Goal: Transaction & Acquisition: Purchase product/service

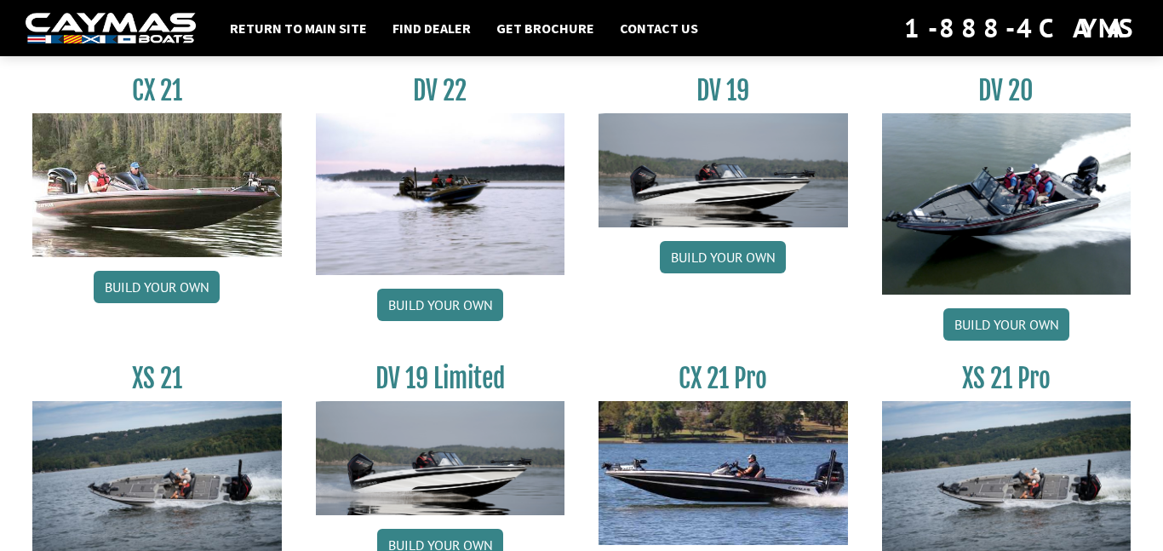
scroll to position [2156, 0]
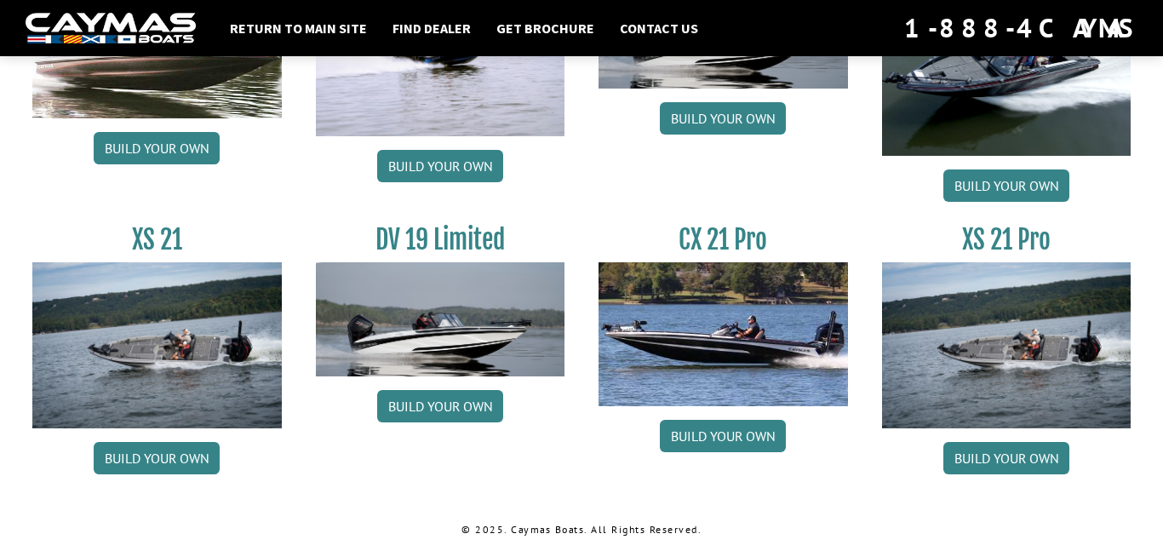
click at [738, 184] on div "DV 19 Build your own" at bounding box center [724, 73] width 284 height 274
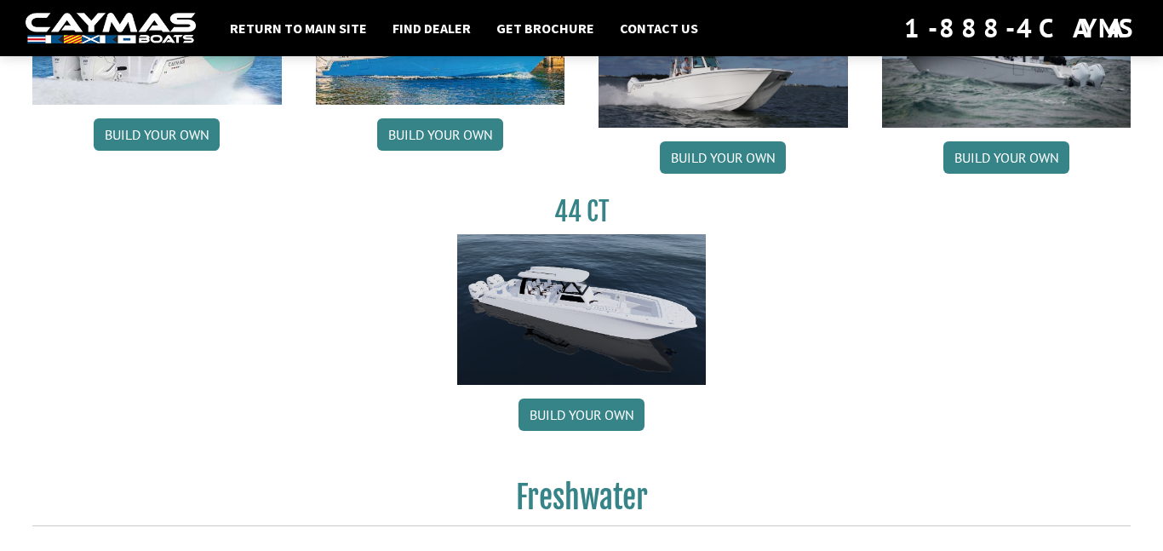
scroll to position [989, 0]
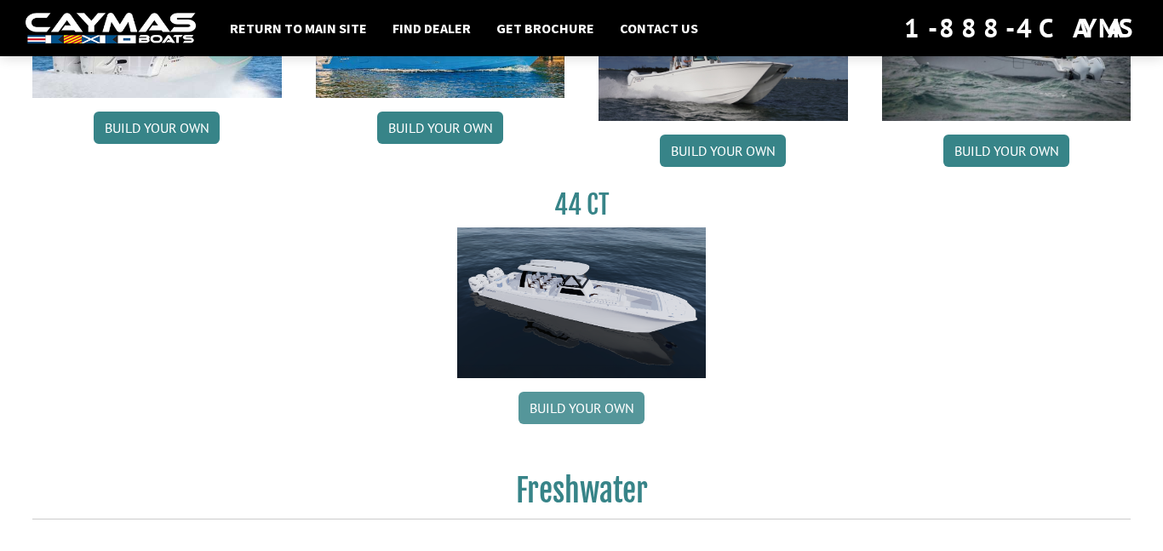
click at [604, 412] on link "Build your own" at bounding box center [582, 408] width 126 height 32
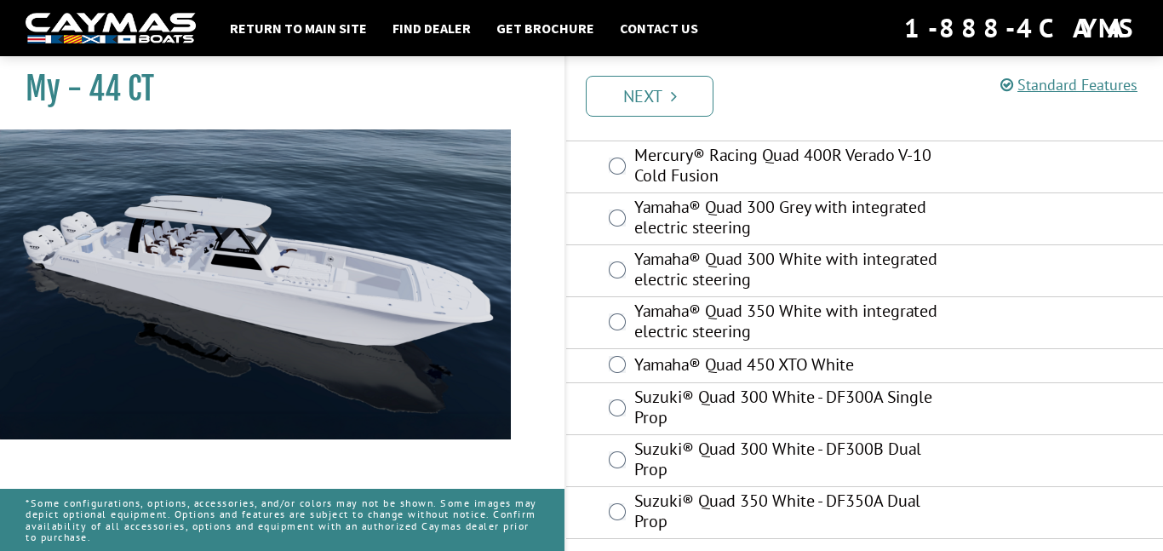
scroll to position [358, 0]
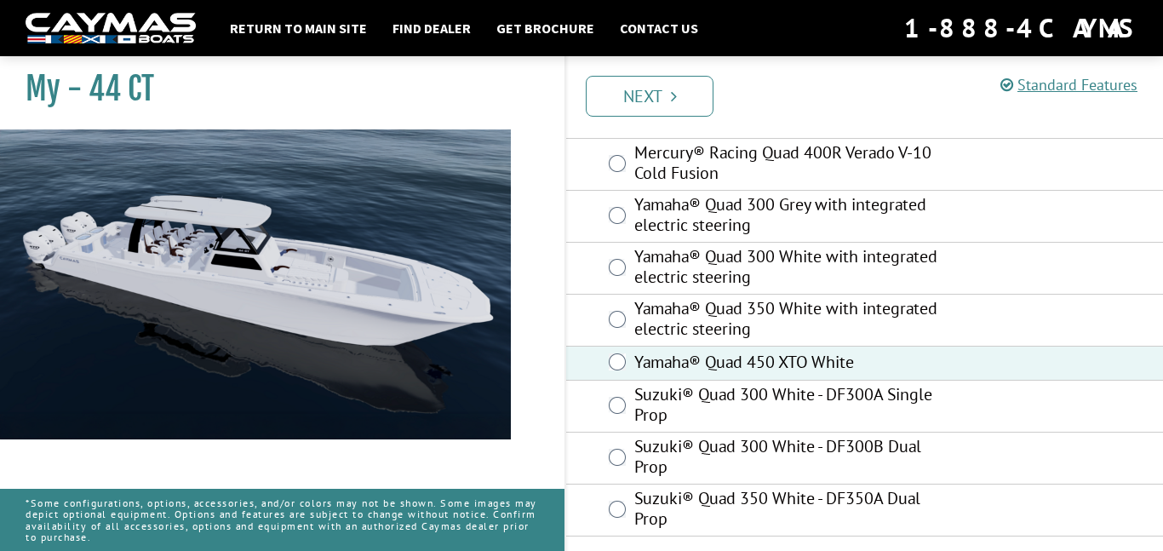
click at [682, 71] on div "Prev Next" at bounding box center [864, 95] width 599 height 78
click at [675, 88] on icon "Pagination" at bounding box center [674, 96] width 6 height 17
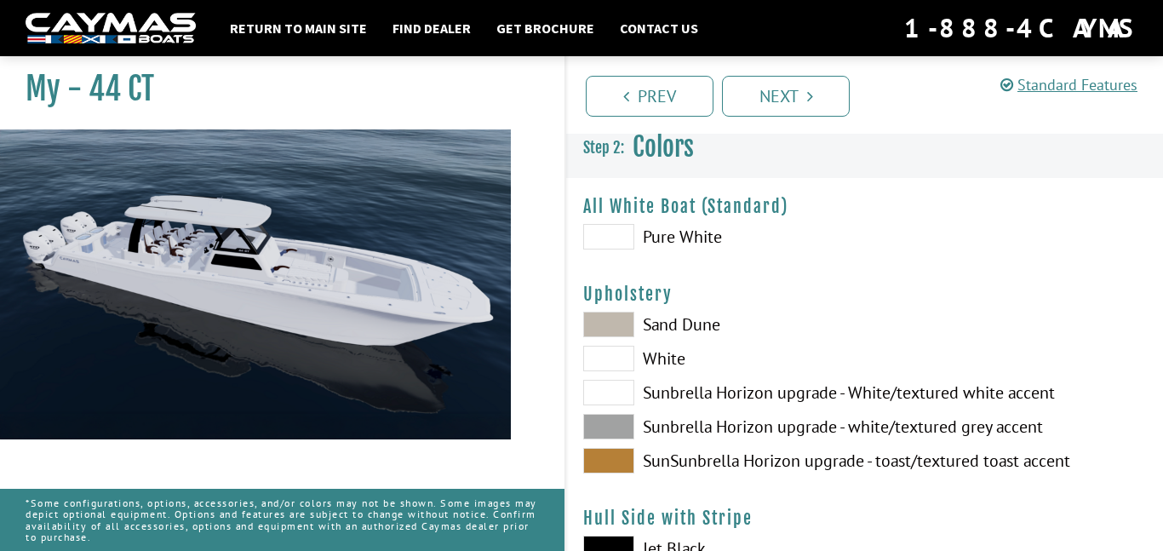
scroll to position [0, 0]
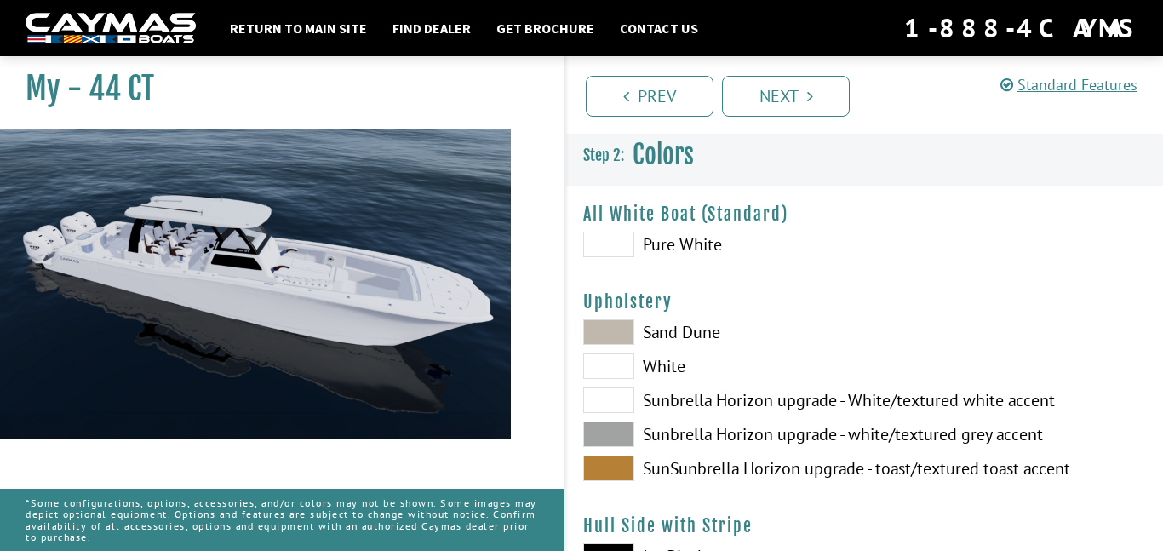
click at [624, 234] on span at bounding box center [608, 245] width 51 height 26
click at [597, 325] on span at bounding box center [608, 332] width 51 height 26
click at [617, 435] on span at bounding box center [608, 435] width 51 height 26
click at [598, 465] on span at bounding box center [608, 469] width 51 height 26
click at [606, 329] on span at bounding box center [608, 332] width 51 height 26
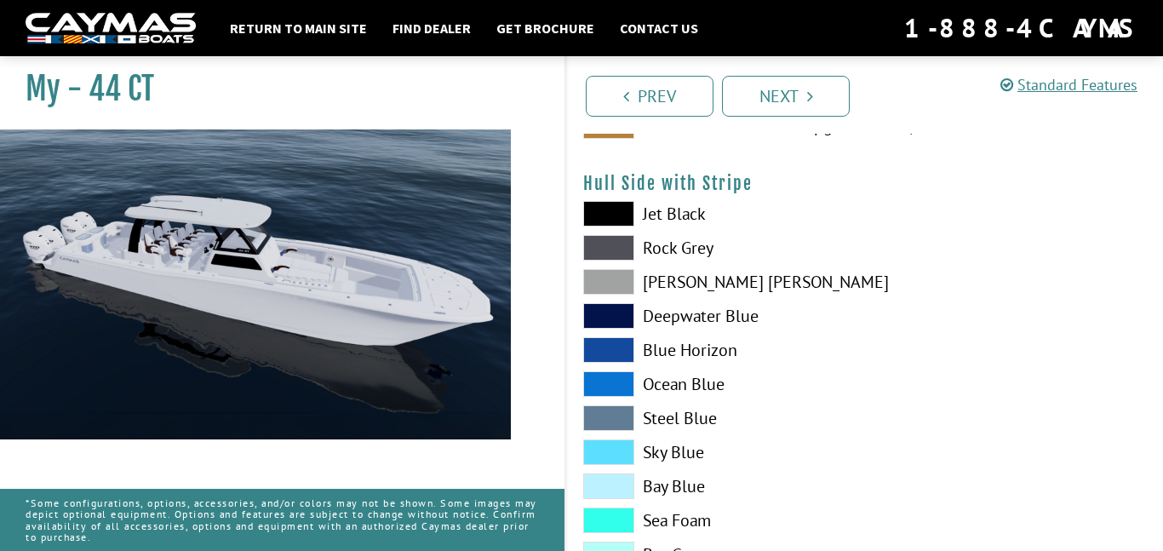
scroll to position [345, 0]
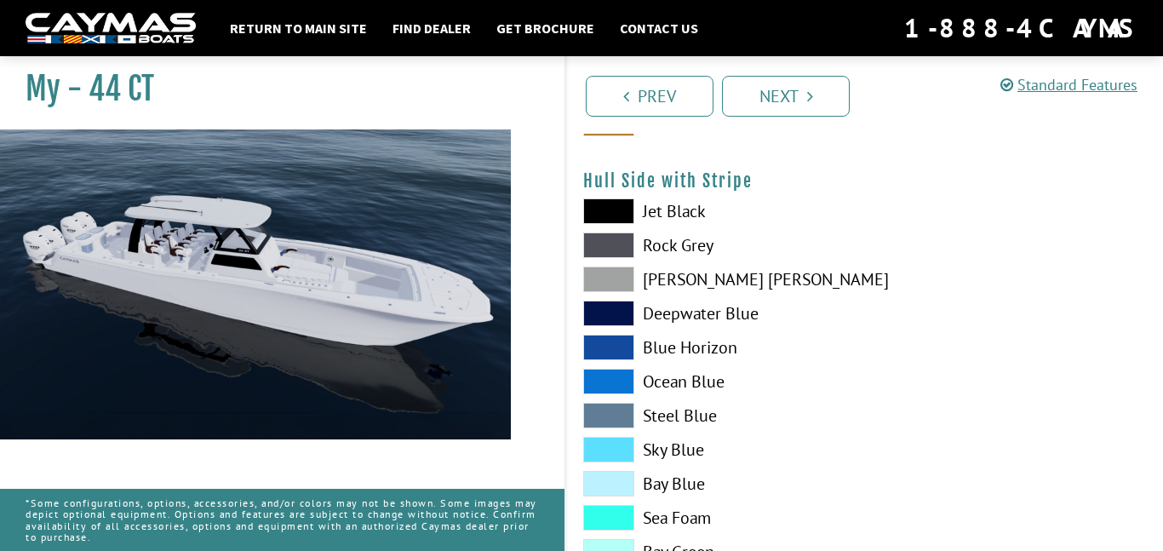
click at [611, 342] on span at bounding box center [608, 348] width 51 height 26
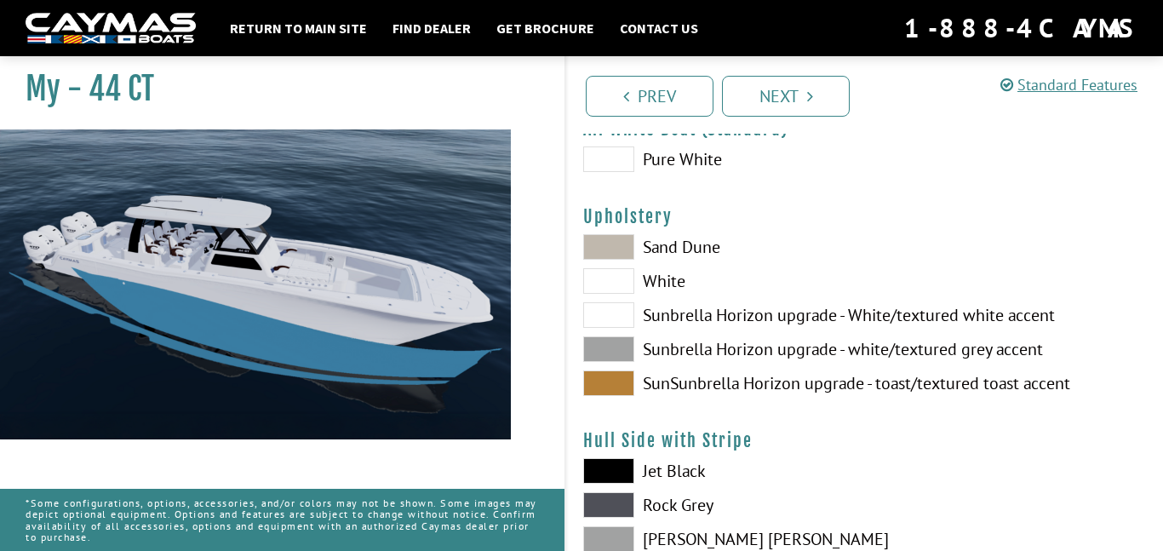
scroll to position [93, 0]
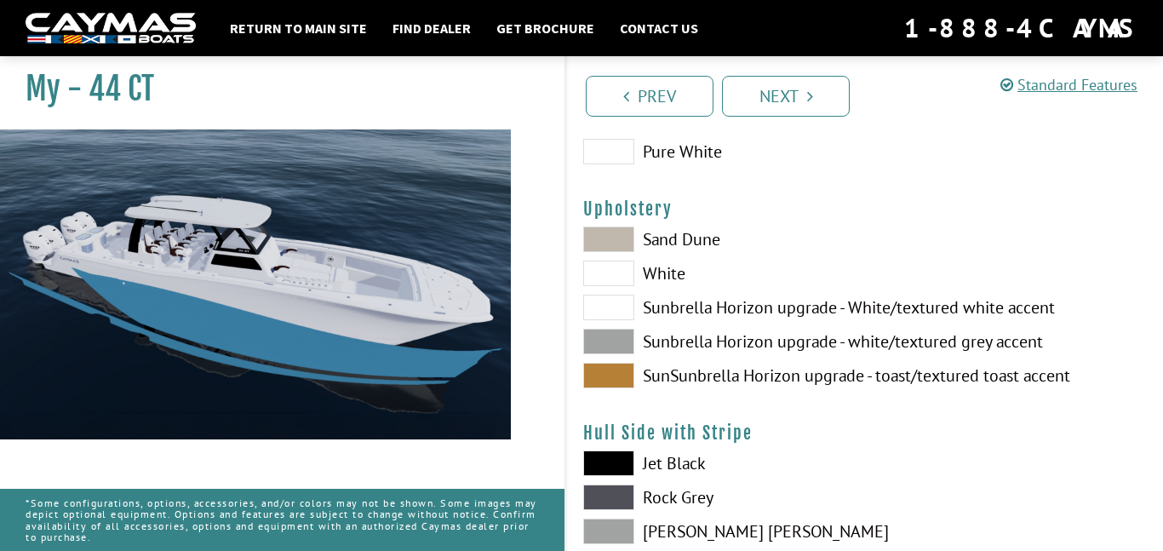
click at [600, 474] on span at bounding box center [608, 464] width 51 height 26
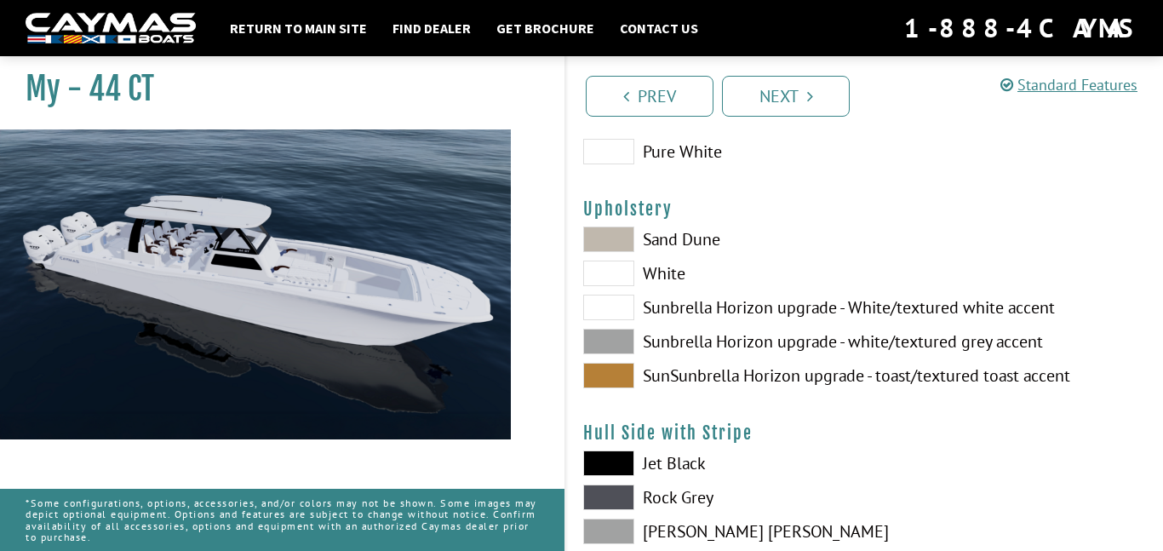
click at [594, 451] on span at bounding box center [608, 464] width 51 height 26
click at [615, 96] on link "Prev" at bounding box center [650, 96] width 128 height 41
click at [722, 96] on link "Next" at bounding box center [786, 96] width 128 height 41
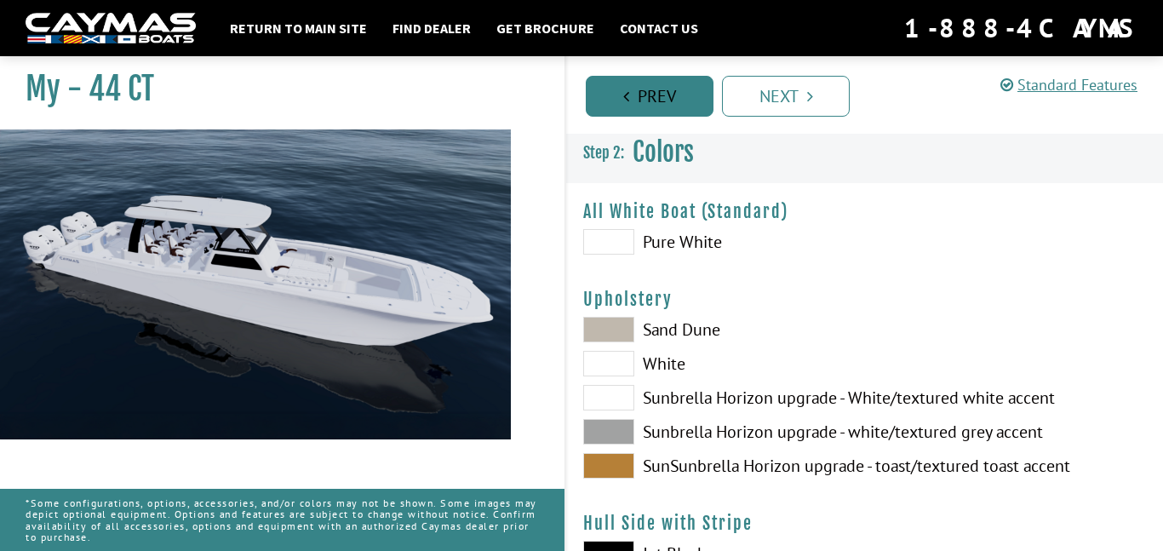
scroll to position [0, 0]
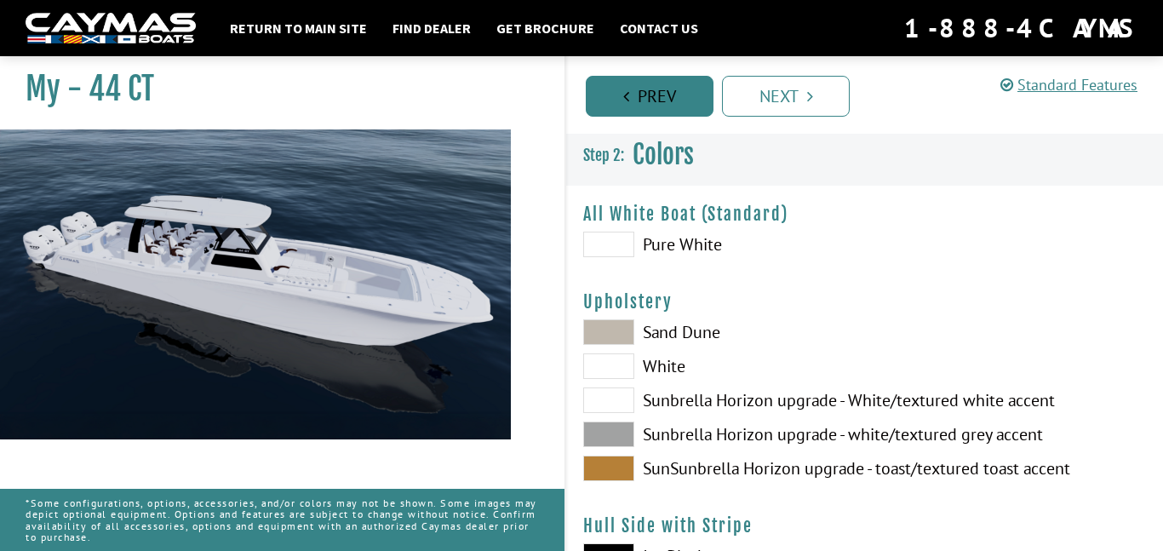
click at [615, 96] on link "Prev" at bounding box center [650, 96] width 128 height 41
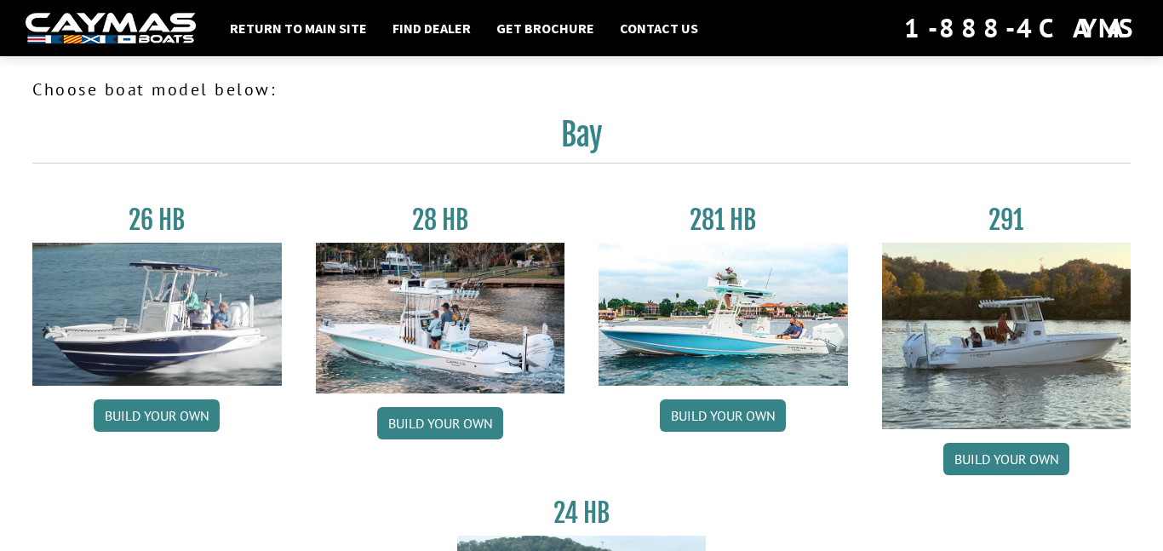
scroll to position [639, 0]
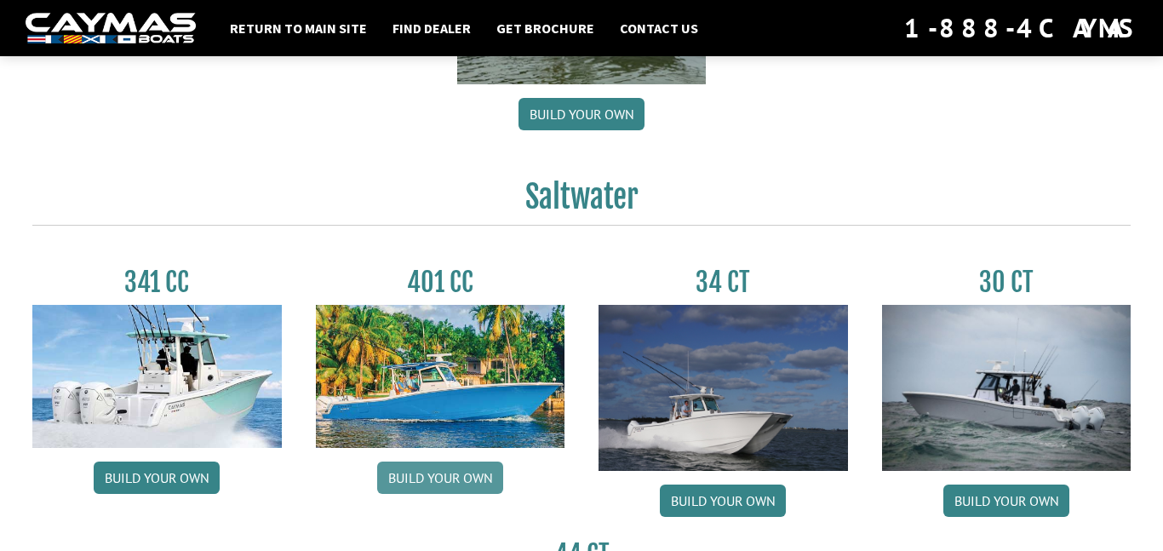
click at [426, 489] on link "Build your own" at bounding box center [440, 478] width 126 height 32
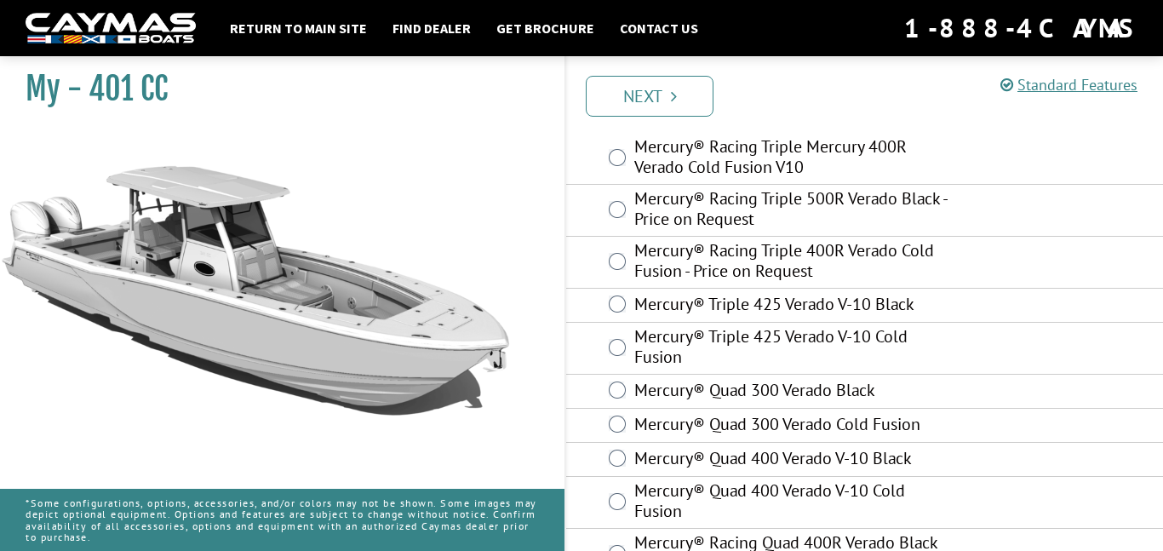
scroll to position [283, 0]
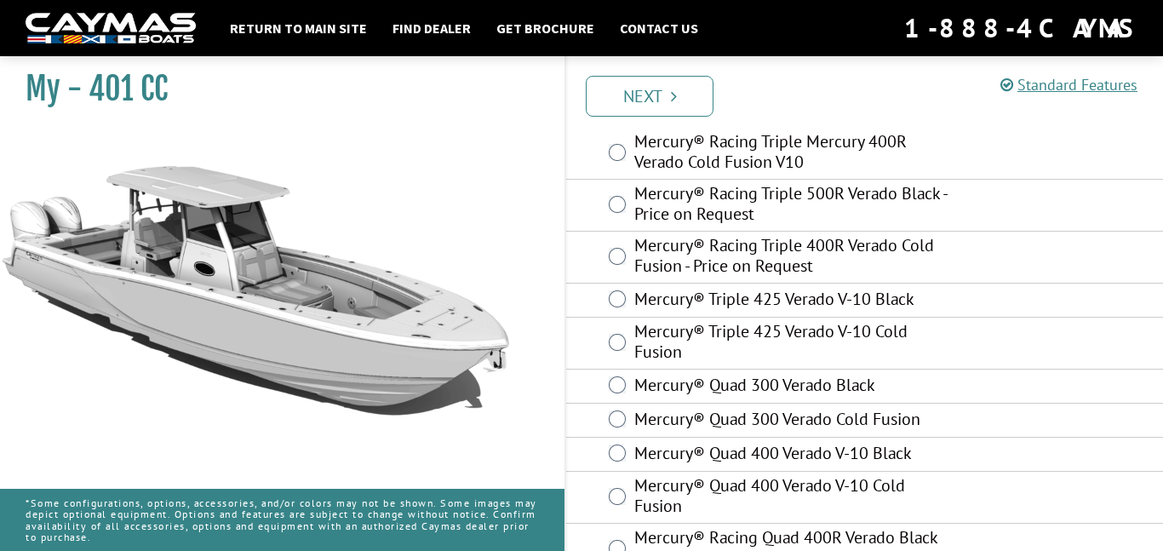
click at [648, 200] on label "Mercury® Racing Triple 500R Verado Black - Price on Request" at bounding box center [793, 205] width 318 height 45
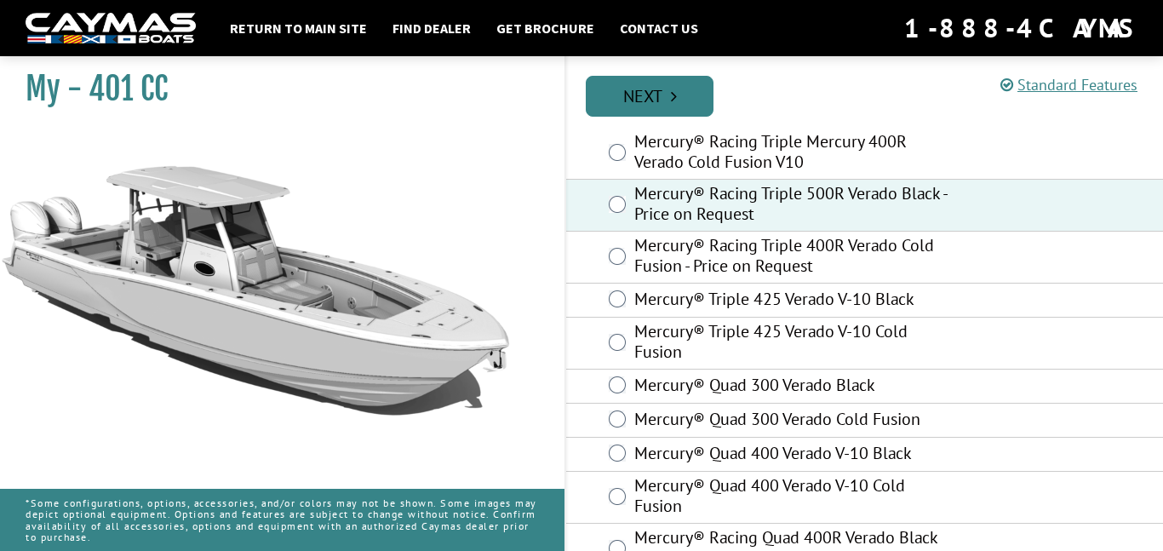
click at [703, 102] on link "Next" at bounding box center [650, 96] width 128 height 41
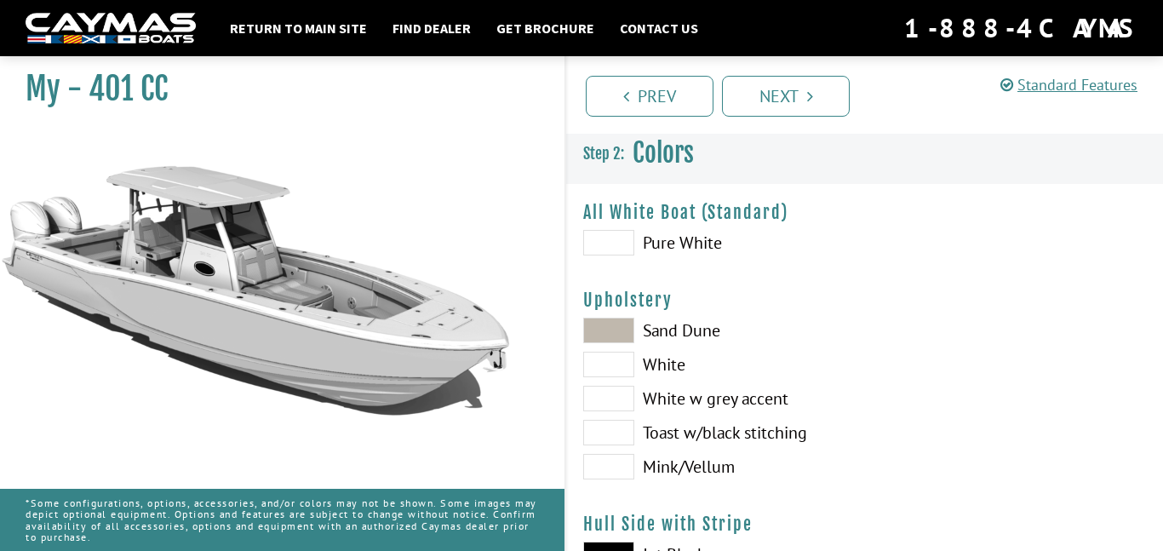
scroll to position [0, 0]
click at [721, 313] on div "Upholstery Please select color. Sand Dune White White w grey accent Toast w/bla…" at bounding box center [864, 390] width 563 height 198
click at [632, 437] on span at bounding box center [608, 435] width 51 height 26
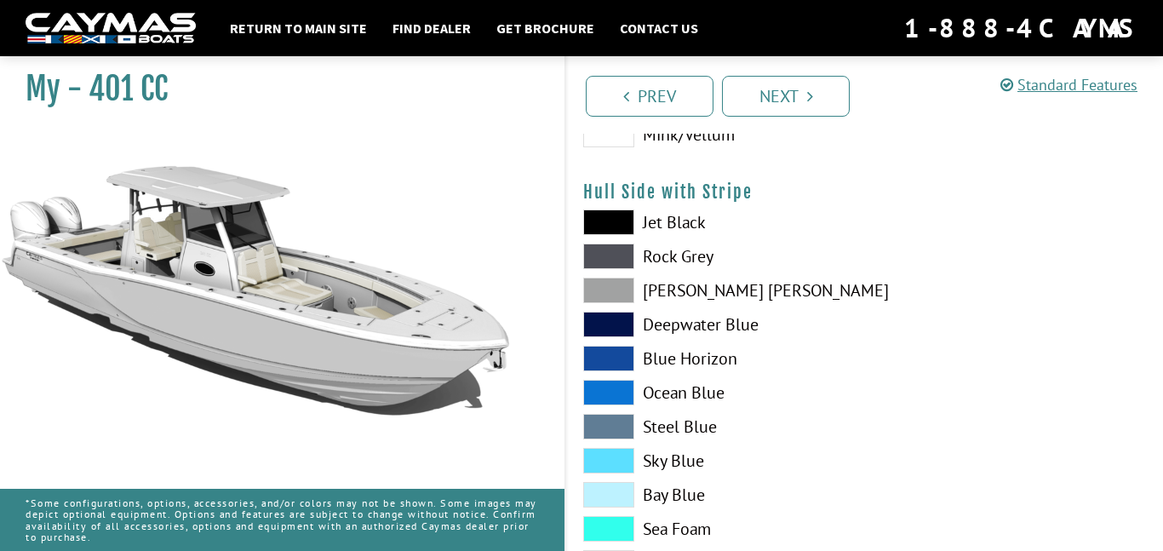
scroll to position [336, 0]
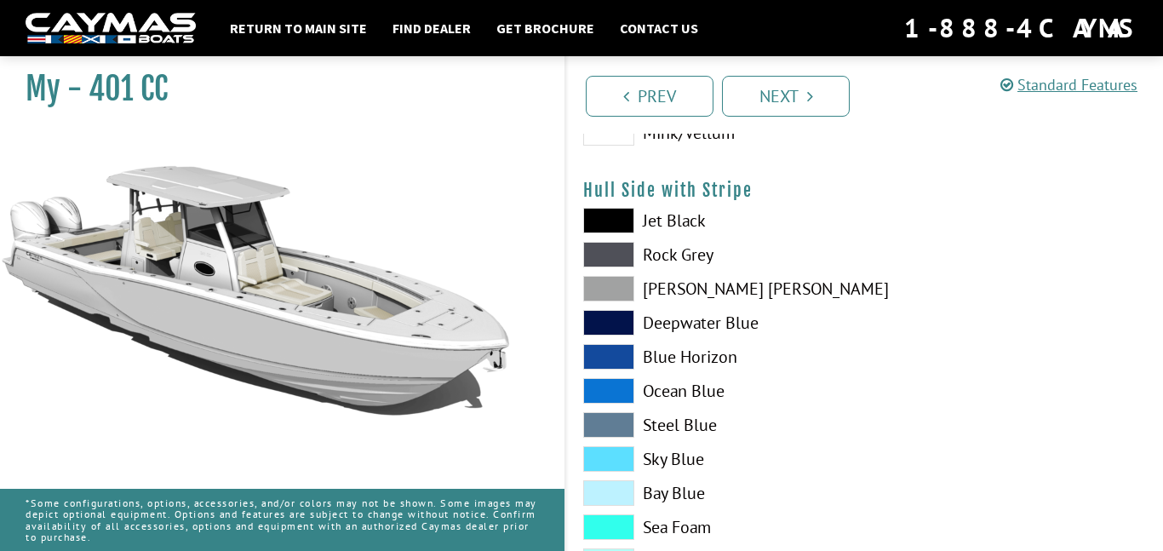
click at [606, 215] on span at bounding box center [608, 221] width 51 height 26
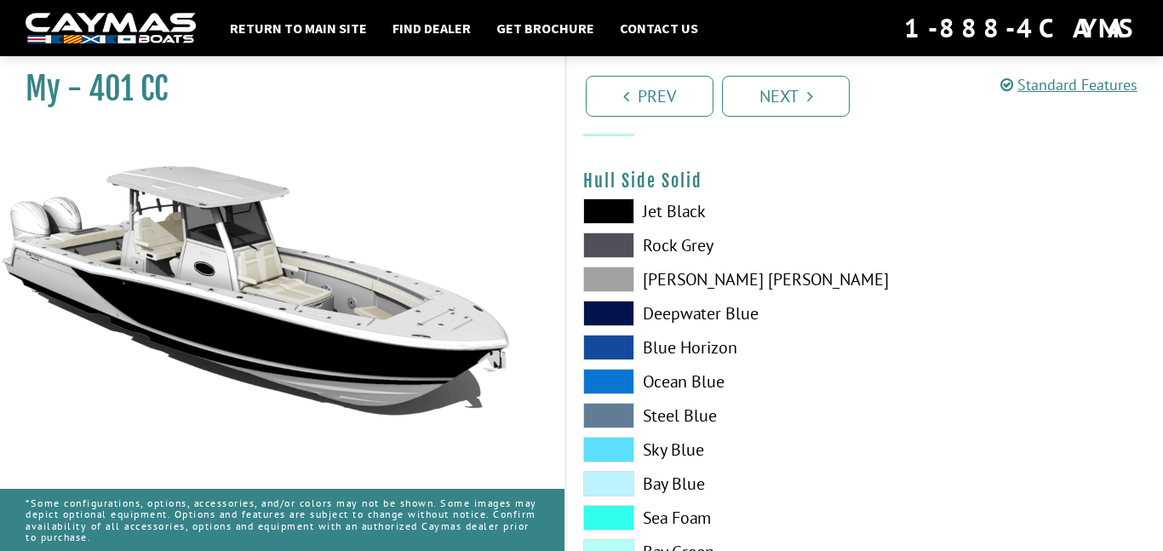
scroll to position [778, 0]
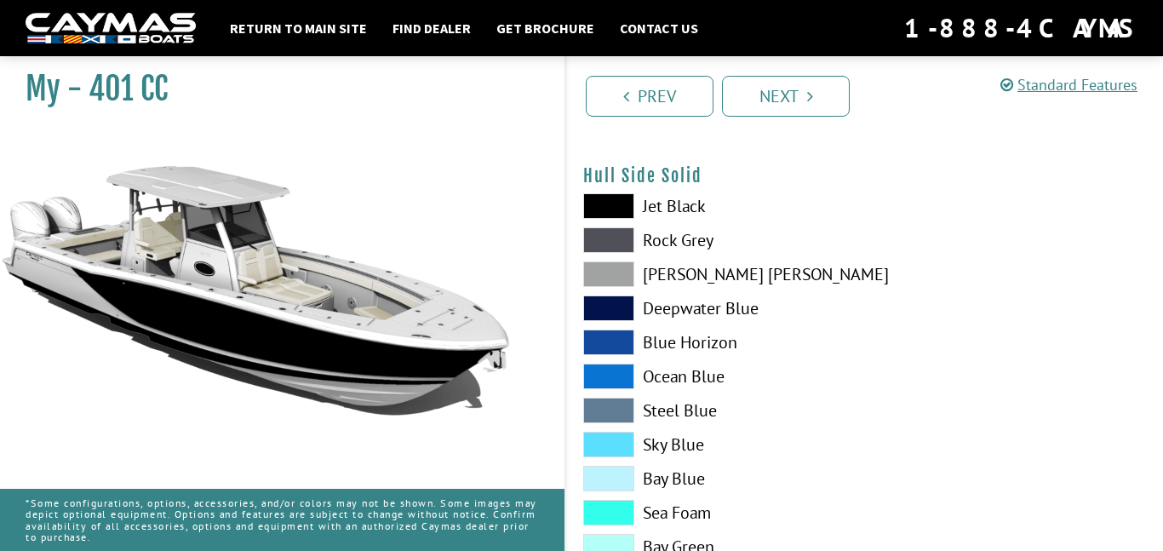
click at [623, 411] on span at bounding box center [608, 411] width 51 height 26
click at [604, 370] on span at bounding box center [608, 377] width 51 height 26
click at [594, 413] on span at bounding box center [608, 411] width 51 height 26
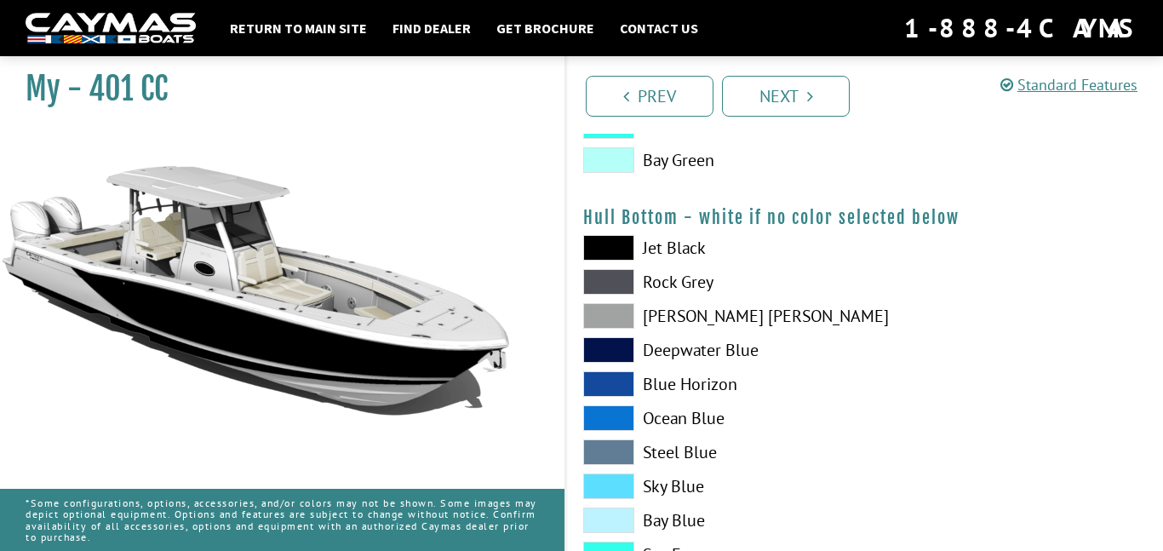
scroll to position [1172, 0]
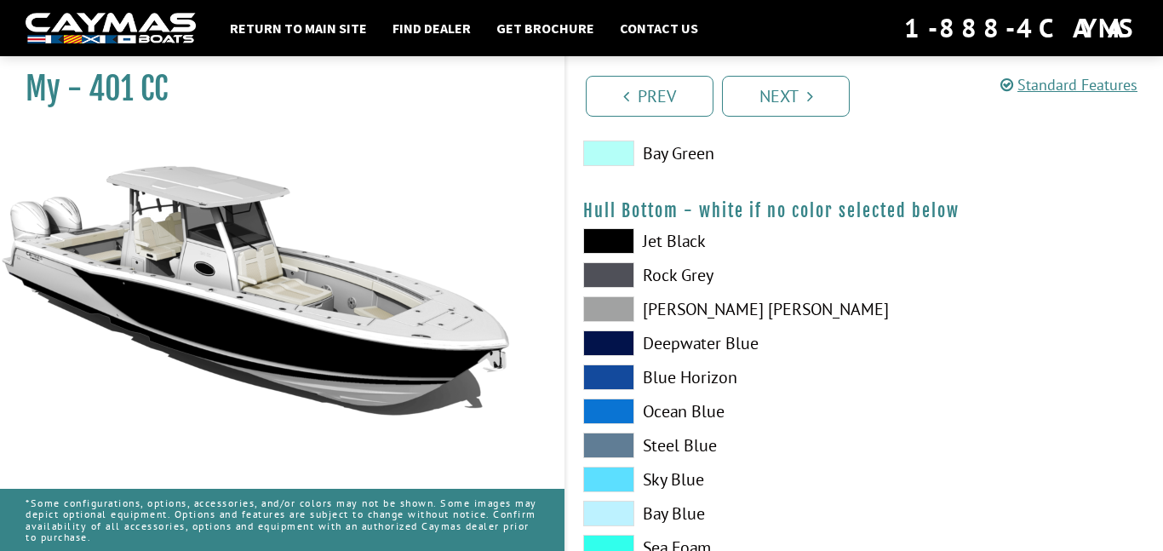
click at [613, 439] on span at bounding box center [608, 446] width 51 height 26
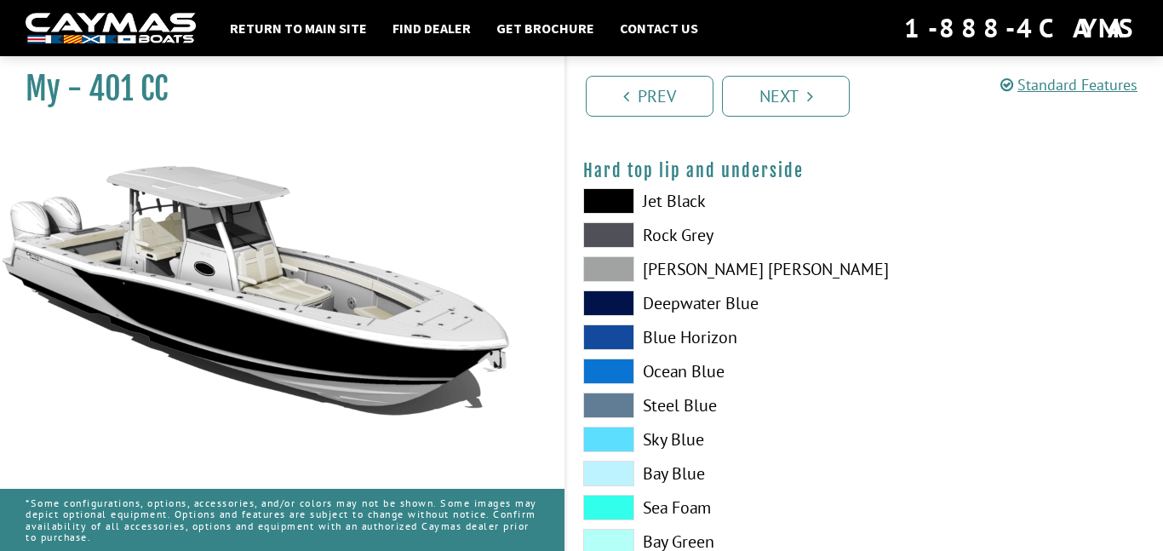
scroll to position [1635, 0]
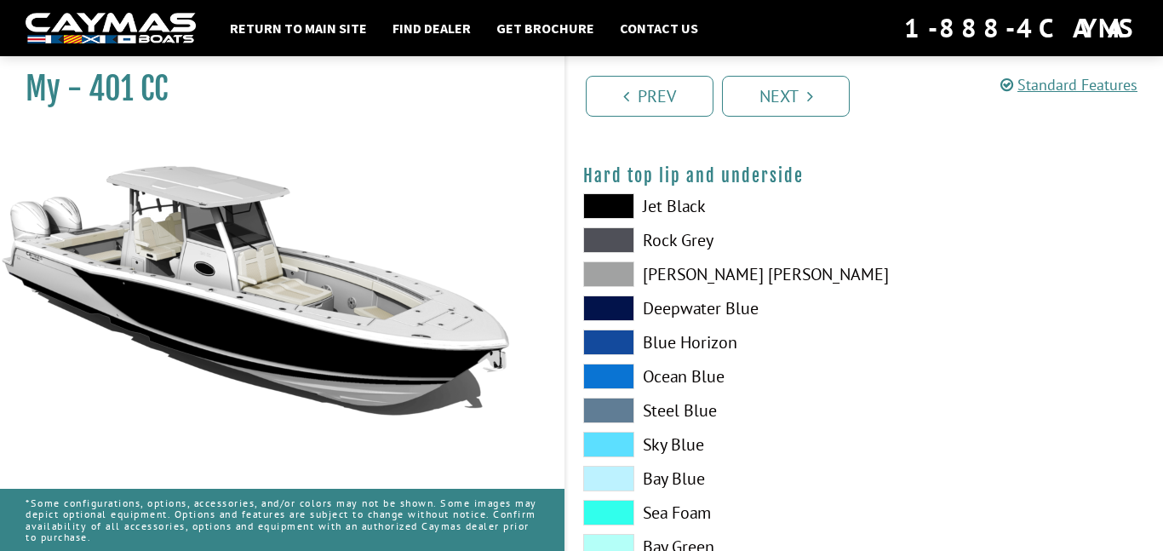
click at [599, 205] on span at bounding box center [608, 206] width 51 height 26
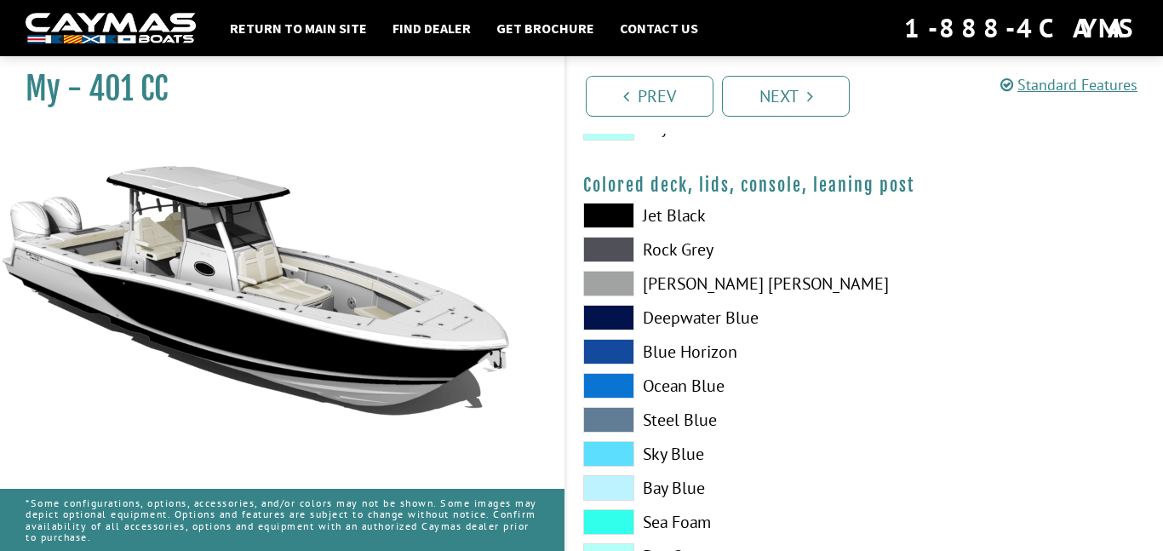
scroll to position [2058, 0]
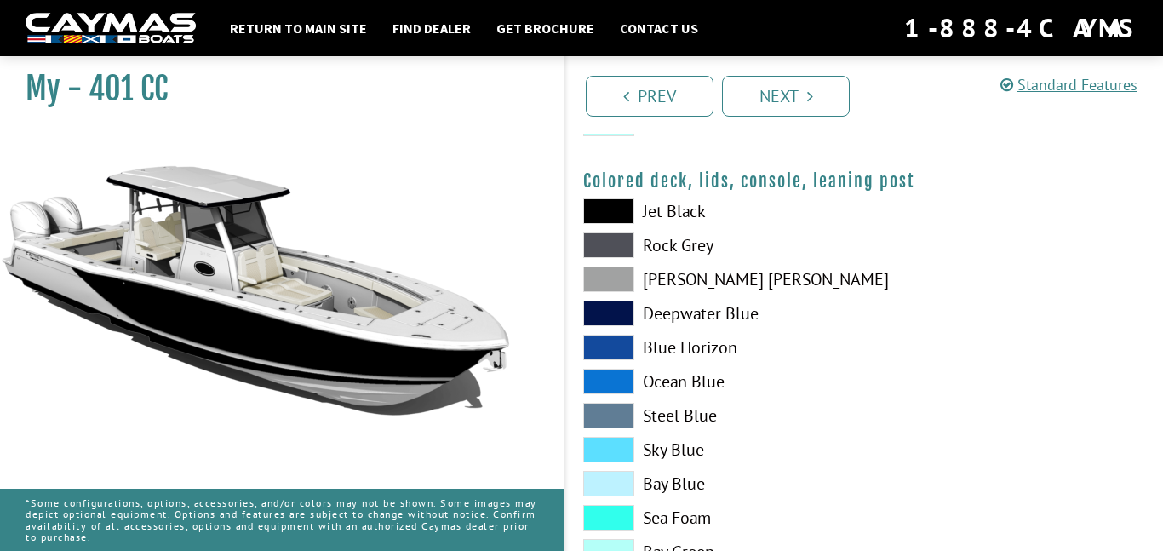
click at [608, 271] on span at bounding box center [608, 280] width 51 height 26
click at [607, 250] on span at bounding box center [608, 246] width 51 height 26
click at [605, 219] on span at bounding box center [608, 211] width 51 height 26
click at [600, 262] on div "Jet Black Rock Grey Dove Gray Deepwater Blue Blue Horizon Ocean Blue" at bounding box center [715, 385] width 299 height 375
click at [595, 271] on span at bounding box center [608, 280] width 51 height 26
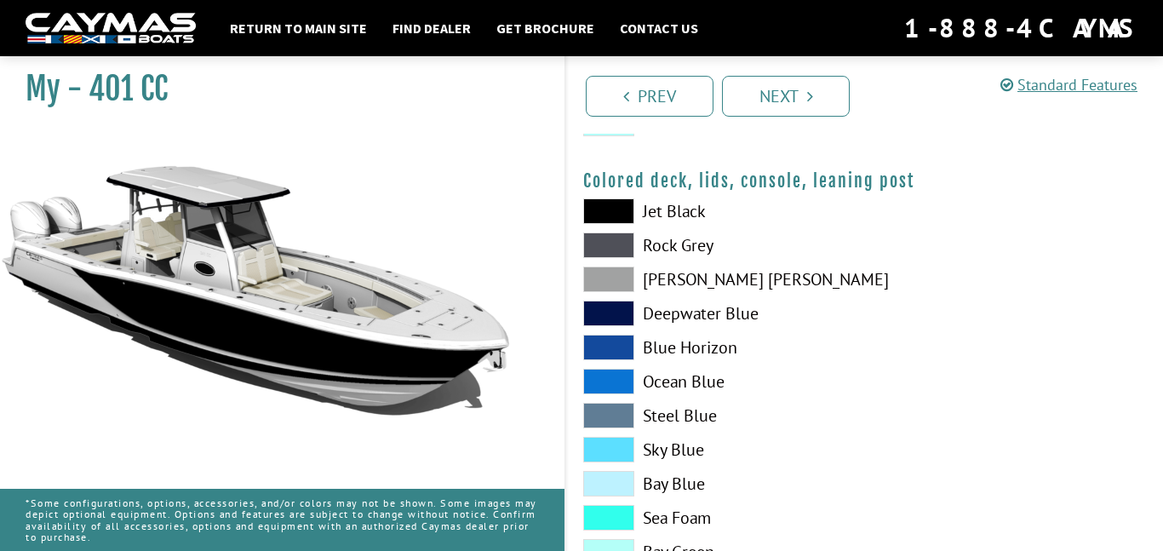
scroll to position [2121, 0]
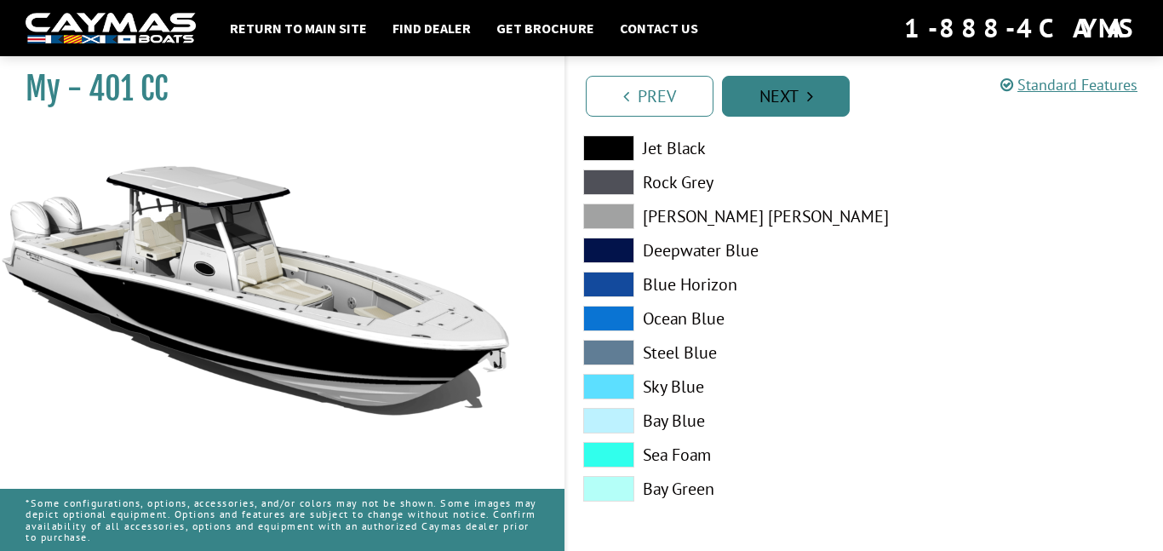
click at [825, 82] on link "Next" at bounding box center [786, 96] width 128 height 41
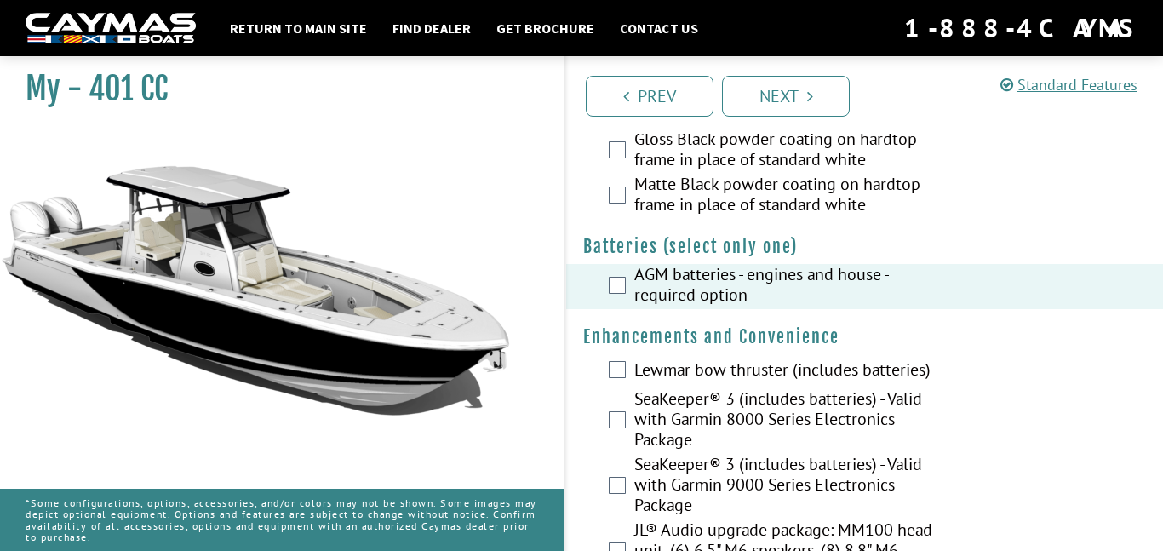
scroll to position [445, 0]
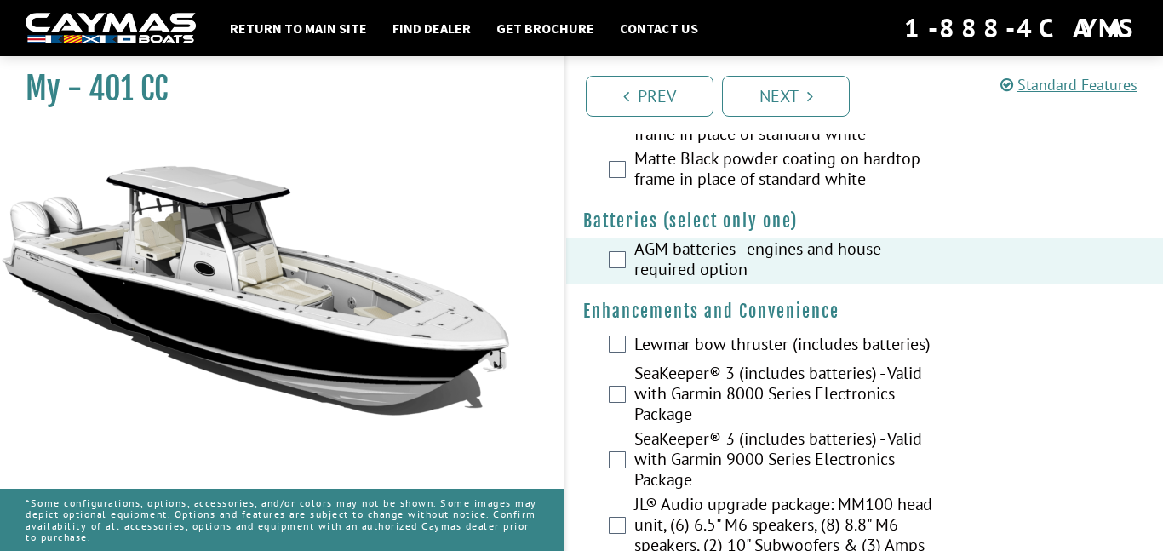
click at [753, 342] on label "Lewmar bow thruster (includes batteries)" at bounding box center [793, 346] width 318 height 25
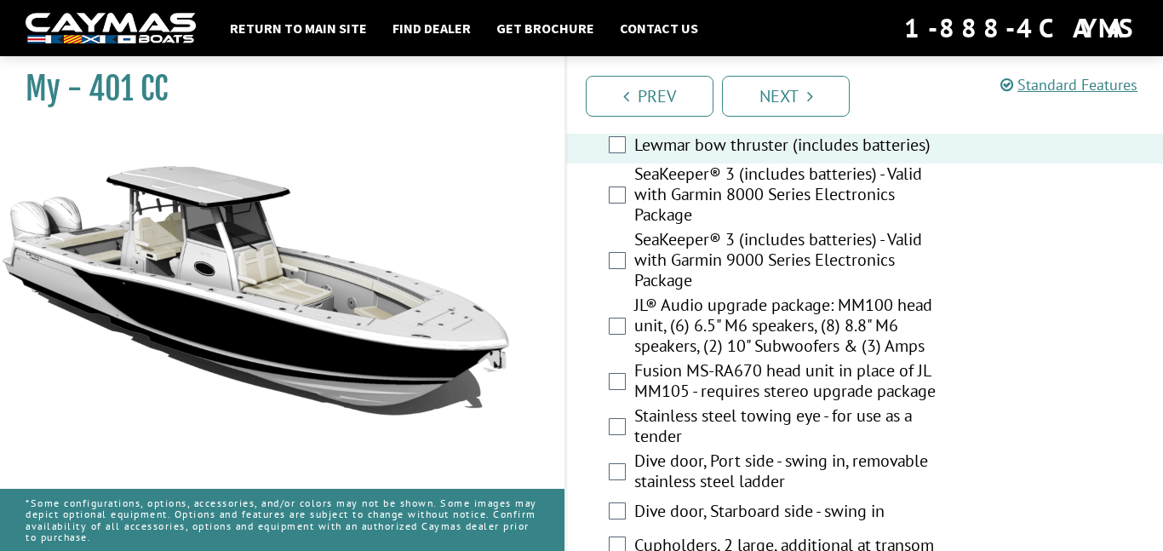
scroll to position [755, 0]
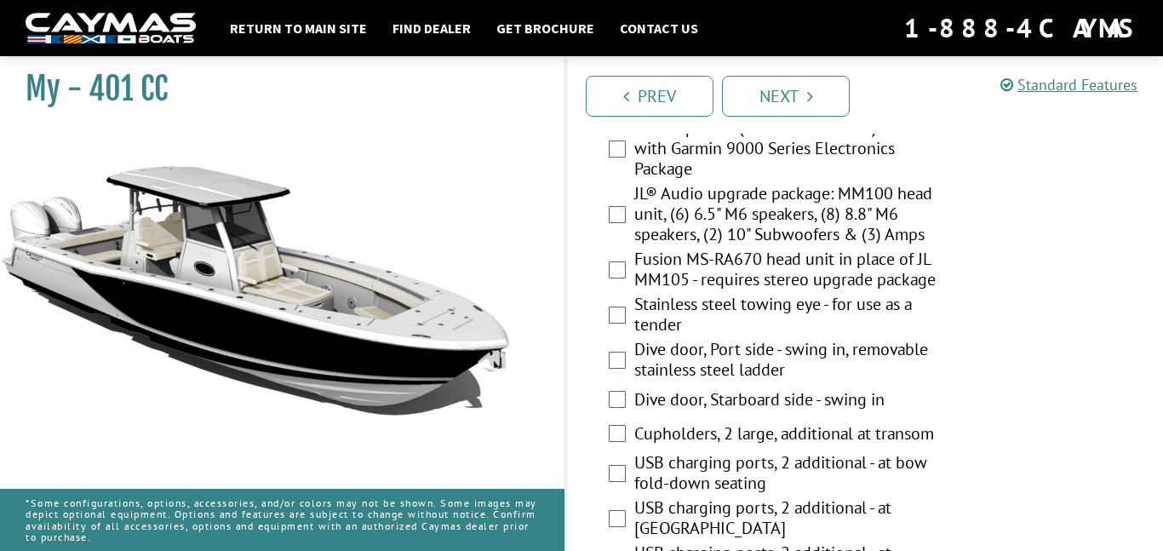
click at [805, 290] on label "Fusion MS-RA670 head unit in place of JL MM105 - requires stereo upgrade package" at bounding box center [793, 271] width 318 height 45
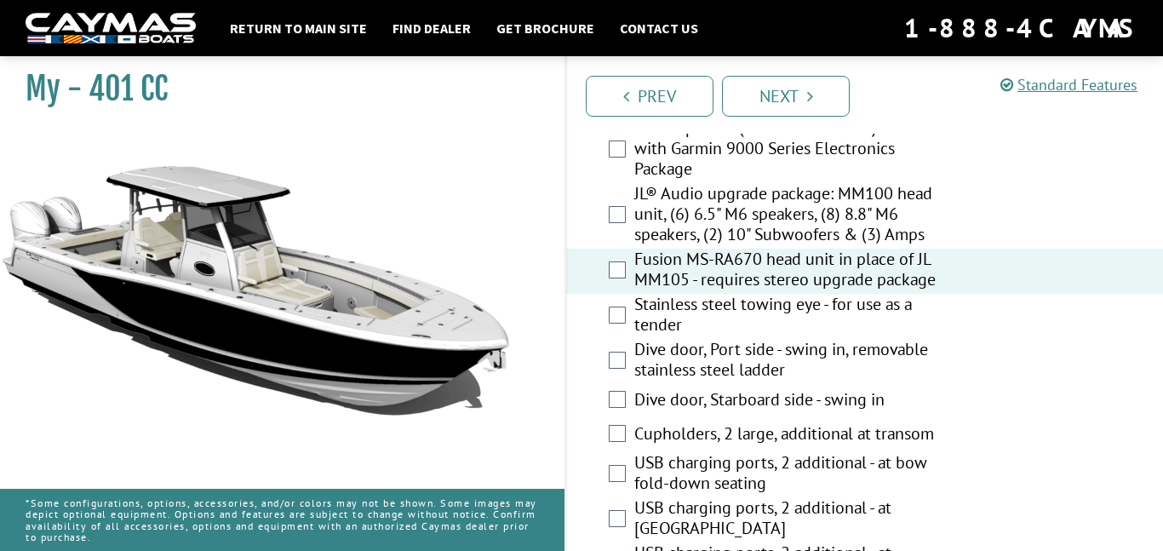
click at [707, 307] on label "Stainless steel towing eye - for use as a tender" at bounding box center [793, 316] width 318 height 45
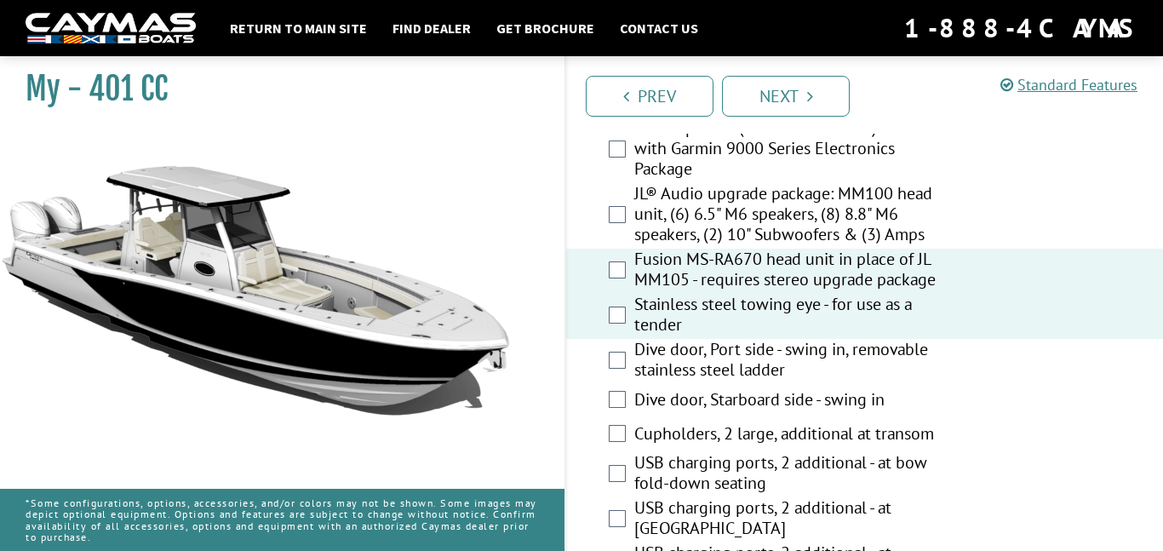
click at [707, 307] on label "Stainless steel towing eye - for use as a tender" at bounding box center [793, 316] width 318 height 45
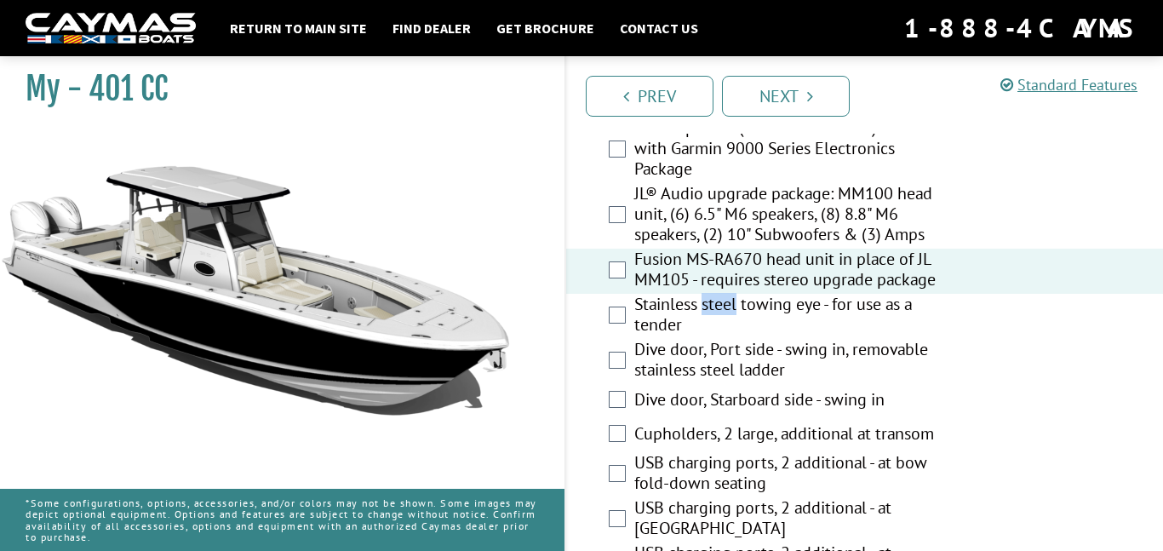
click at [707, 307] on label "Stainless steel towing eye - for use as a tender" at bounding box center [793, 316] width 318 height 45
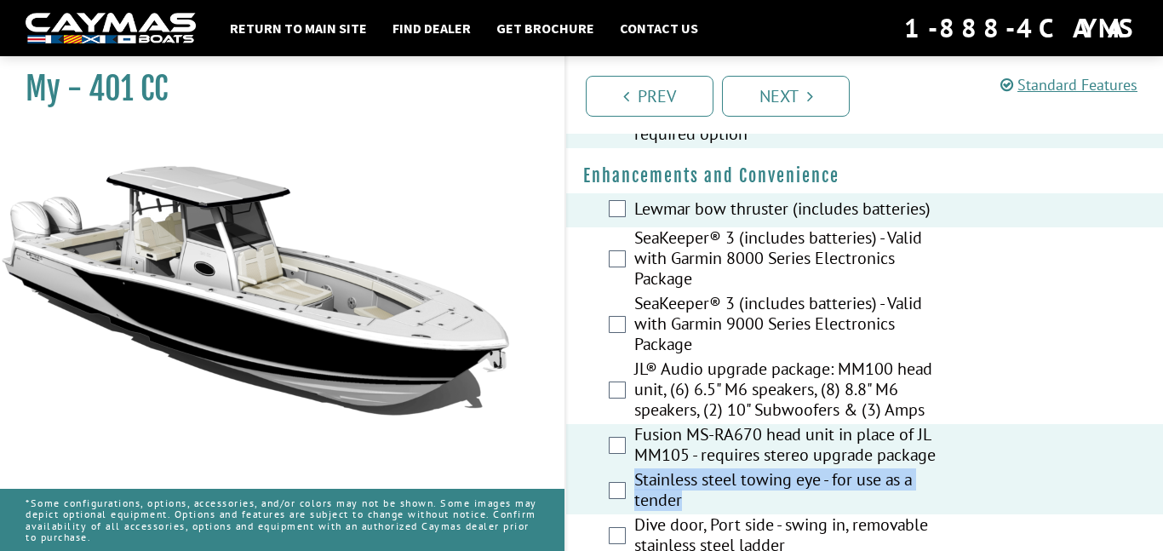
scroll to position [575, 0]
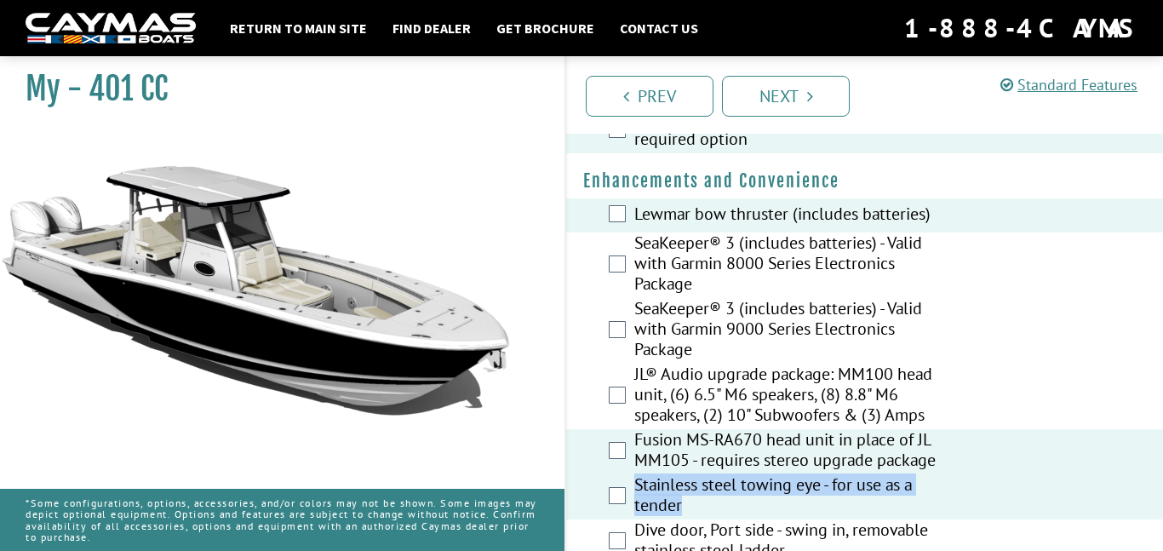
click at [701, 267] on label "SeaKeeper® 3 (includes batteries) - Valid with Garmin 8000 Series Electronics P…" at bounding box center [793, 266] width 318 height 66
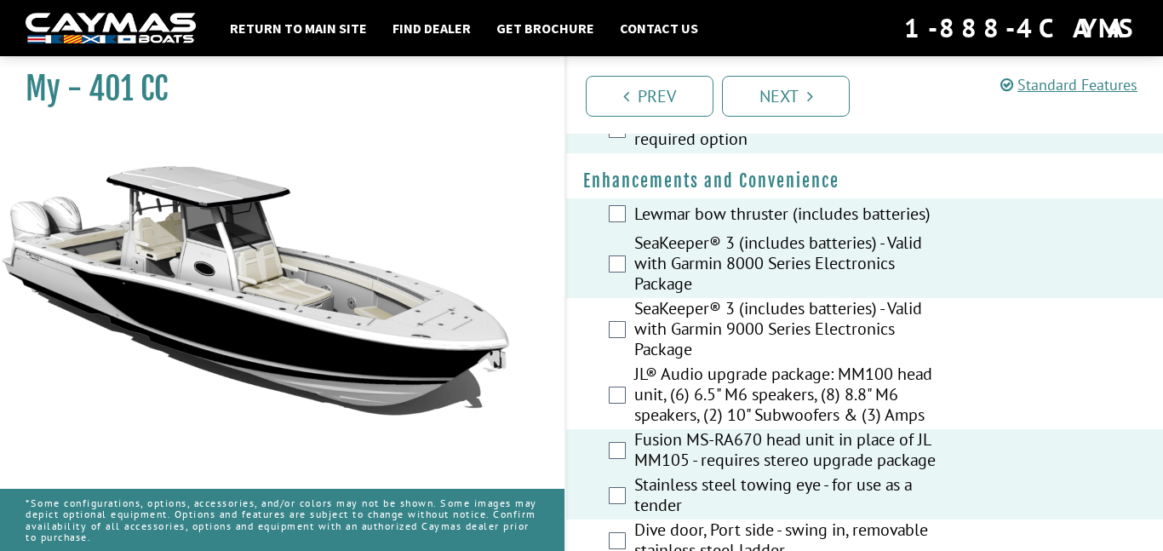
click at [711, 349] on label "SeaKeeper® 3 (includes batteries) - Valid with Garmin 9000 Series Electronics P…" at bounding box center [793, 331] width 318 height 66
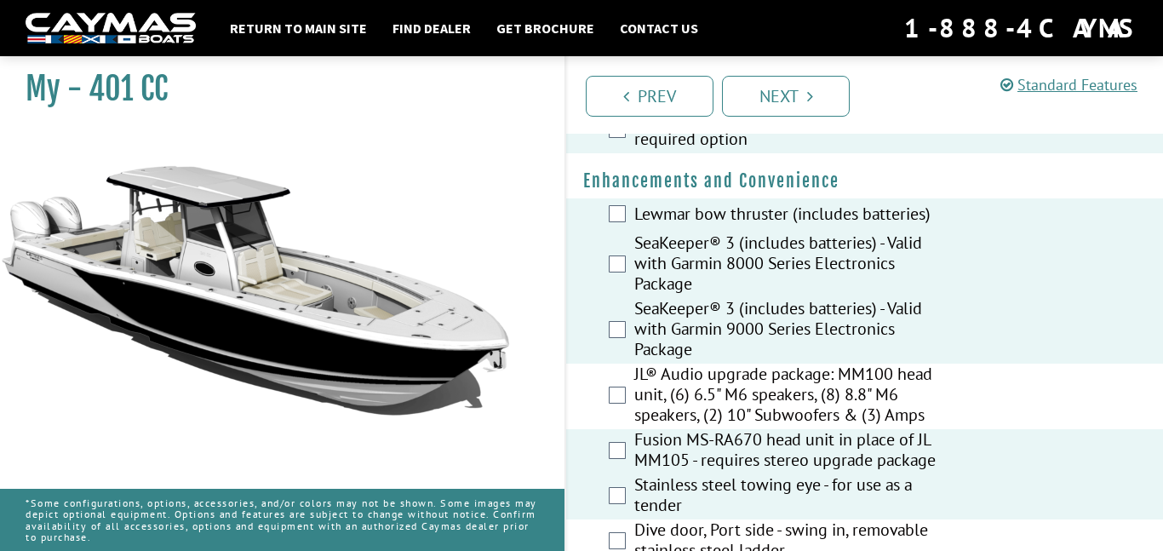
click at [714, 405] on label "JL® Audio upgrade package: MM100 head unit, (6) 6.5" M6 speakers, (8) 8.8" M6 s…" at bounding box center [793, 397] width 318 height 66
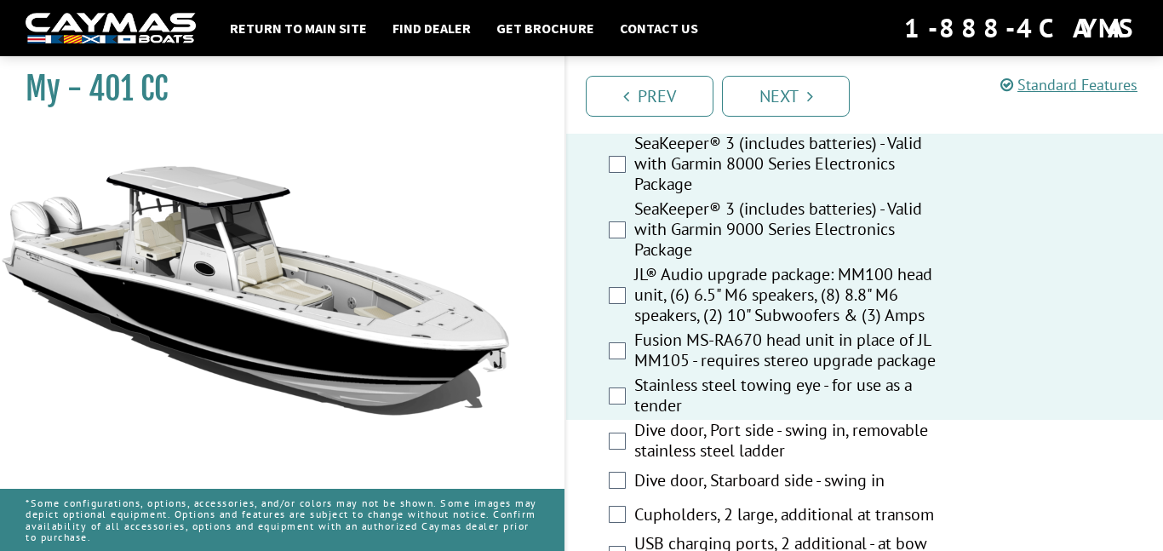
scroll to position [704, 0]
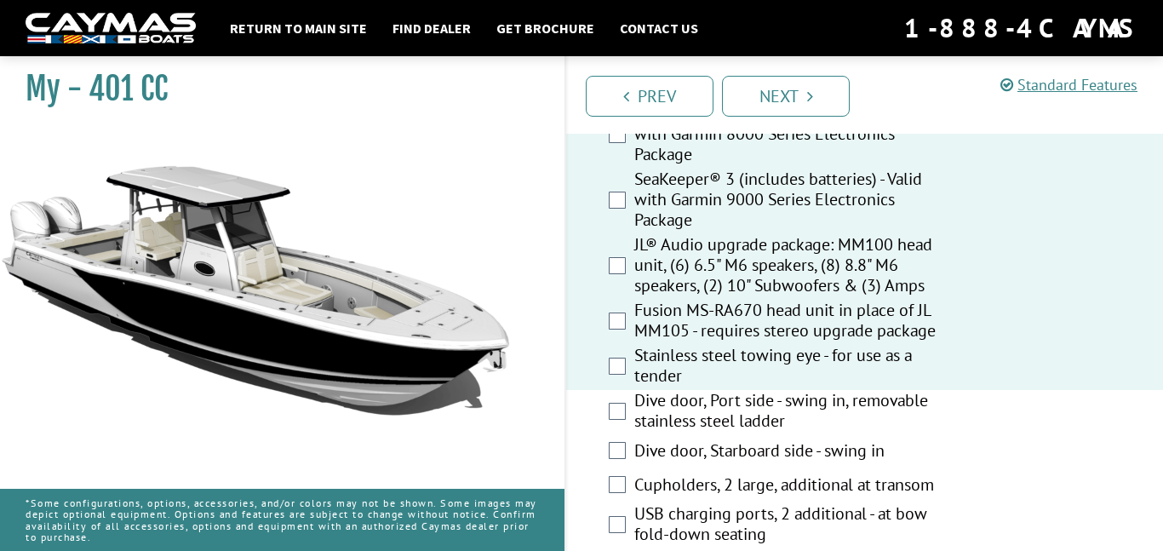
click at [714, 405] on label "Dive door, Port side - swing in, removable stainless steel ladder" at bounding box center [793, 412] width 318 height 45
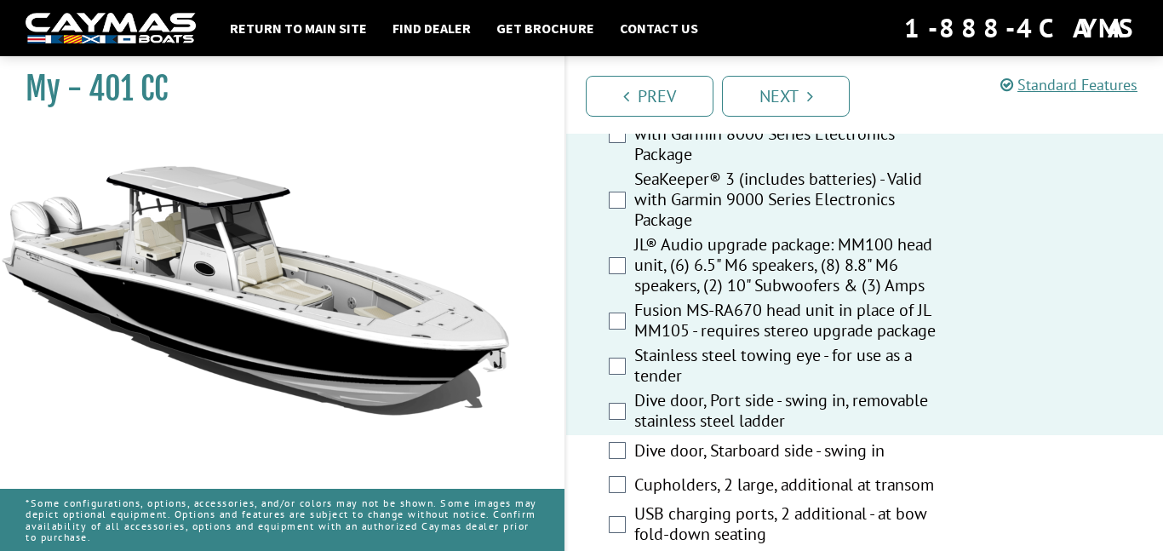
click at [717, 453] on label "Dive door, Starboard side - swing in" at bounding box center [793, 452] width 318 height 25
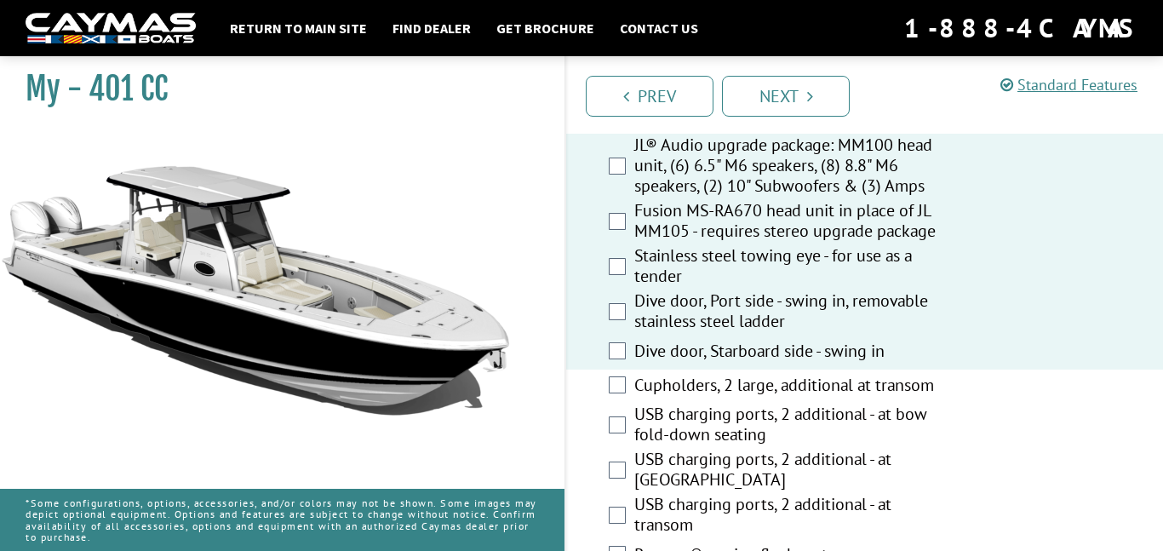
scroll to position [802, 0]
click at [709, 385] on label "Cupholders, 2 large, additional at transom" at bounding box center [793, 388] width 318 height 25
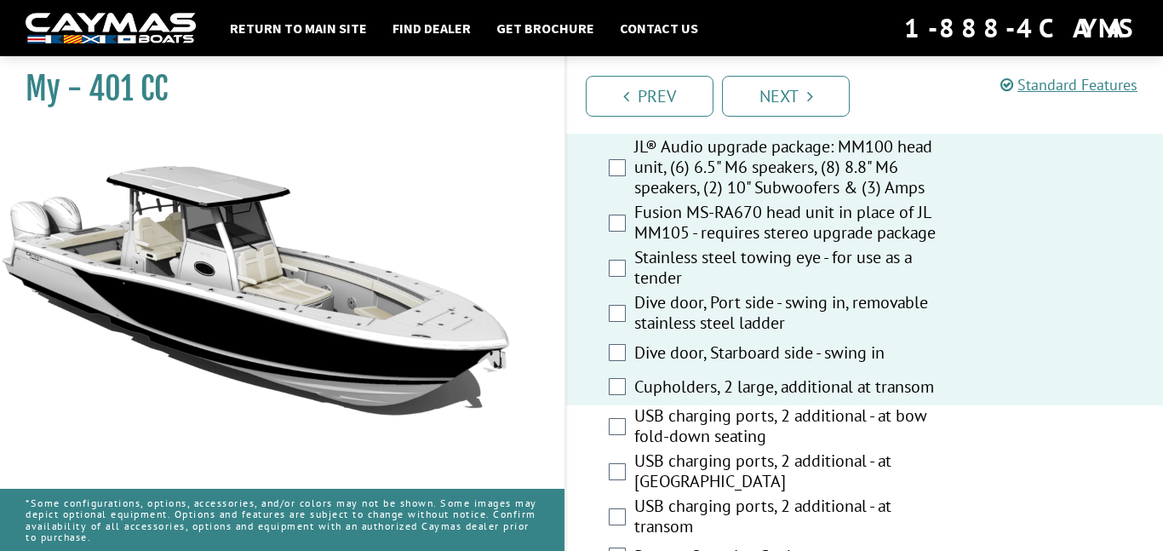
click at [722, 431] on label "USB charging ports, 2 additional - at bow fold-down seating" at bounding box center [793, 427] width 318 height 45
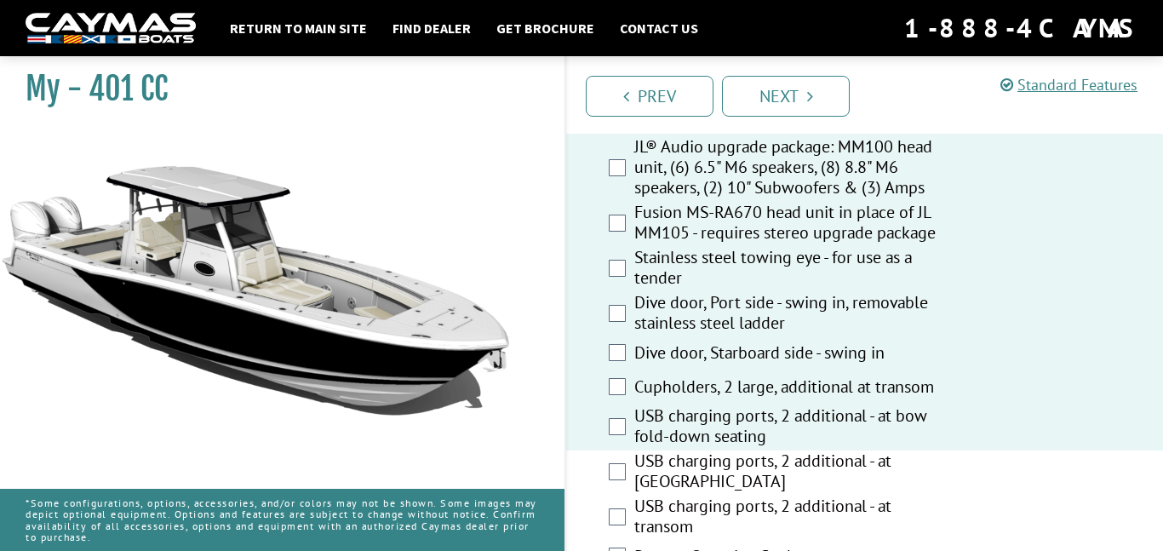
click at [732, 474] on label "USB charging ports, 2 additional - at [GEOGRAPHIC_DATA]" at bounding box center [793, 473] width 318 height 45
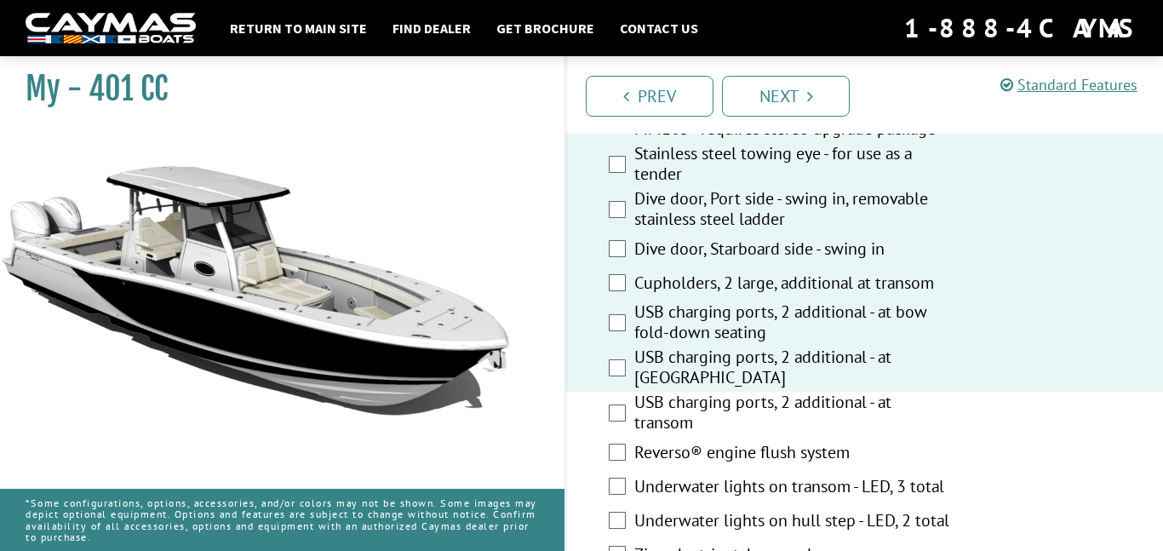
scroll to position [908, 0]
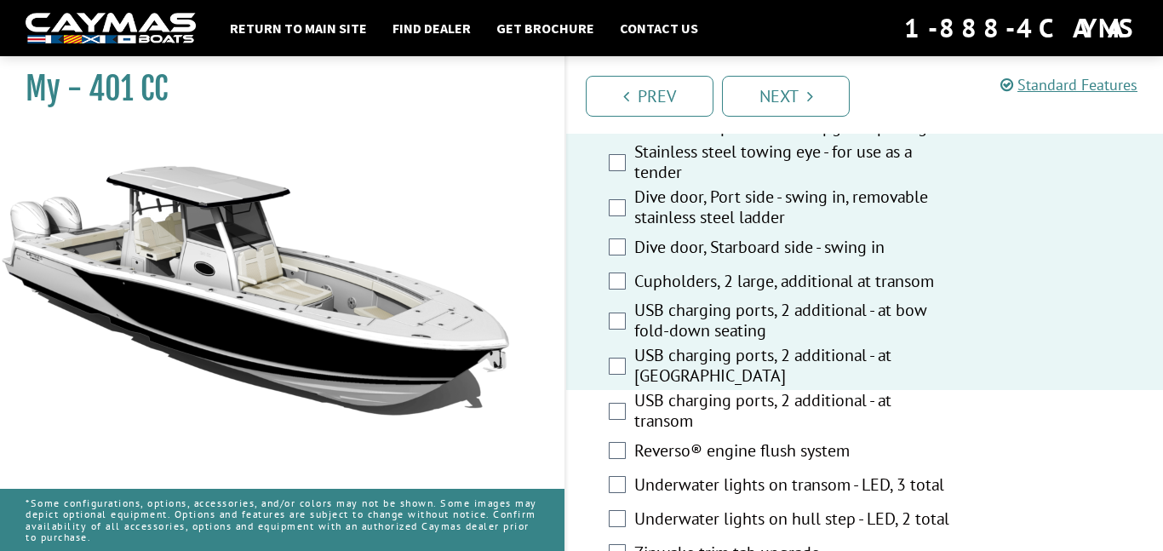
click at [698, 418] on label "USB charging ports, 2 additional - at transom" at bounding box center [793, 412] width 318 height 45
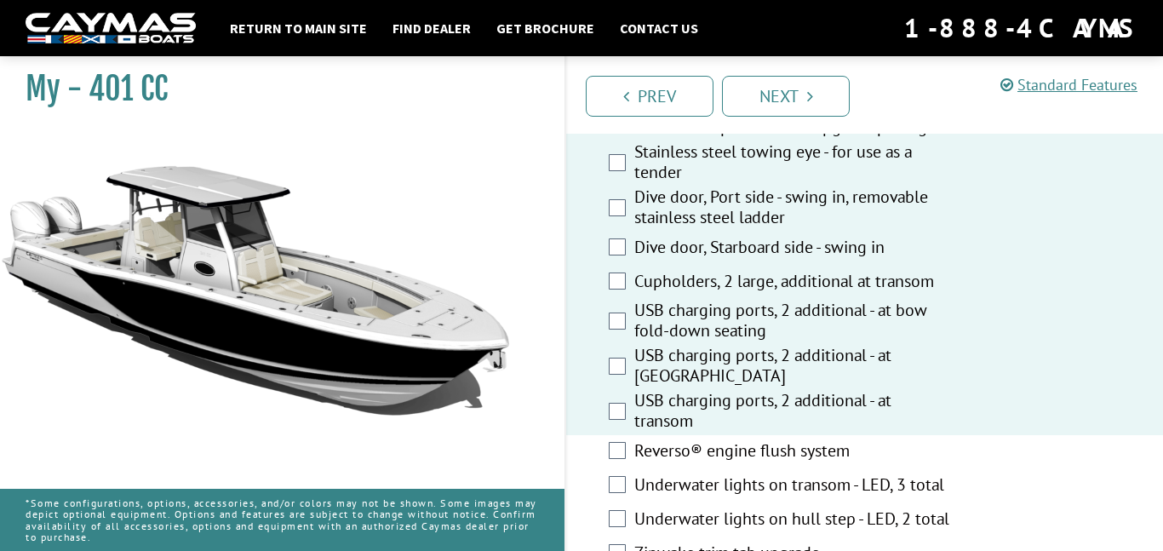
click at [709, 447] on label "Reverso® engine flush system" at bounding box center [793, 452] width 318 height 25
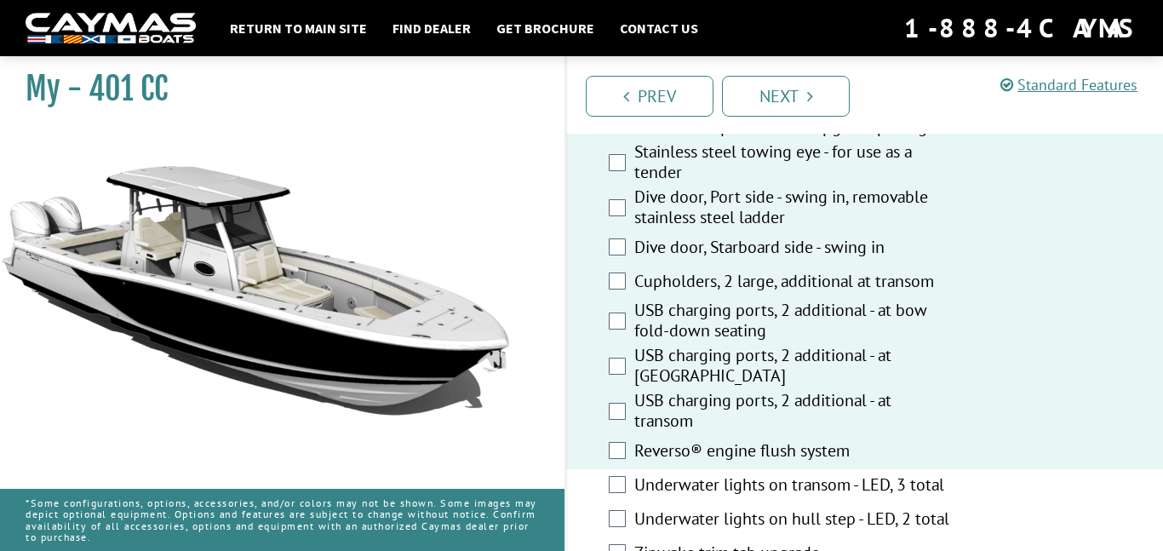
click at [743, 493] on label "Underwater lights on transom - LED, 3 total" at bounding box center [793, 486] width 318 height 25
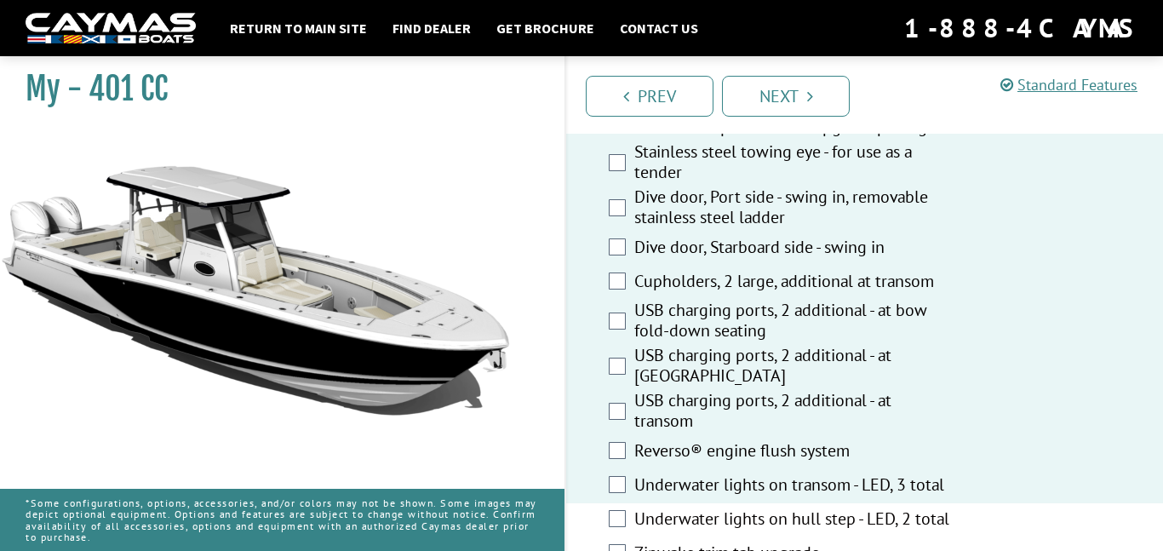
click at [762, 519] on label "Underwater lights on hull step - LED, 2 total" at bounding box center [793, 520] width 318 height 25
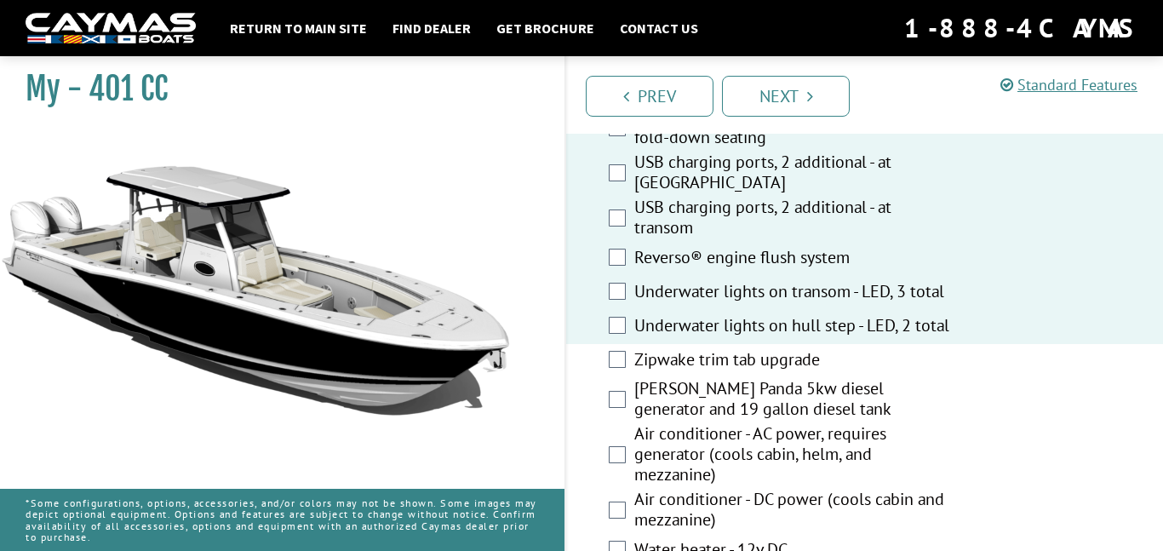
scroll to position [1099, 0]
click at [697, 376] on label "Zipwake trim tab upgrade" at bounding box center [793, 363] width 318 height 25
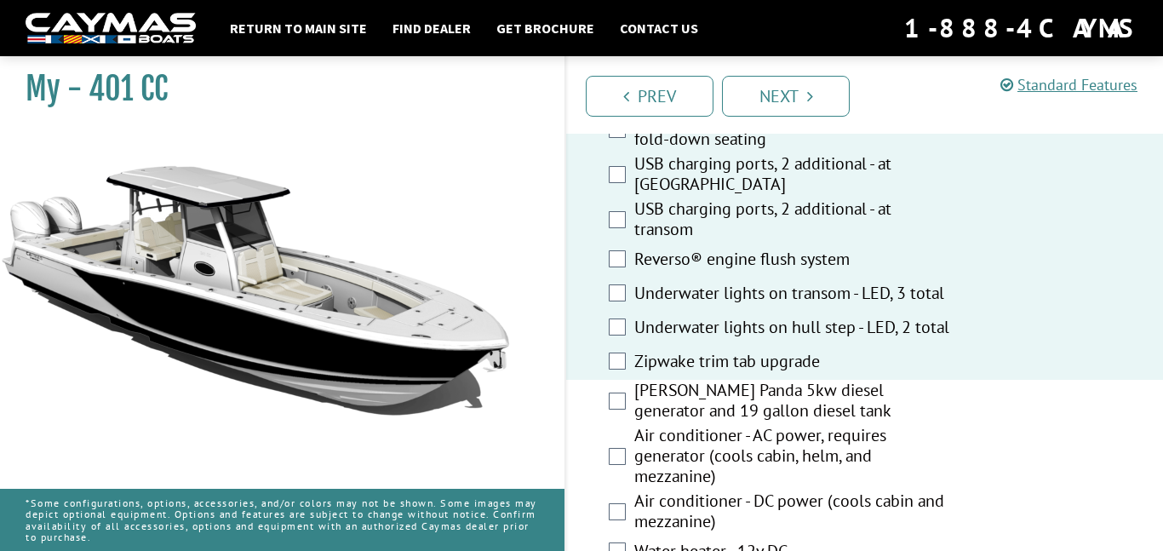
click at [711, 403] on label "[PERSON_NAME] Panda 5kw diesel generator and 19 gallon diesel tank" at bounding box center [793, 402] width 318 height 45
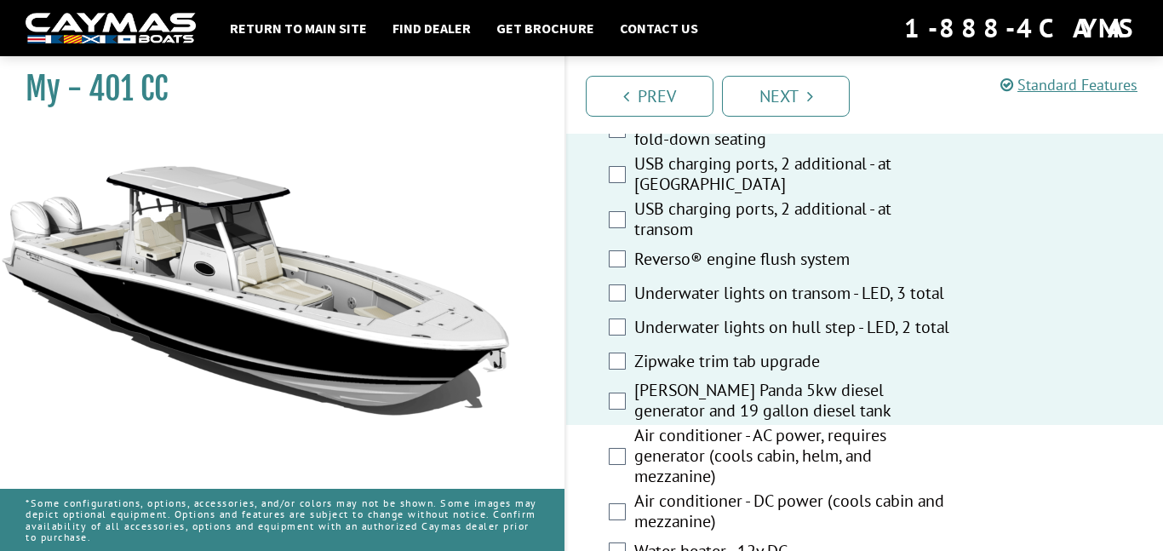
click at [737, 451] on label "Air conditioner - AC power, requires generator (cools cabin, helm, and mezzanin…" at bounding box center [793, 458] width 318 height 66
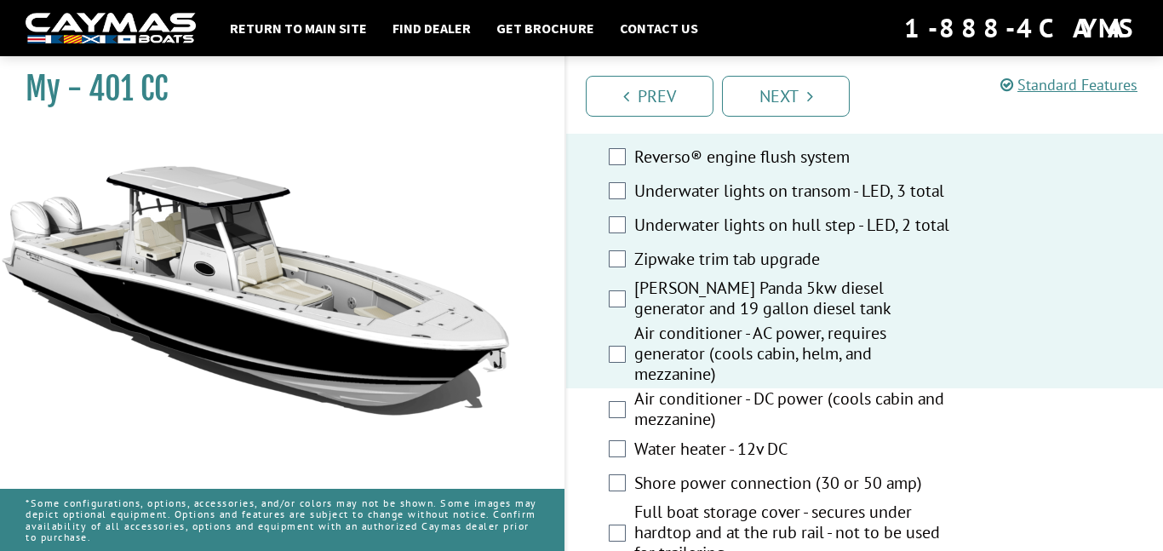
scroll to position [1203, 0]
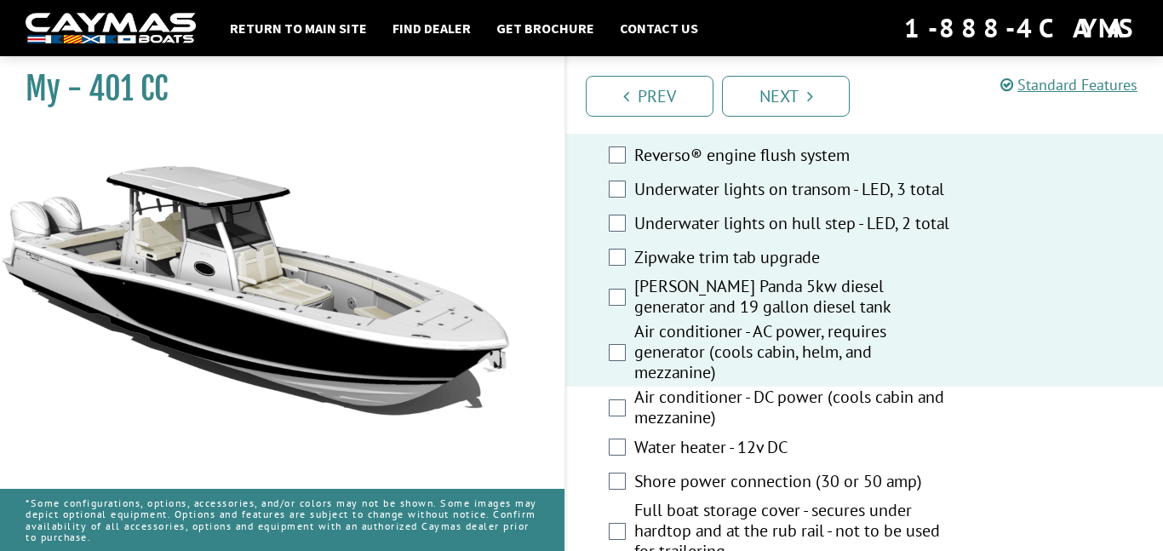
click at [781, 417] on label "Air conditioner - DC power (cools cabin and mezzanine)" at bounding box center [793, 409] width 318 height 45
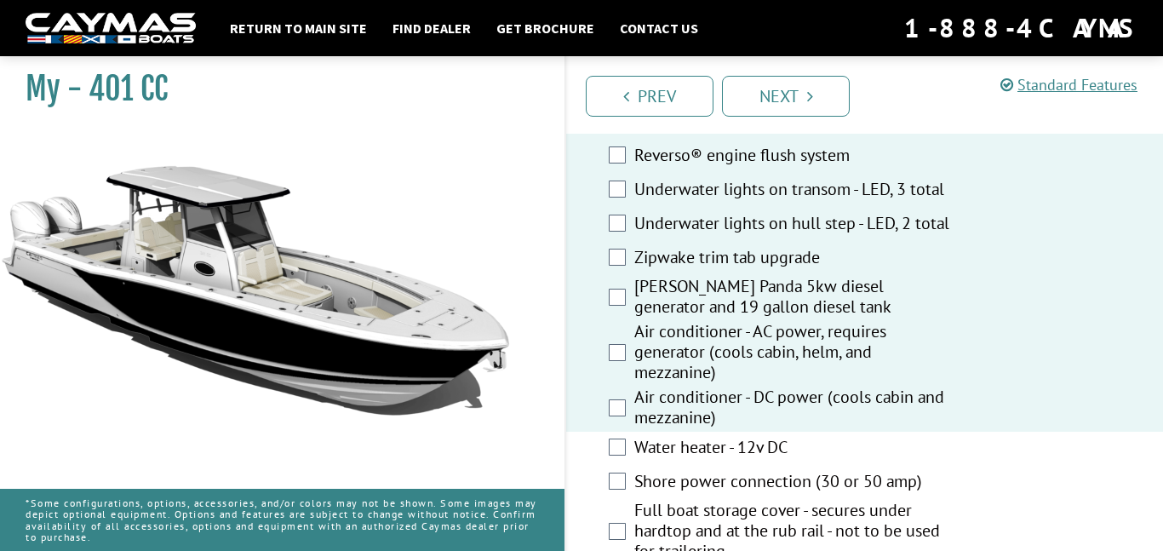
click at [763, 457] on label "Water heater - 12v DC" at bounding box center [793, 449] width 318 height 25
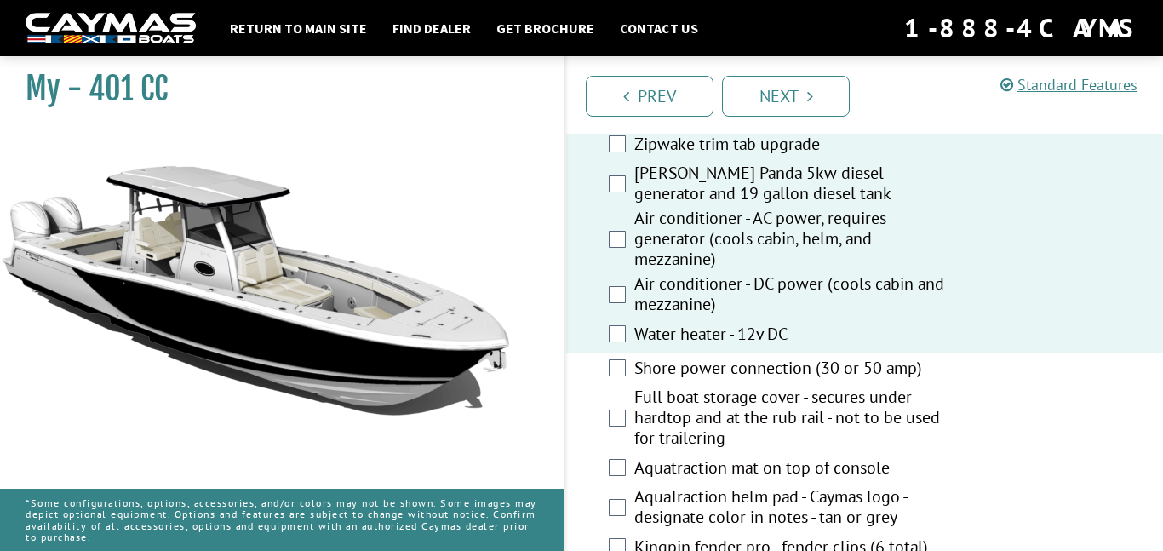
scroll to position [1323, 0]
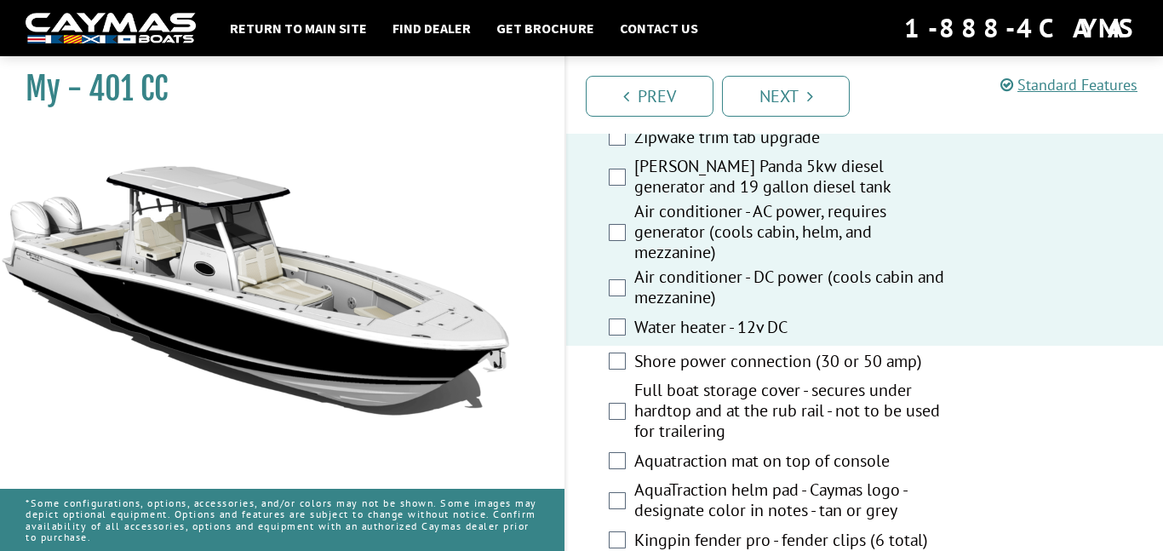
click at [743, 376] on label "Shore power connection (30 or 50 amp)" at bounding box center [793, 363] width 318 height 25
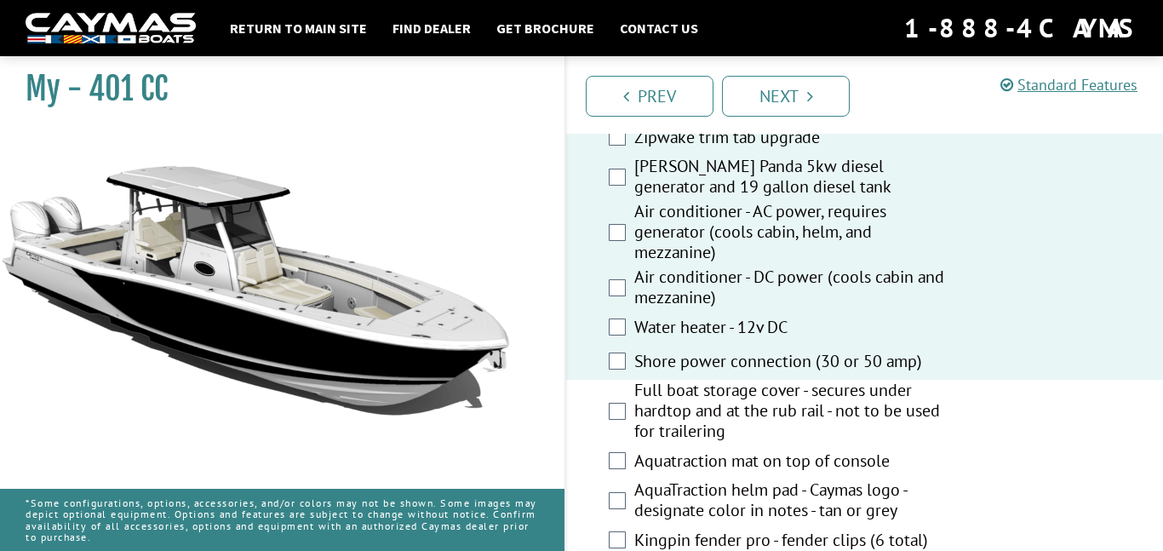
click at [751, 395] on label "Full boat storage cover - secures under hardtop and at the rub rail - not to be…" at bounding box center [793, 413] width 318 height 66
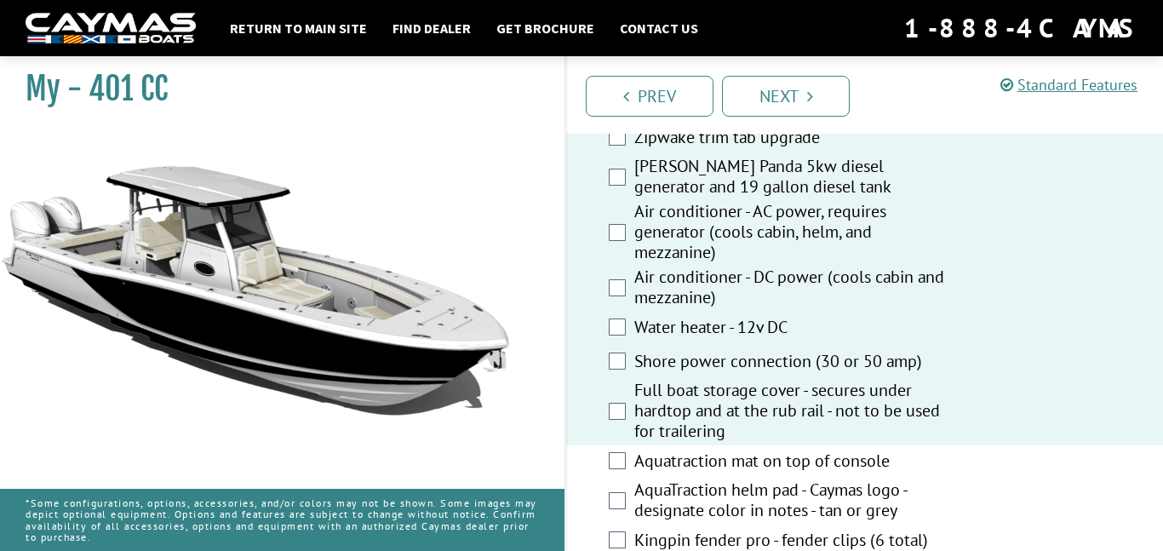
click at [769, 473] on label "Aquatraction mat on top of console" at bounding box center [793, 463] width 318 height 25
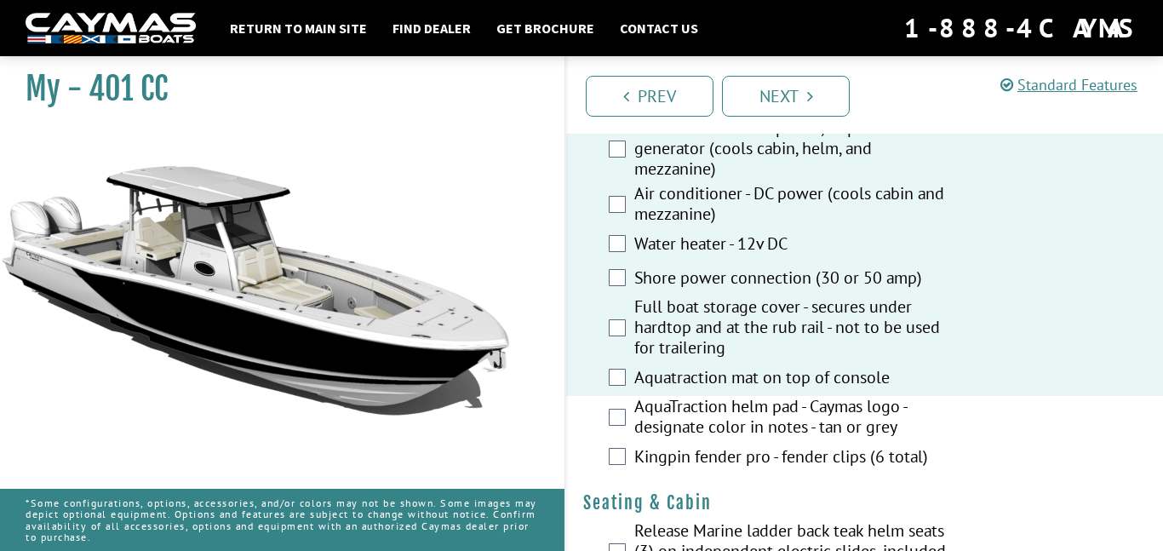
scroll to position [1409, 0]
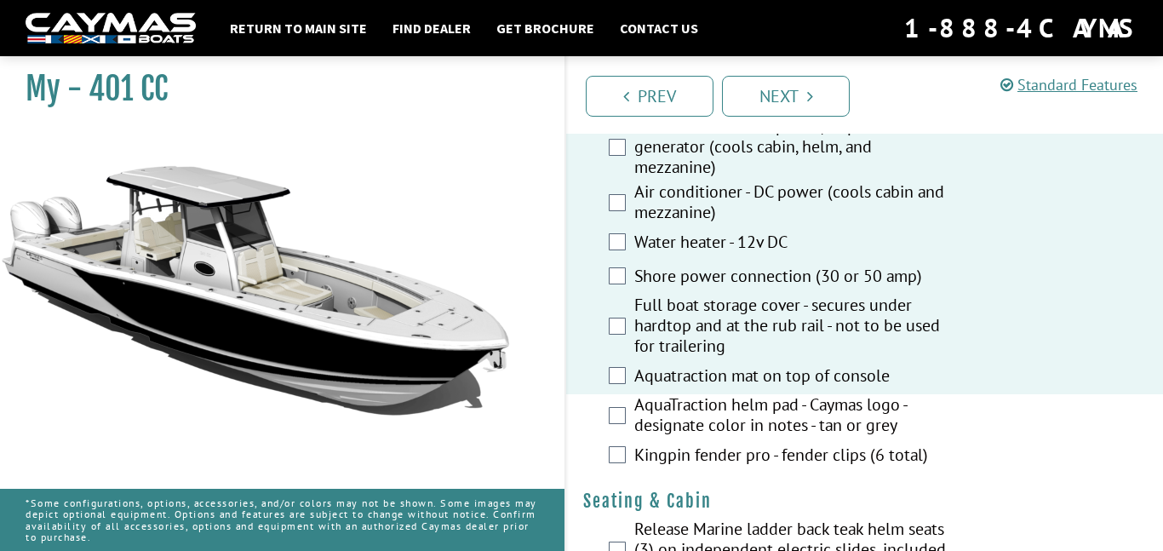
click at [730, 432] on label "AquaTraction helm pad - Caymas logo - designate color in notes - tan or grey" at bounding box center [793, 416] width 318 height 45
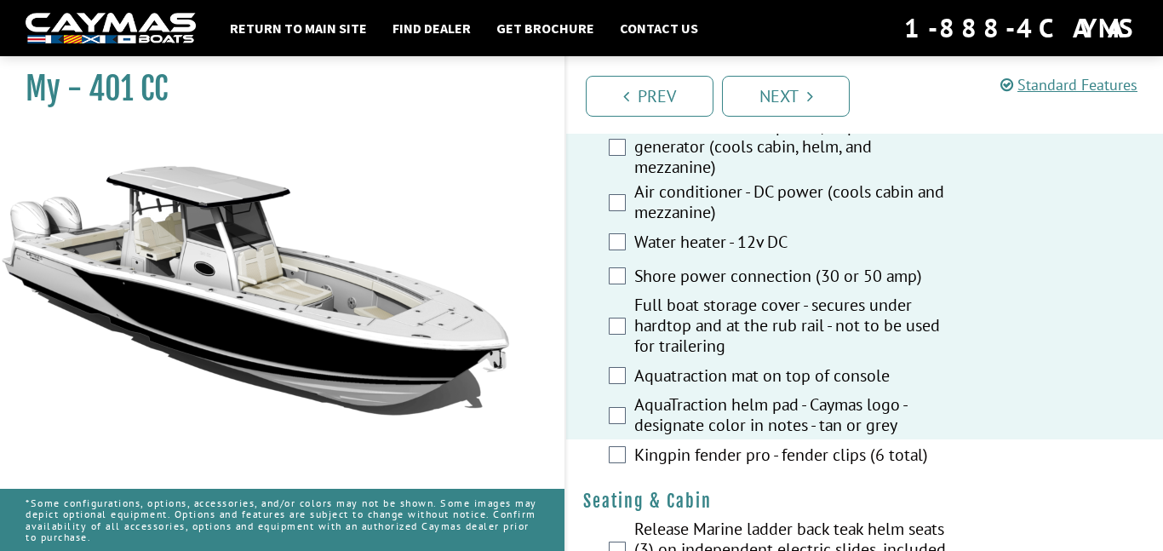
click at [752, 465] on label "Kingpin fender pro - fender clips (6 total)" at bounding box center [793, 457] width 318 height 25
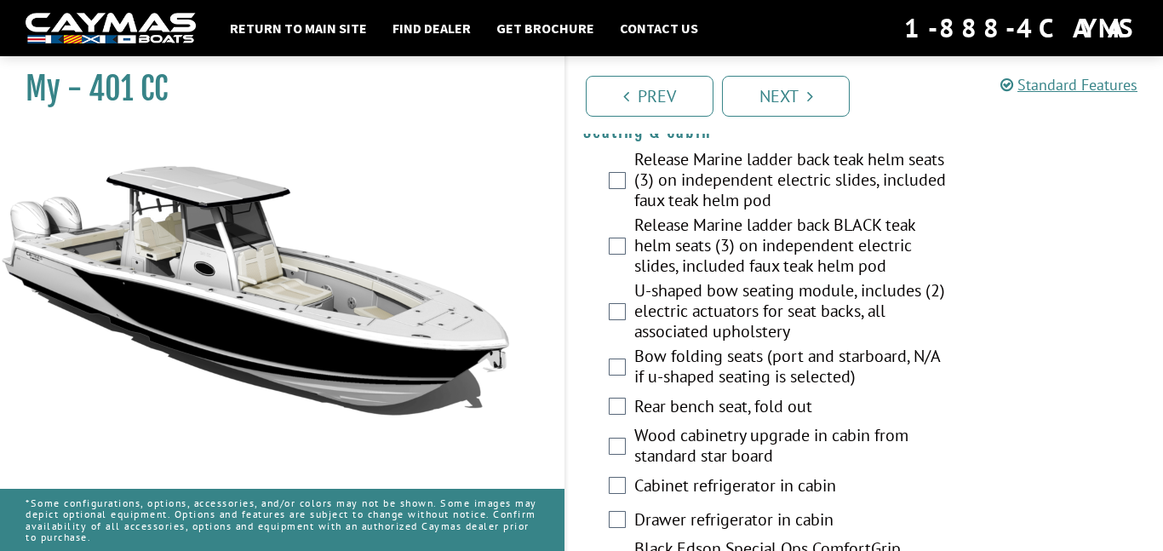
scroll to position [1783, 0]
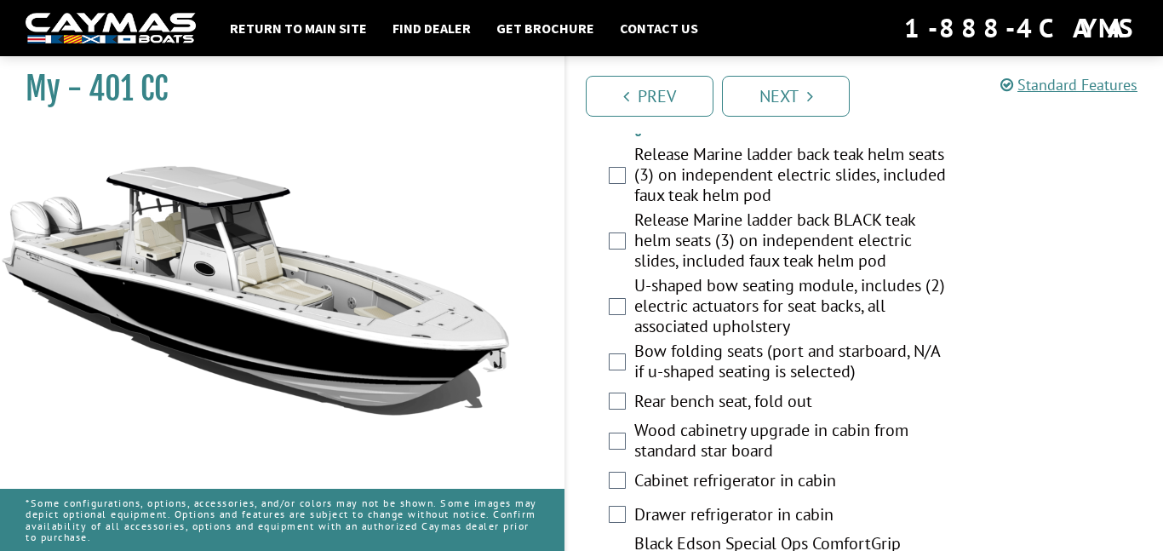
click at [707, 376] on label "Bow folding seats (port and starboard, N/A if u-shaped seating is selected)" at bounding box center [793, 363] width 318 height 45
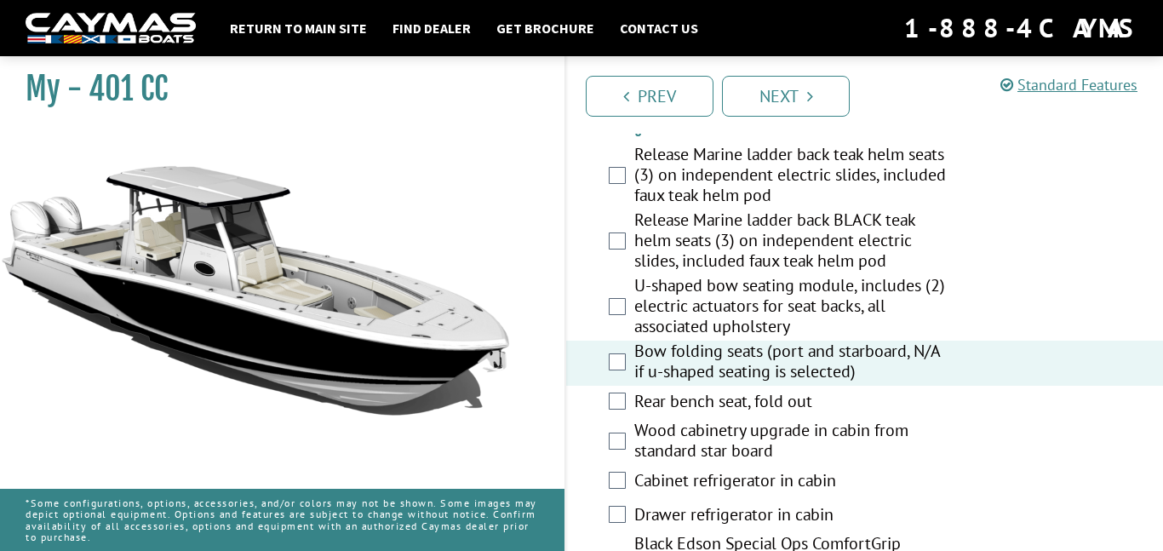
click at [678, 232] on label "Release Marine ladder back BLACK teak helm seats (3) on independent electric sl…" at bounding box center [793, 243] width 318 height 66
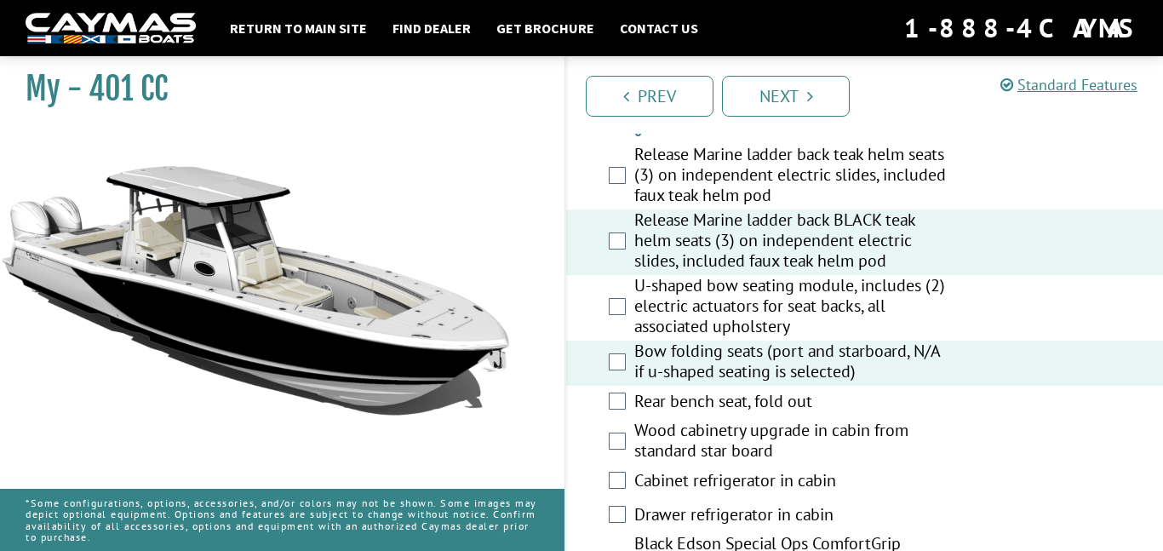
click at [721, 196] on label "Release Marine ladder back teak helm seats (3) on independent electric slides, …" at bounding box center [793, 177] width 318 height 66
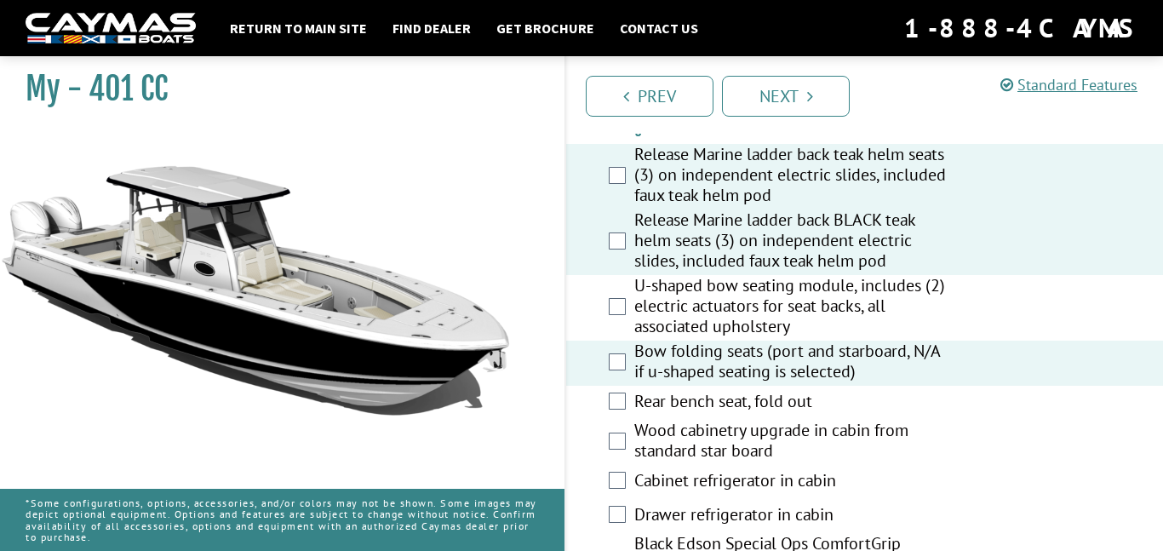
click at [755, 313] on label "U-shaped bow seating module, includes (2) electric actuators for seat backs, al…" at bounding box center [793, 308] width 318 height 66
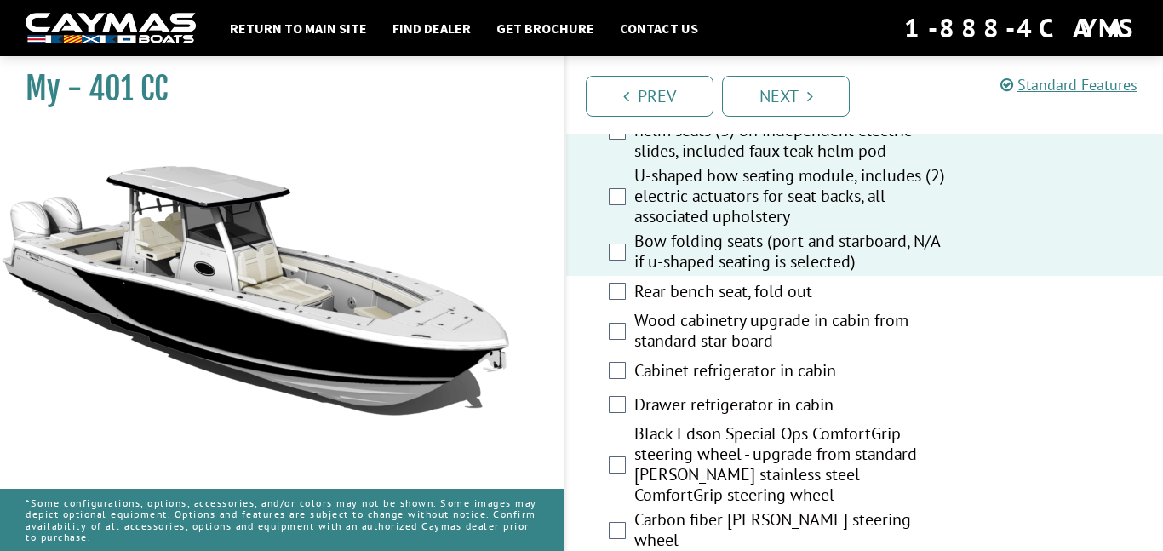
scroll to position [1898, 0]
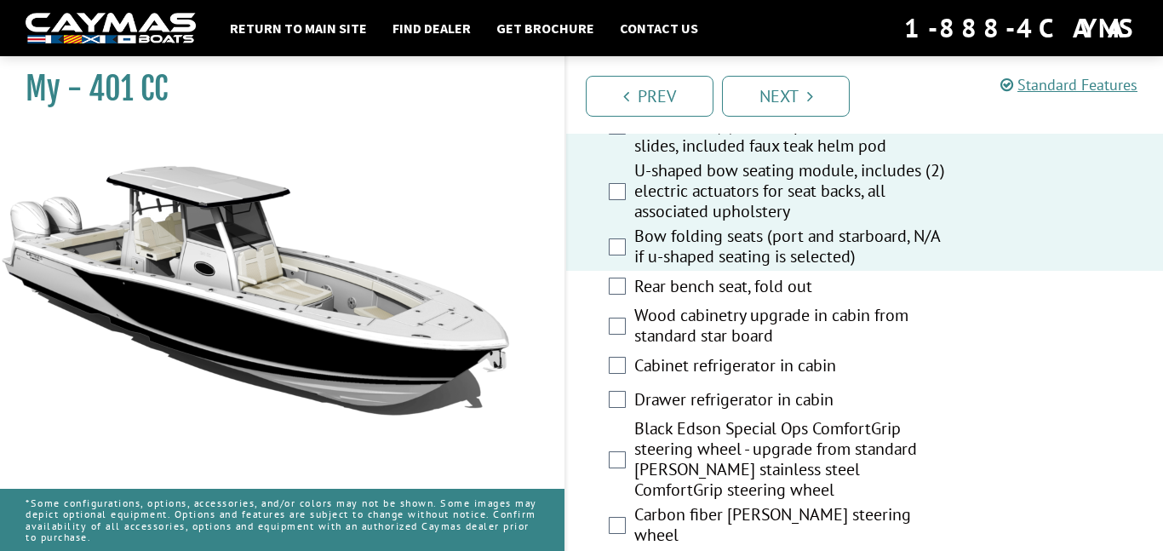
click at [755, 305] on div "Rear bench seat, fold out" at bounding box center [864, 288] width 597 height 34
click at [759, 300] on label "Rear bench seat, fold out" at bounding box center [793, 288] width 318 height 25
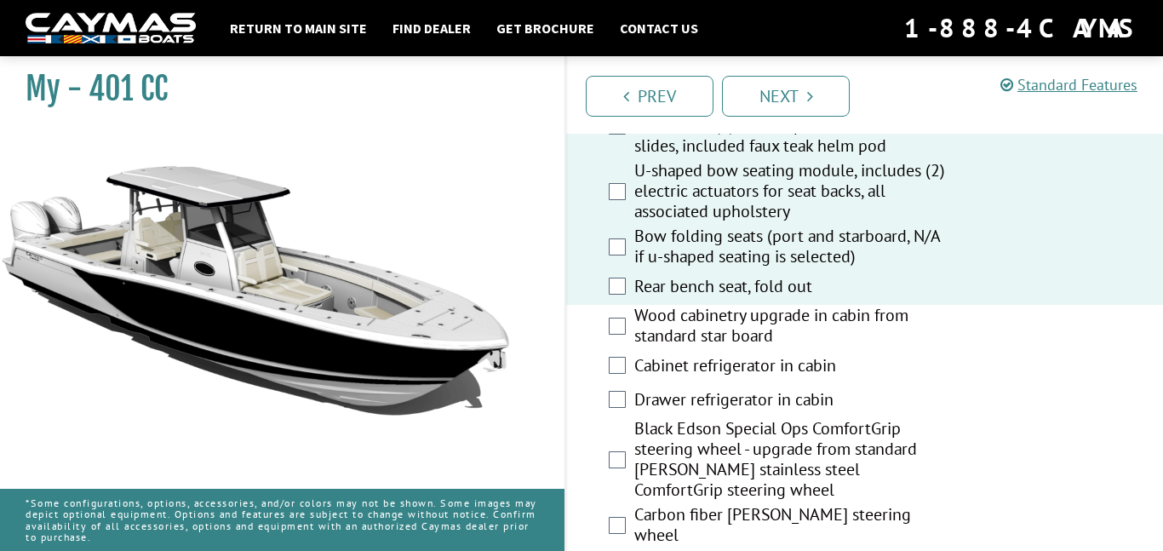
click at [778, 349] on label "Wood cabinetry upgrade in cabin from standard star board" at bounding box center [793, 327] width 318 height 45
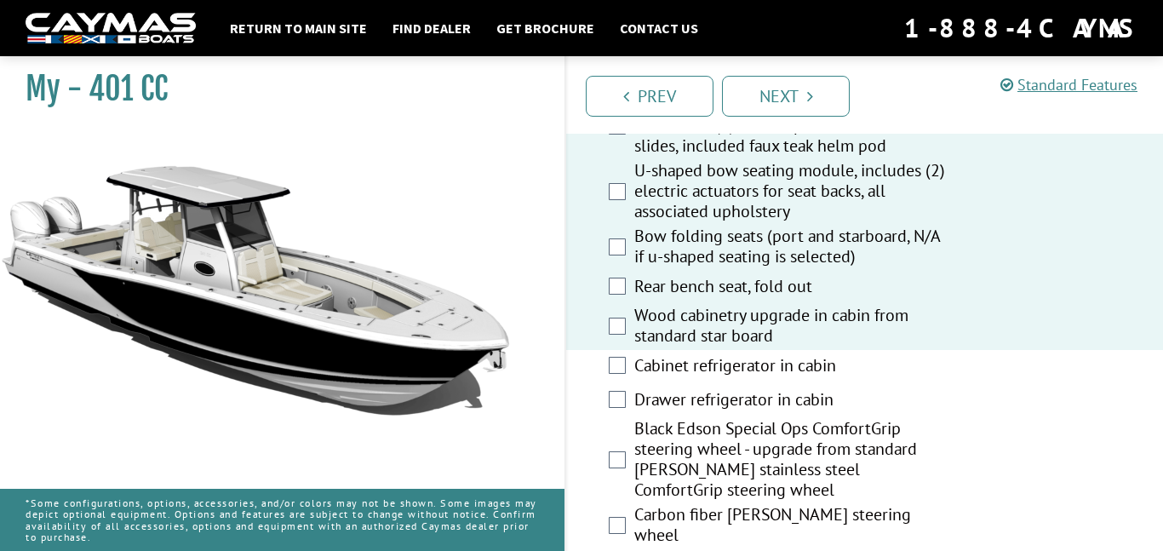
click at [790, 380] on label "Cabinet refrigerator in cabin" at bounding box center [793, 367] width 318 height 25
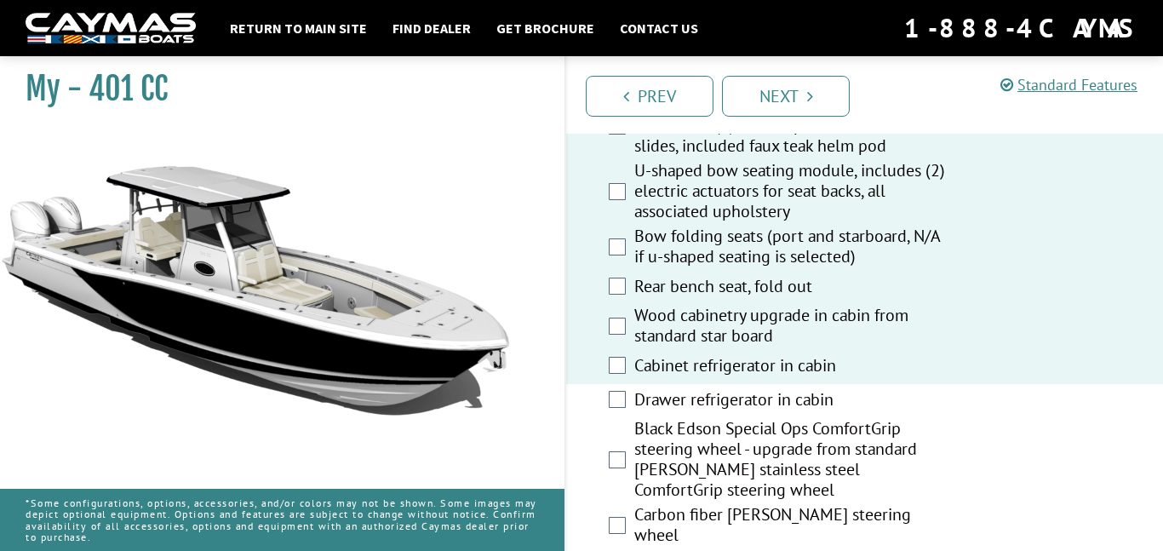
click at [808, 414] on label "Drawer refrigerator in cabin" at bounding box center [793, 401] width 318 height 25
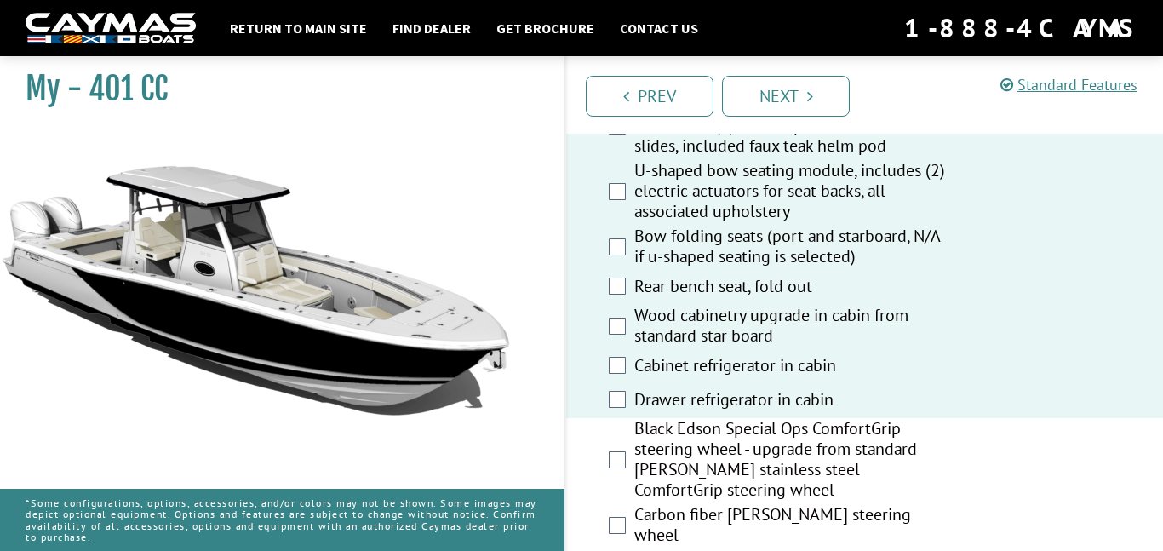
click at [800, 454] on label "Black Edson Special Ops ComfortGrip steering wheel - upgrade from standard [PER…" at bounding box center [793, 461] width 318 height 86
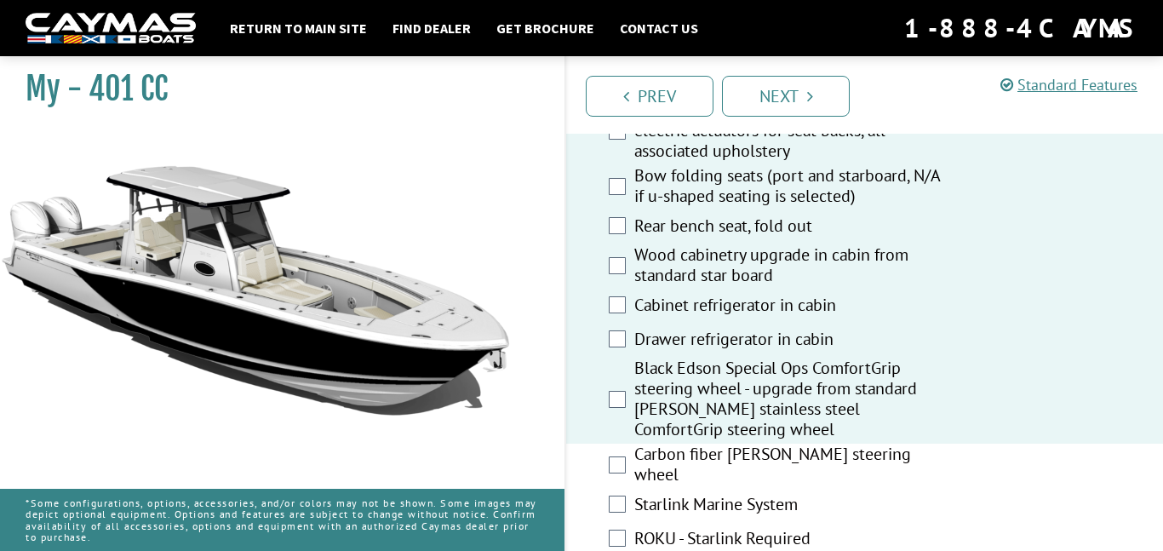
scroll to position [1962, 0]
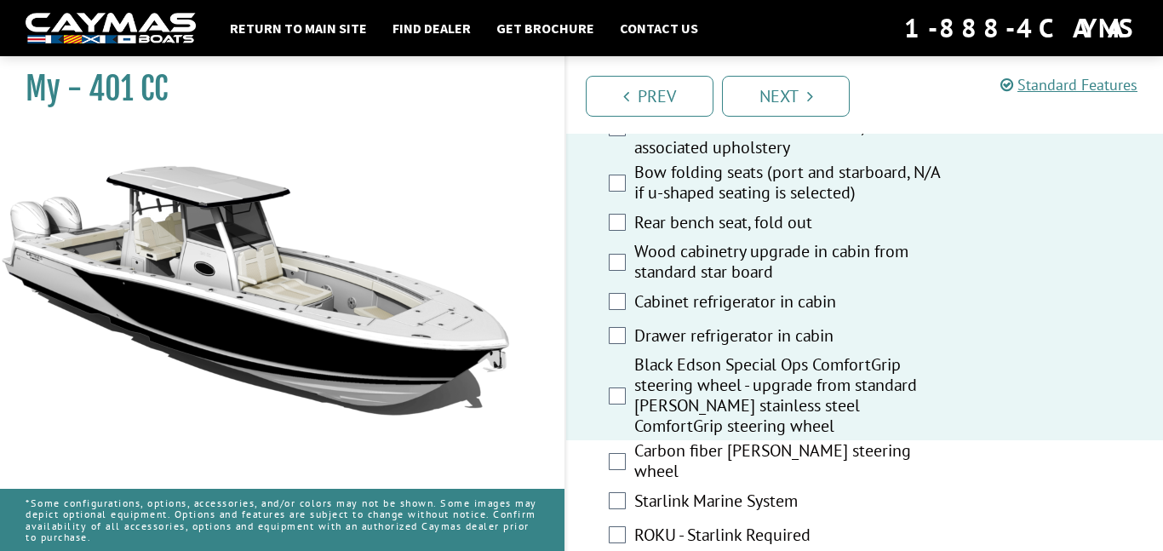
click at [800, 454] on div "Carbon fiber [PERSON_NAME] steering wheel" at bounding box center [864, 462] width 597 height 45
click at [796, 462] on label "Carbon fiber [PERSON_NAME] steering wheel" at bounding box center [793, 462] width 318 height 45
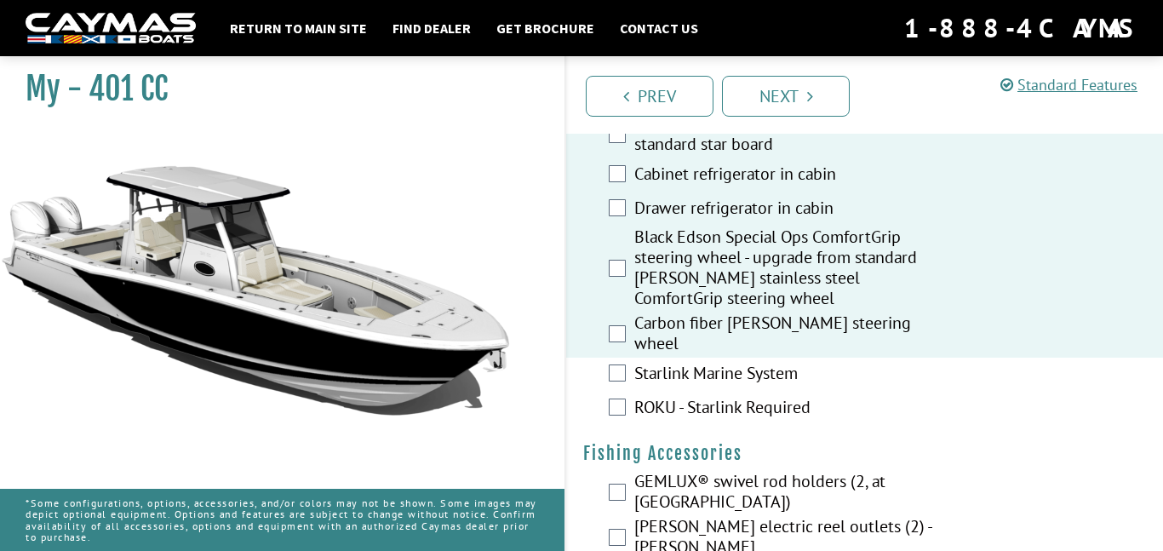
scroll to position [2093, 0]
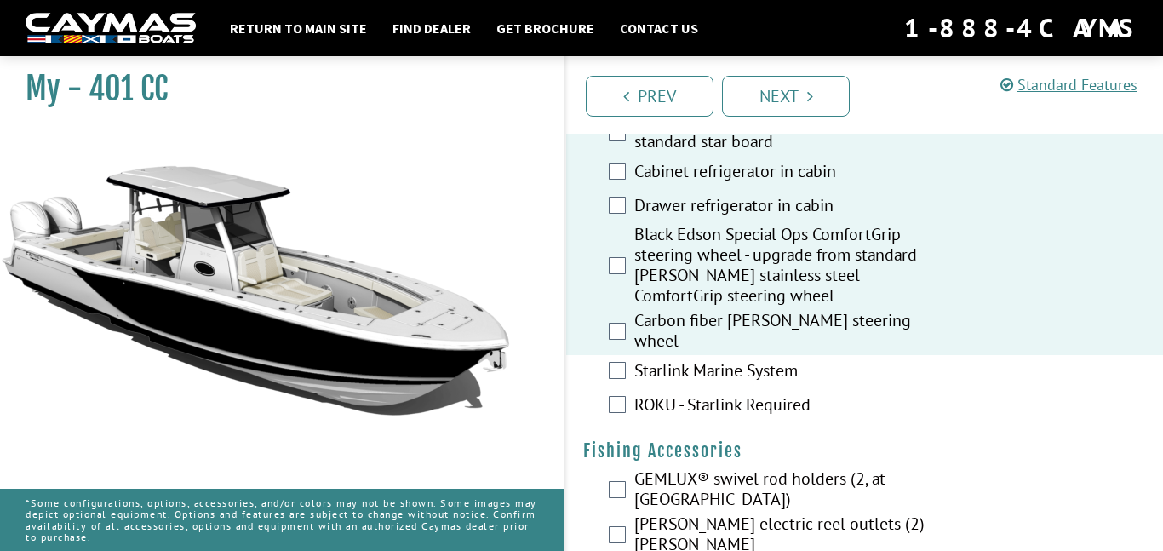
click at [692, 370] on label "Starlink Marine System" at bounding box center [793, 372] width 318 height 25
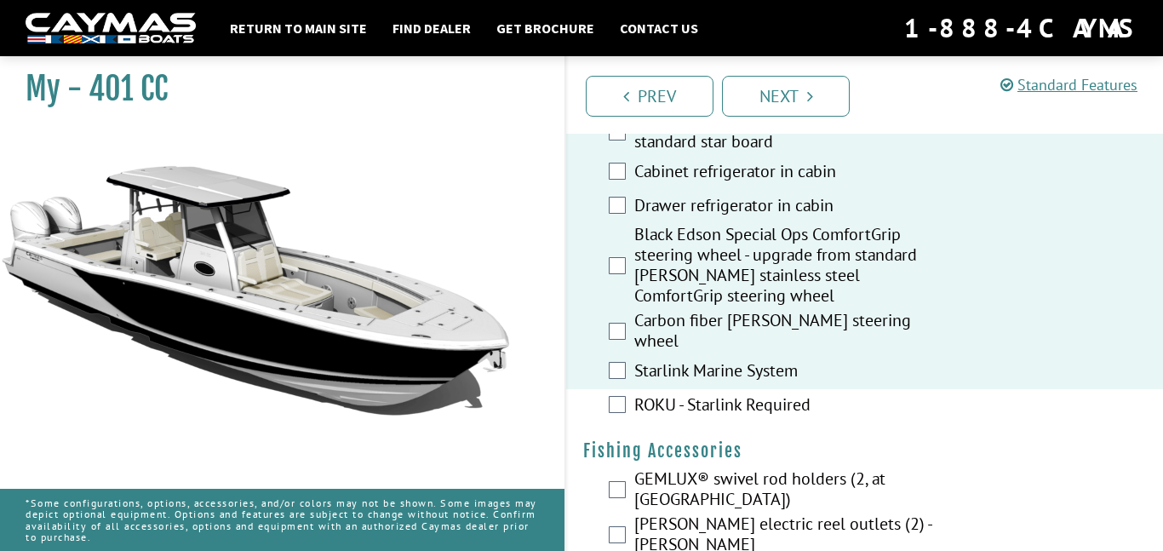
click at [709, 394] on label "ROKU - Starlink Required" at bounding box center [793, 406] width 318 height 25
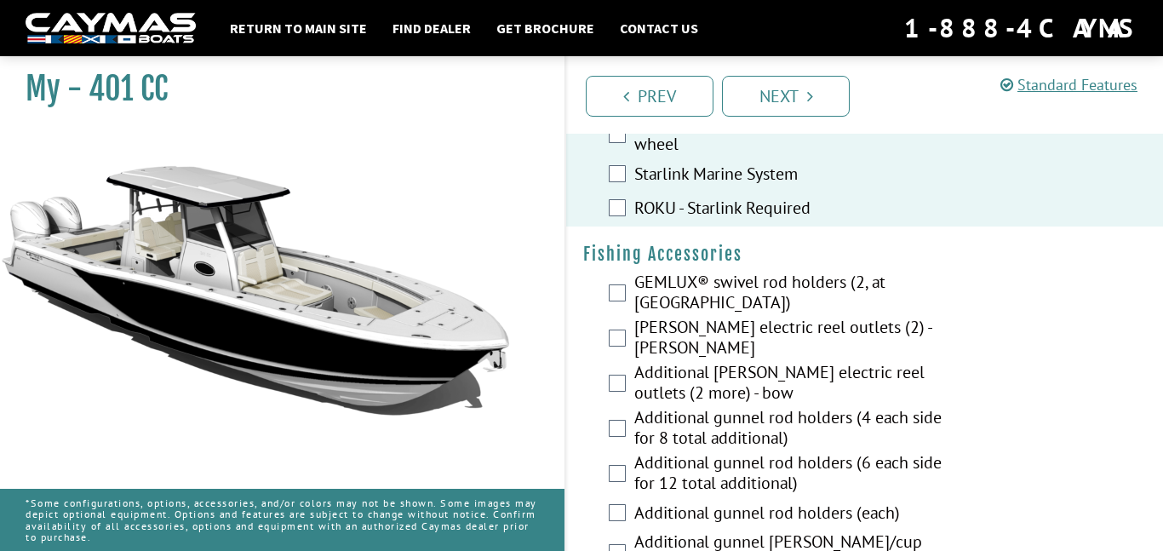
scroll to position [2299, 0]
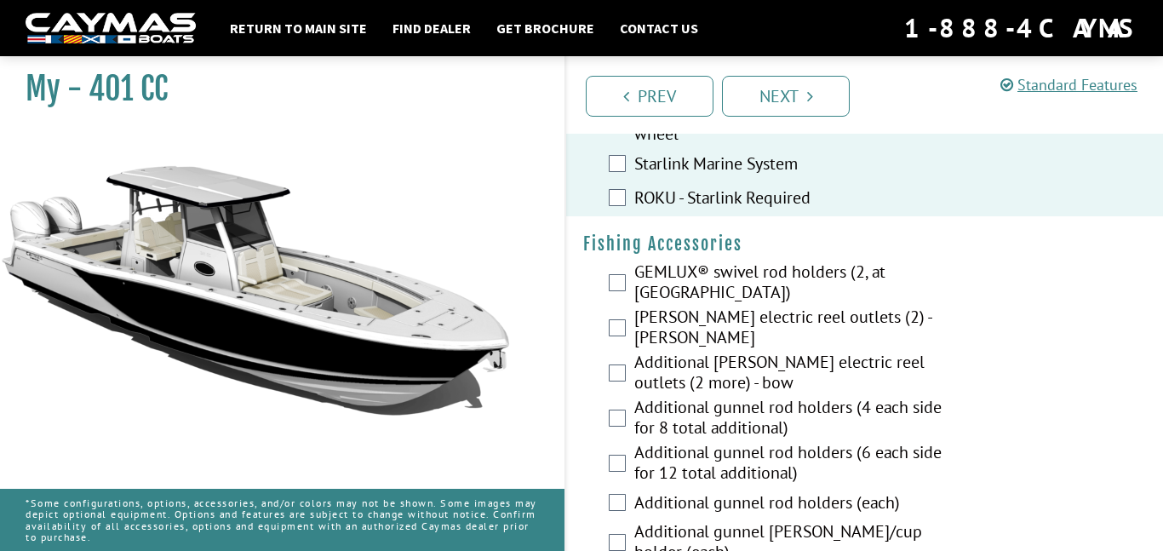
click at [788, 352] on label "Additional [PERSON_NAME] electric reel outlets (2 more) - bow" at bounding box center [793, 374] width 318 height 45
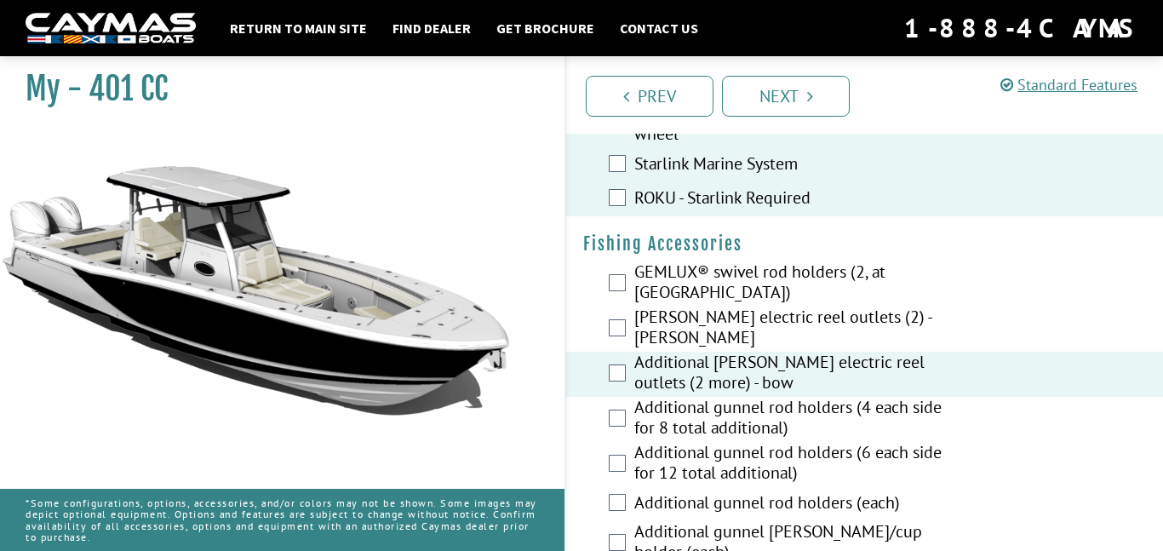
scroll to position [2351, 0]
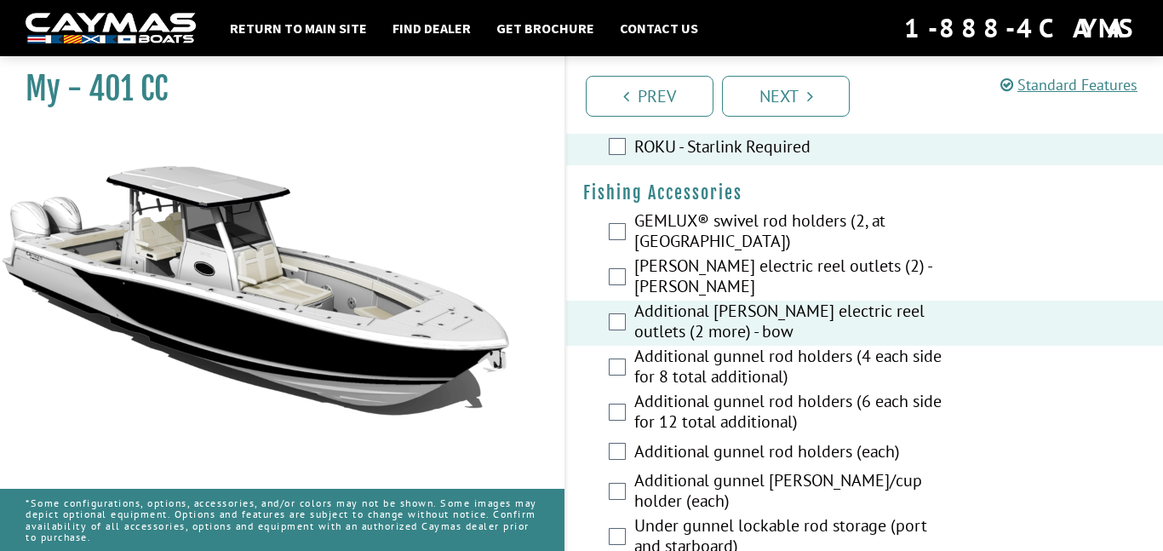
click at [788, 352] on label "Additional gunnel rod holders (4 each side for 8 total additional)" at bounding box center [793, 368] width 318 height 45
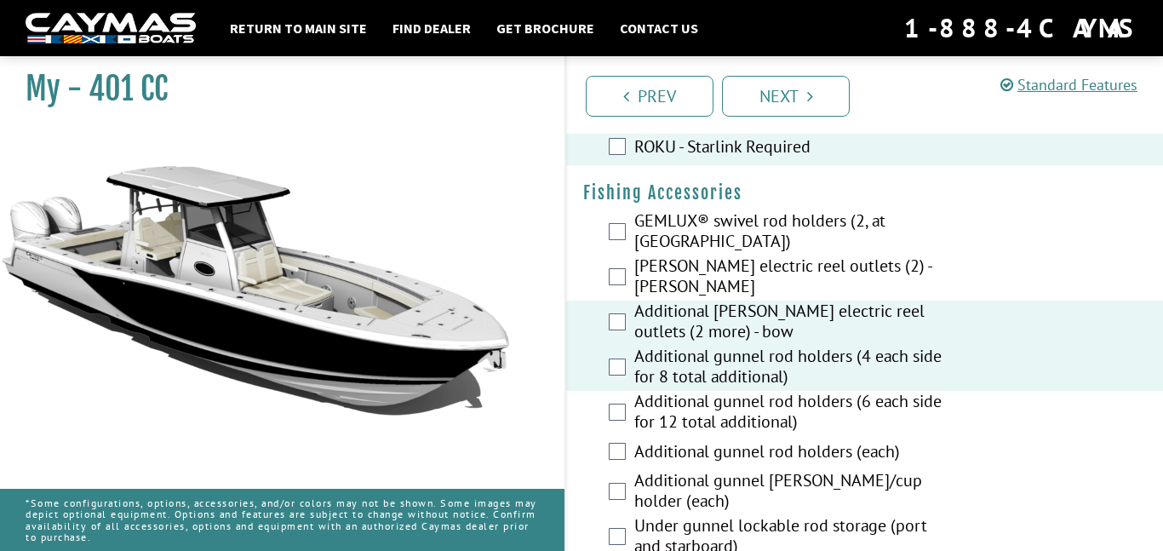
click at [803, 405] on label "Additional gunnel rod holders (6 each side for 12 total additional)" at bounding box center [793, 413] width 318 height 45
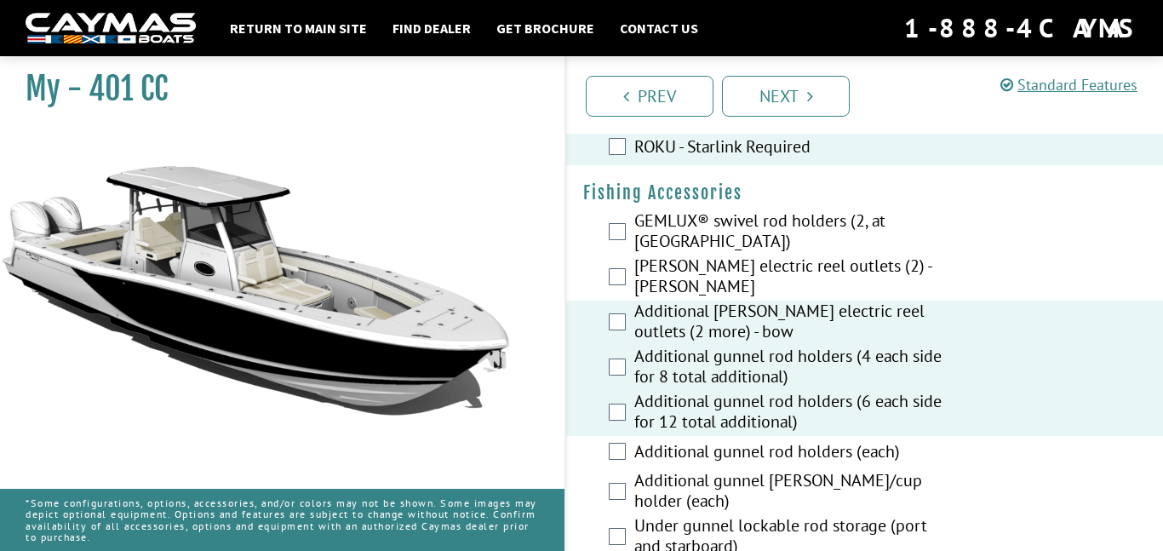
click at [723, 216] on label "GEMLUX® swivel rod holders (2, at [GEOGRAPHIC_DATA])" at bounding box center [793, 232] width 318 height 45
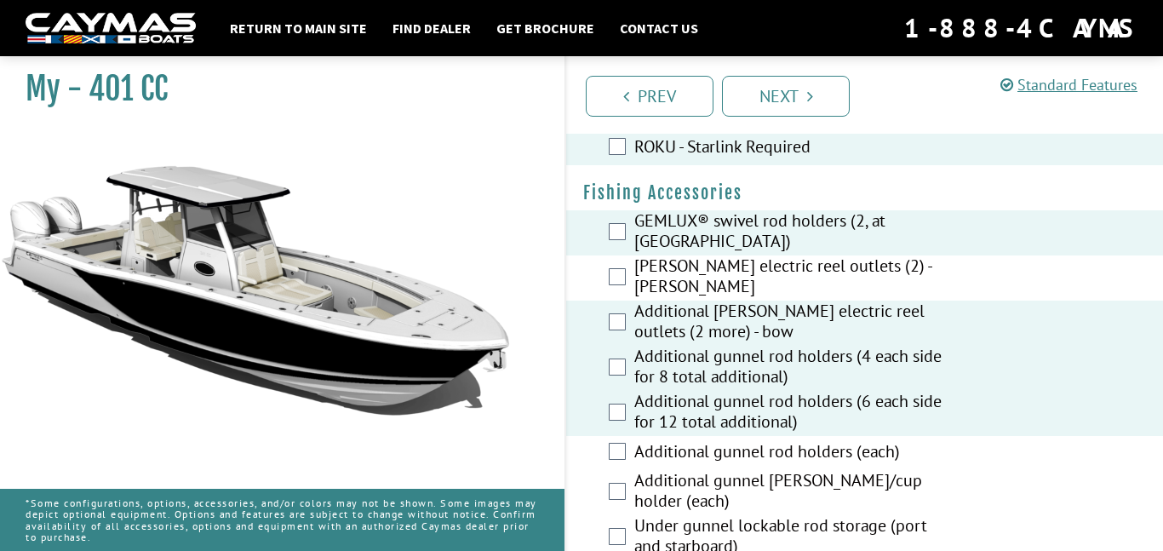
click at [767, 276] on label "[PERSON_NAME] electric reel outlets (2) - [PERSON_NAME]" at bounding box center [793, 277] width 318 height 45
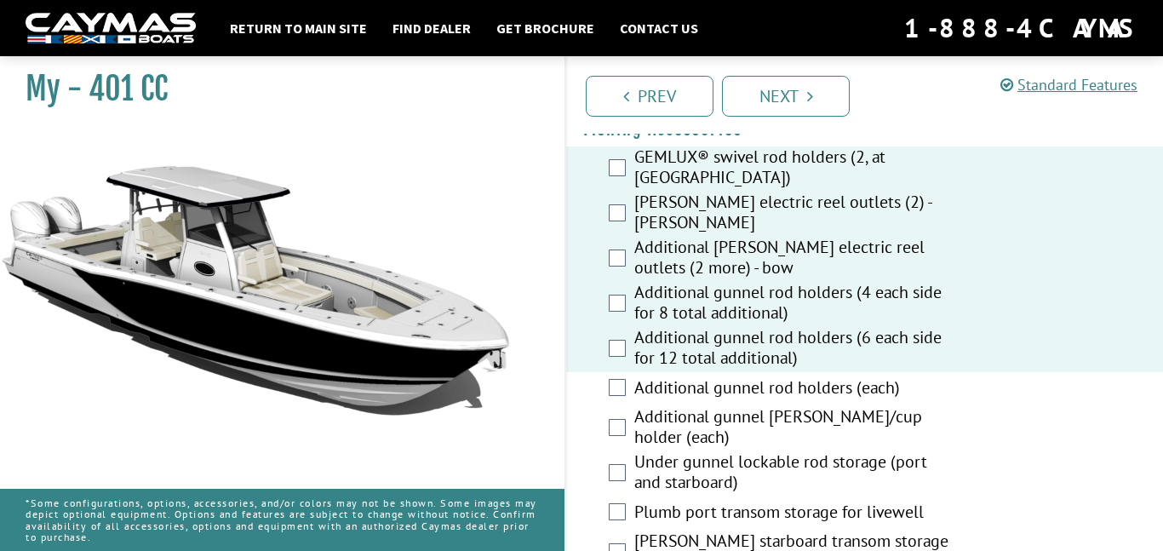
scroll to position [2420, 0]
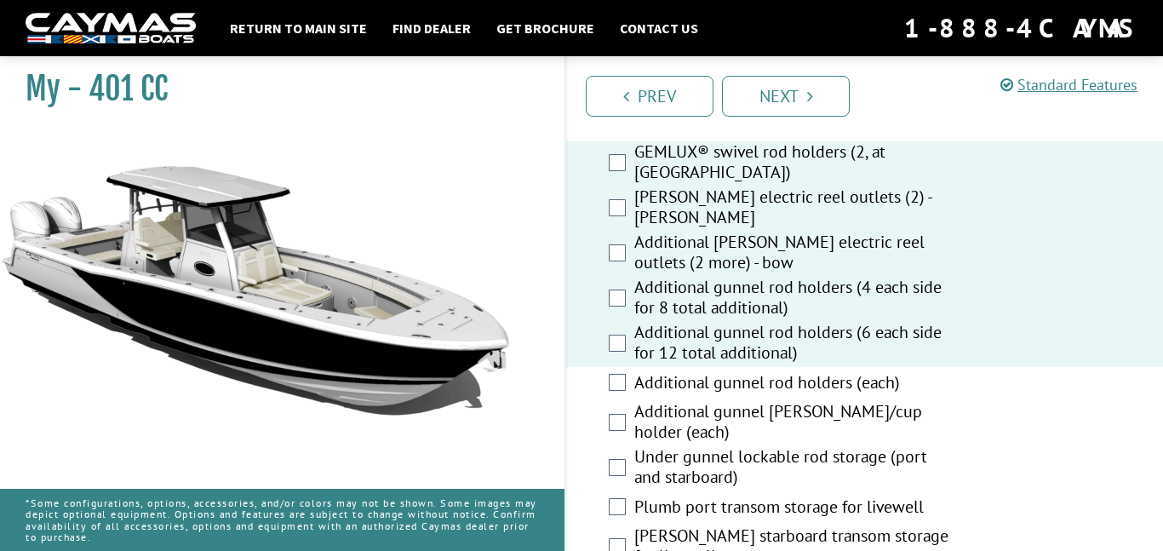
click at [798, 372] on label "Additional gunnel rod holders (each)" at bounding box center [793, 384] width 318 height 25
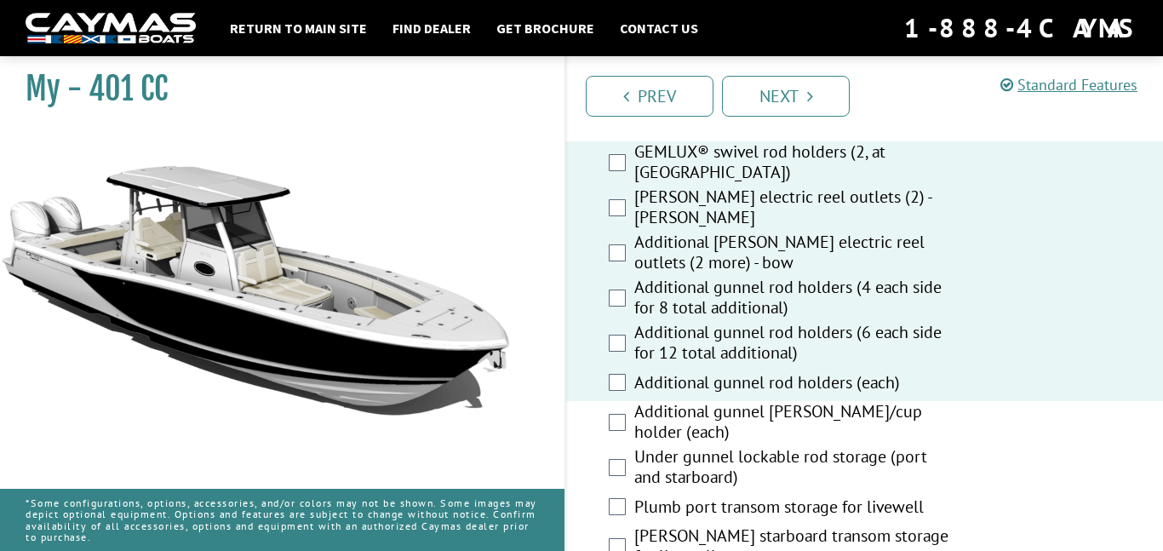
click at [811, 401] on label "Additional gunnel [PERSON_NAME]/cup holder (each)" at bounding box center [793, 423] width 318 height 45
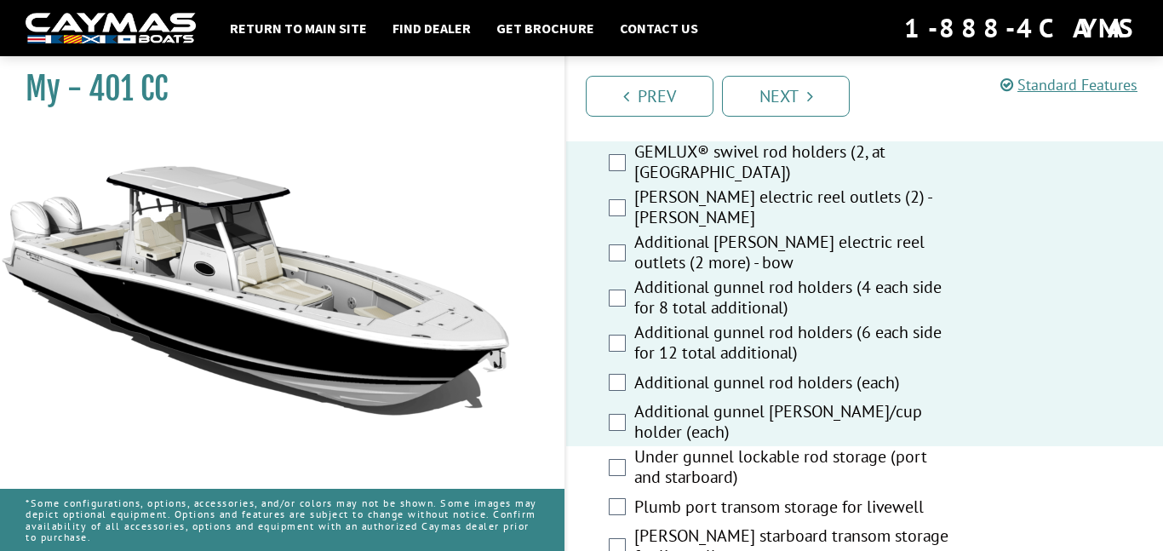
click at [835, 451] on label "Under gunnel lockable rod storage (port and starboard)" at bounding box center [793, 468] width 318 height 45
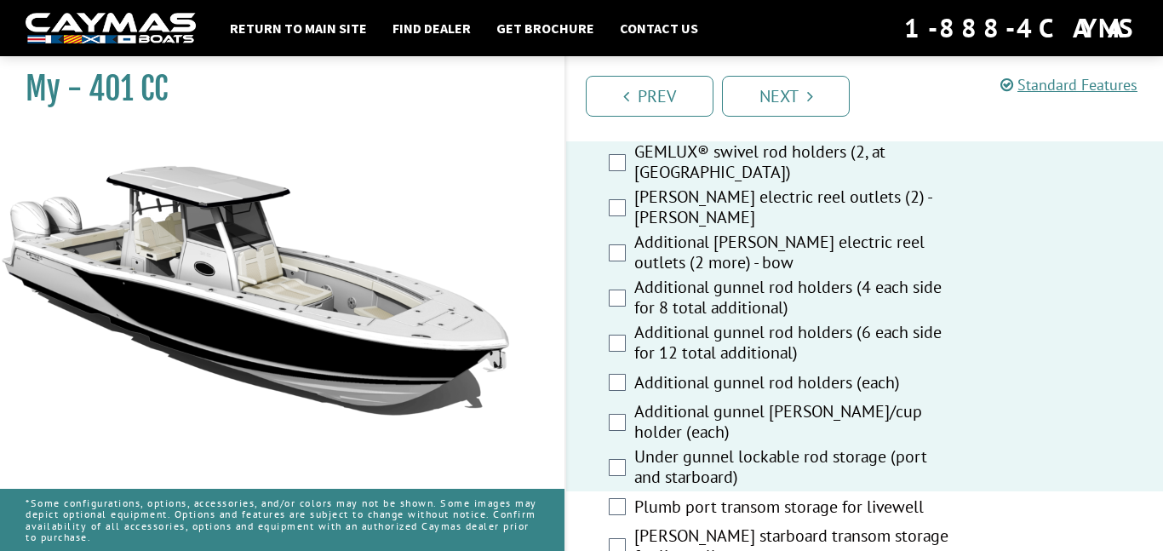
click at [858, 502] on label "Plumb port transom storage for livewell" at bounding box center [793, 509] width 318 height 25
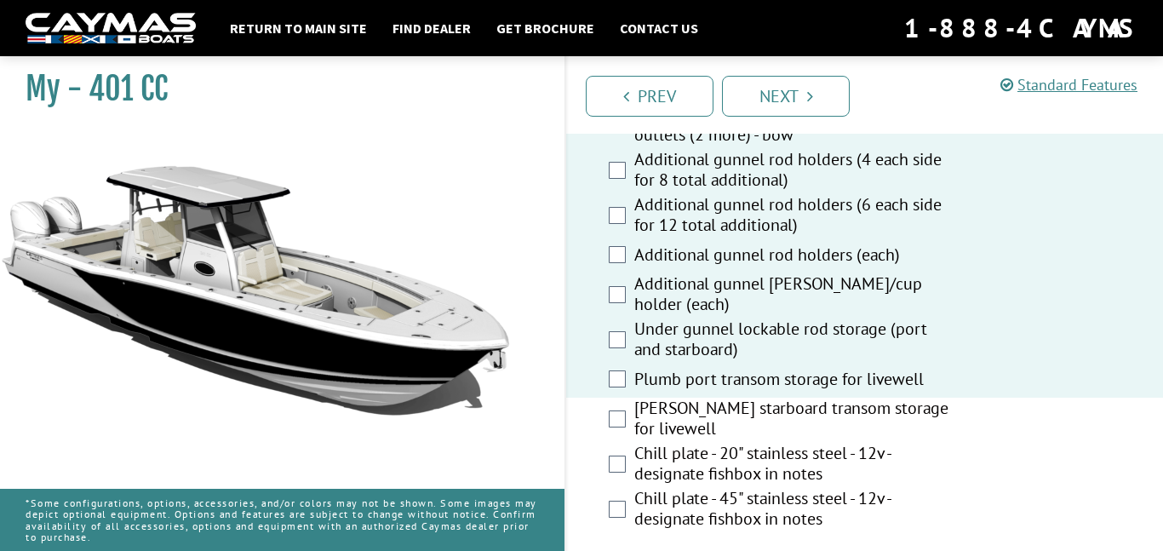
scroll to position [2554, 0]
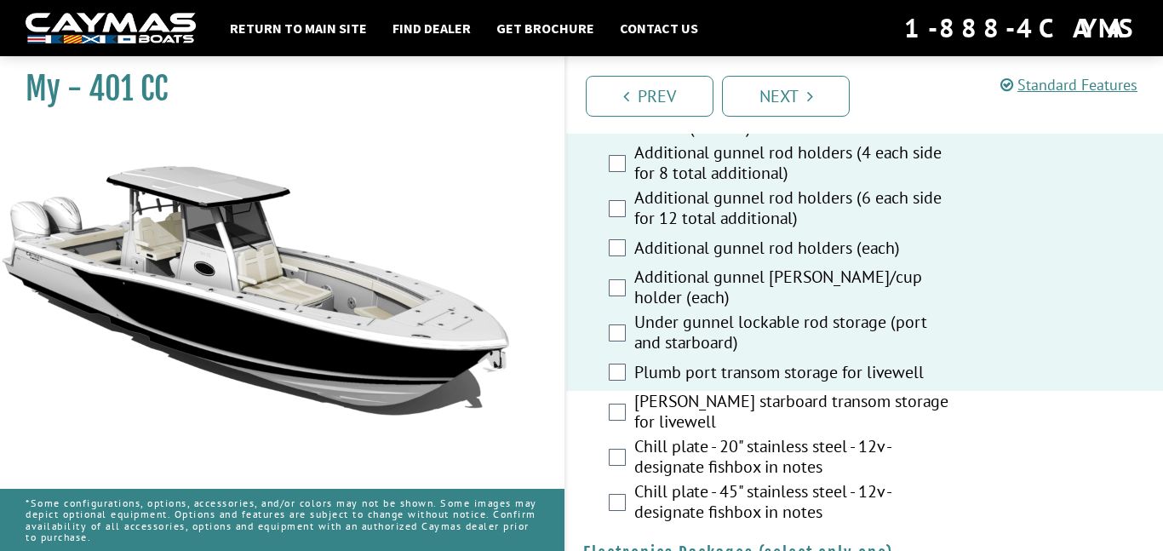
click at [826, 408] on label "[PERSON_NAME] starboard transom storage for livewell" at bounding box center [793, 413] width 318 height 45
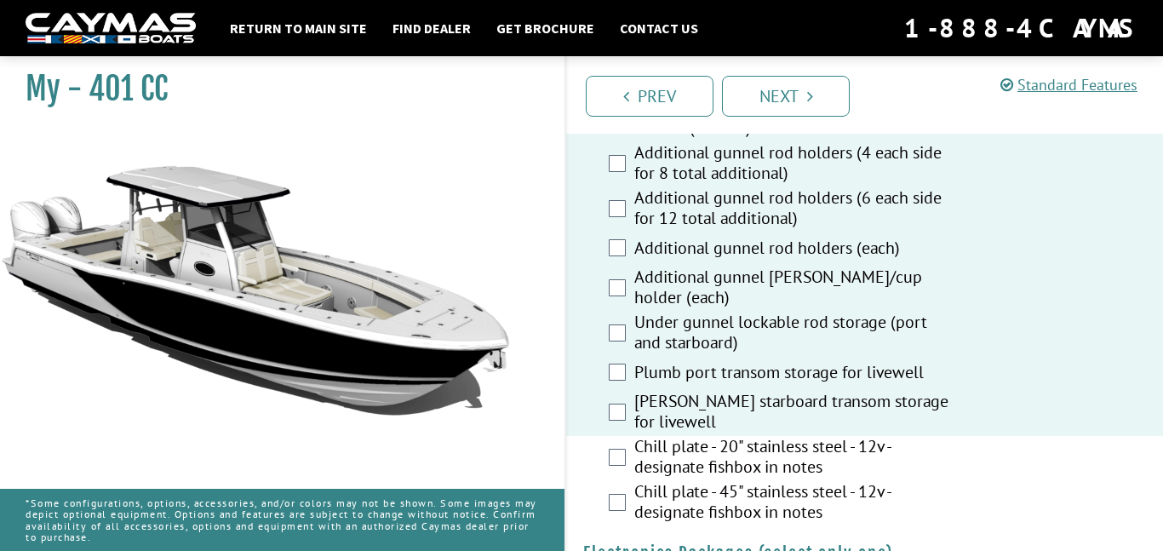
click at [840, 441] on label "Chill plate - 20" stainless steel - 12v - designate fishbox in notes" at bounding box center [793, 458] width 318 height 45
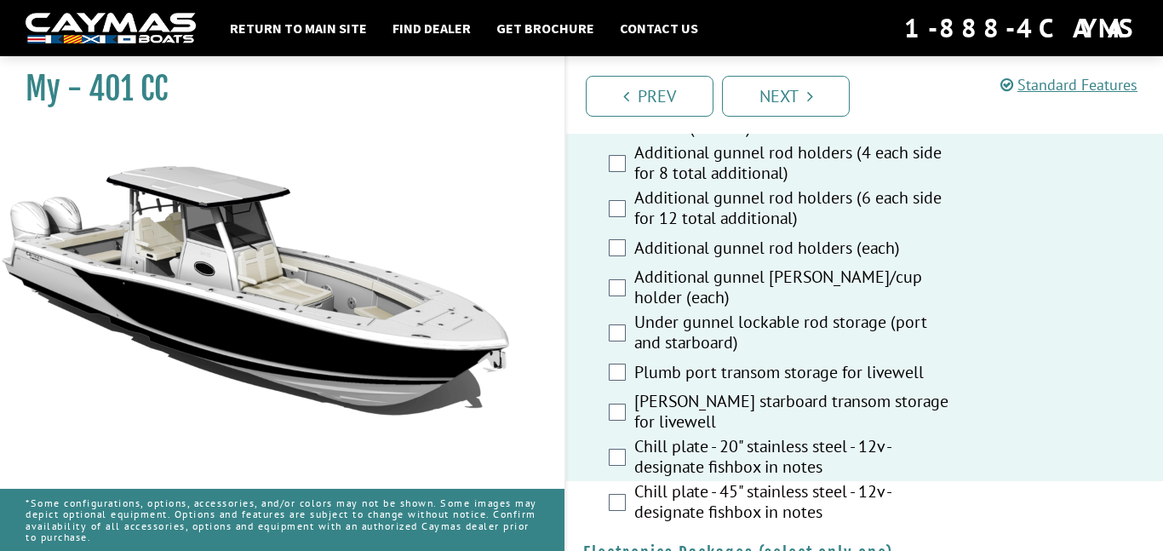
click at [854, 491] on label "Chill plate - 45" stainless steel - 12v - designate fishbox in notes" at bounding box center [793, 503] width 318 height 45
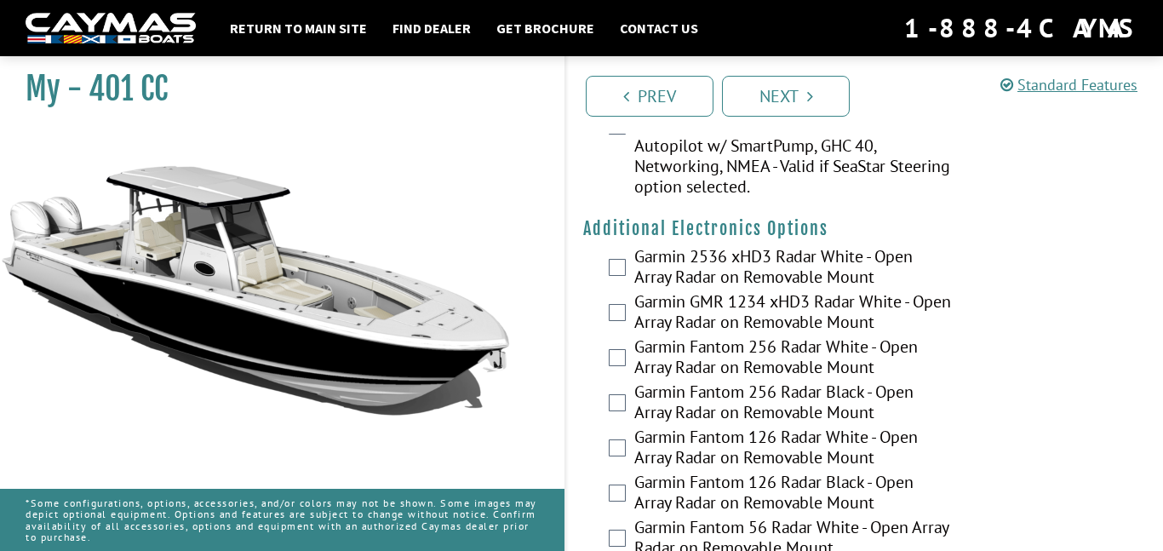
scroll to position [3494, 0]
click at [837, 381] on label "Garmin Fantom 256 Radar Black - Open Array Radar on Removable Mount" at bounding box center [793, 403] width 318 height 45
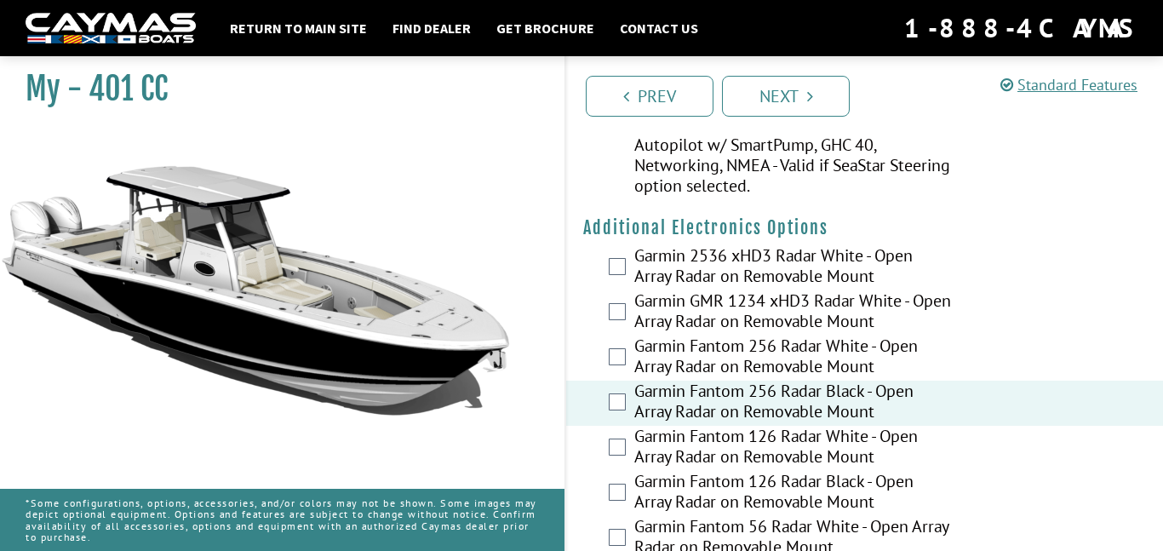
click at [775, 336] on label "Garmin Fantom 256 Radar White - Open Array Radar on Removable Mount" at bounding box center [793, 358] width 318 height 45
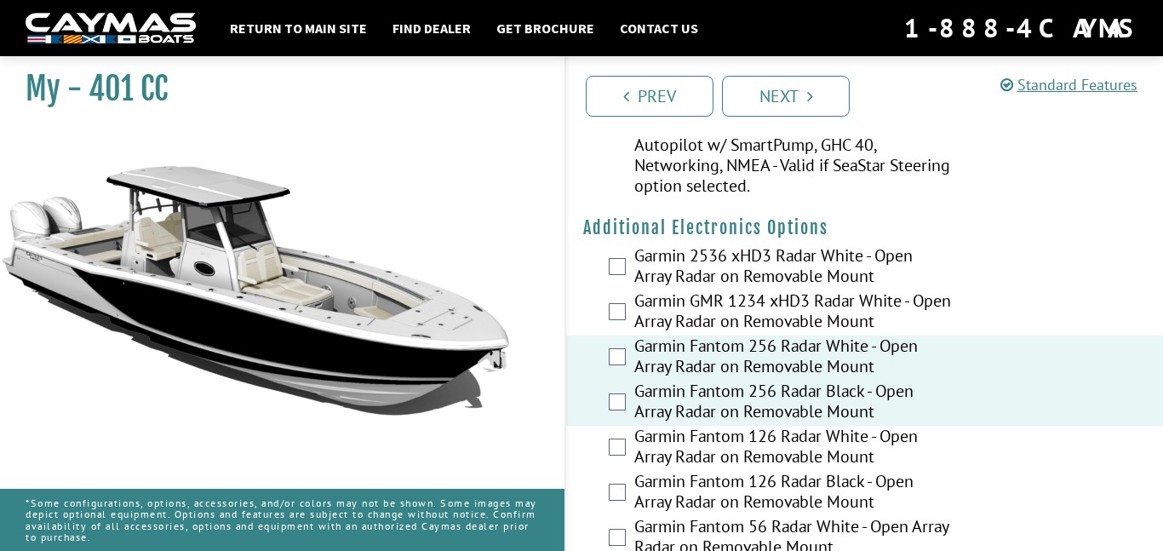
click at [746, 290] on label "Garmin GMR 1234 xHD3 Radar White - Open Array Radar on Removable Mount" at bounding box center [793, 312] width 318 height 45
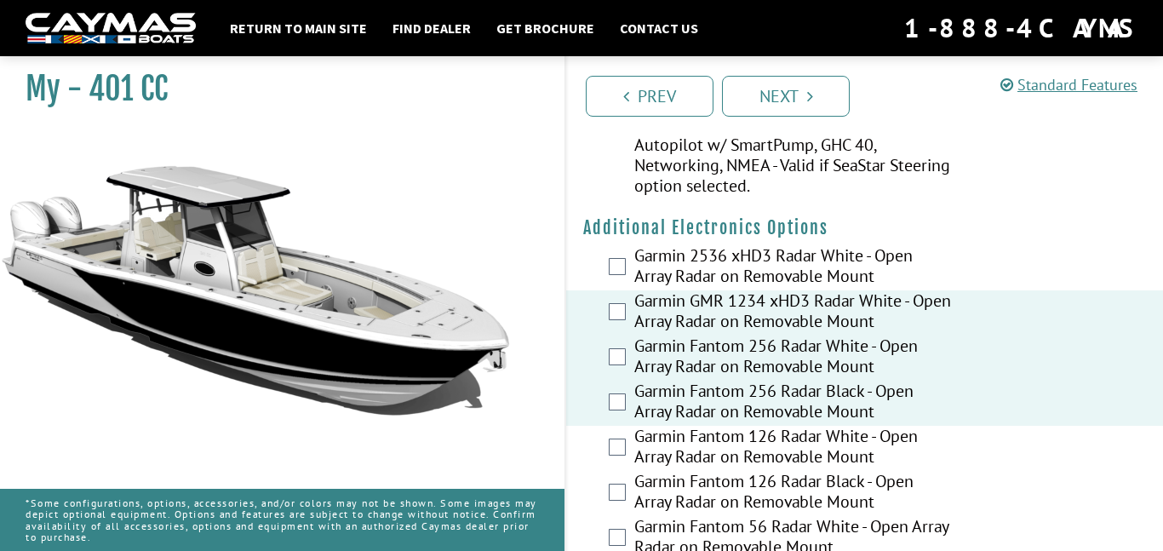
click at [815, 245] on label "Garmin 2536 xHD3 Radar White - Open Array Radar on Removable Mount" at bounding box center [793, 267] width 318 height 45
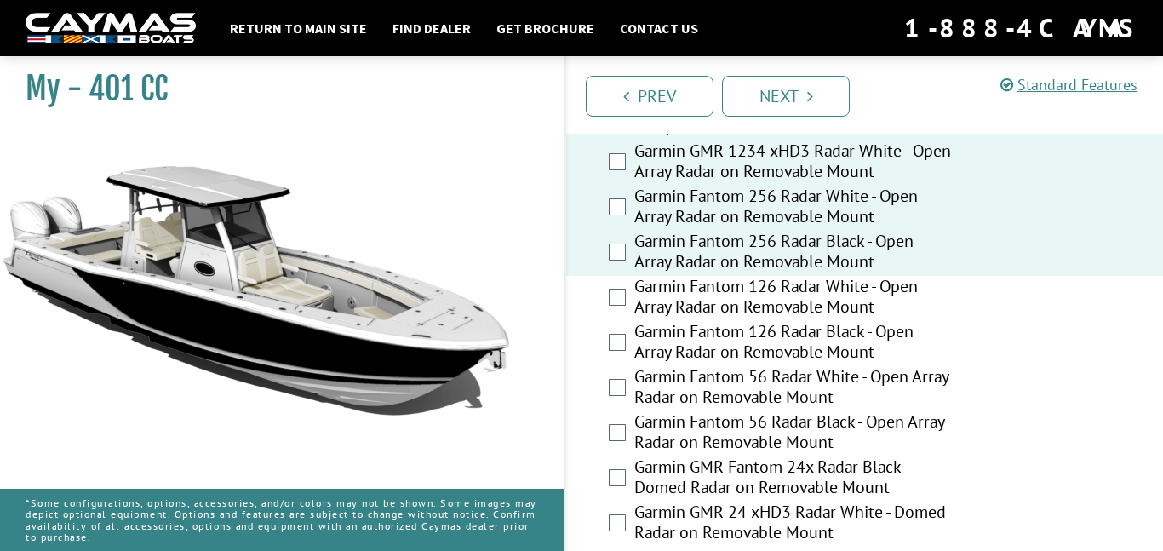
scroll to position [3647, 0]
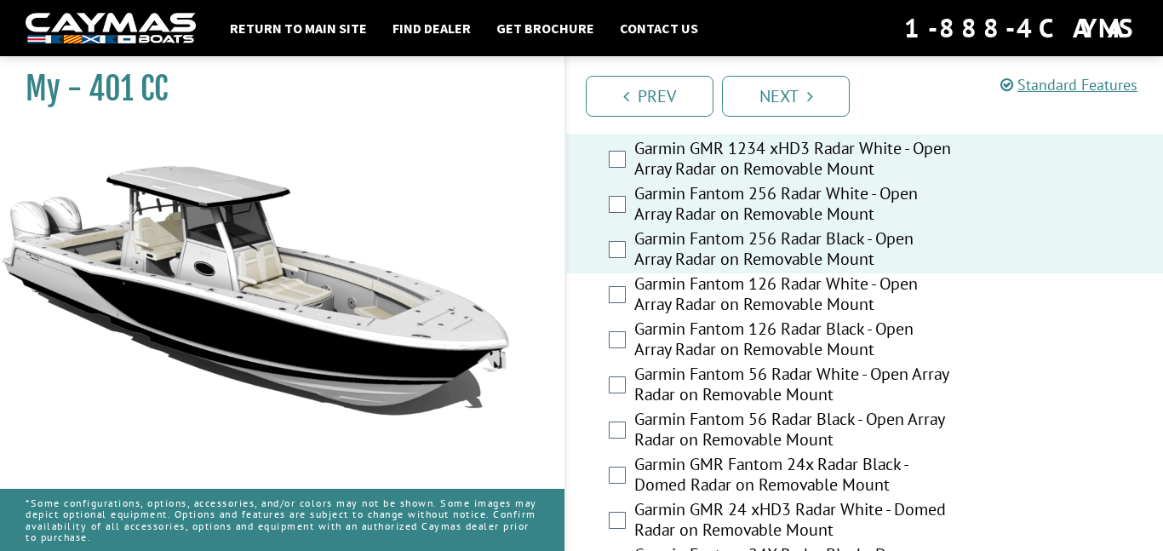
click at [839, 319] on label "Garmin Fantom 126 Radar Black - Open Array Radar on Removable Mount" at bounding box center [793, 341] width 318 height 45
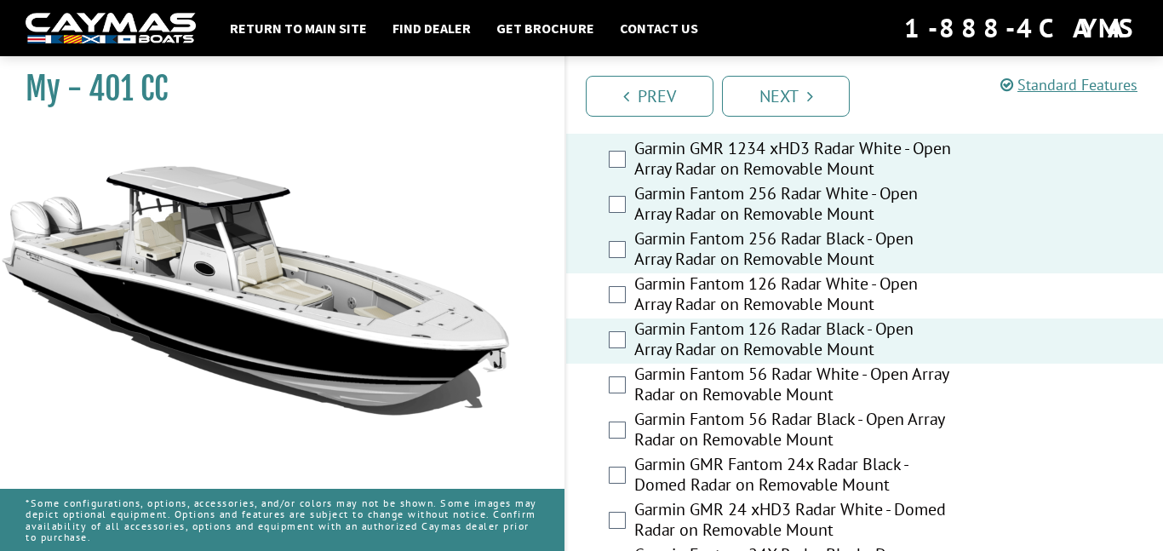
click at [852, 273] on label "Garmin Fantom 126 Radar White - Open Array Radar on Removable Mount" at bounding box center [793, 295] width 318 height 45
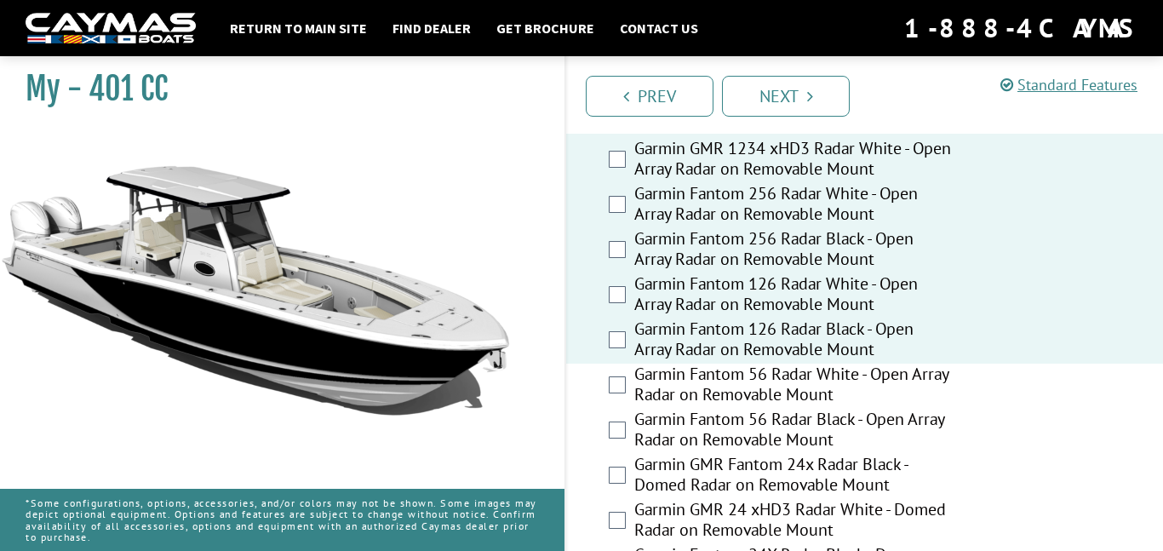
click at [879, 376] on label "Garmin Fantom 56 Radar White - Open Array Radar on Removable Mount" at bounding box center [793, 386] width 318 height 45
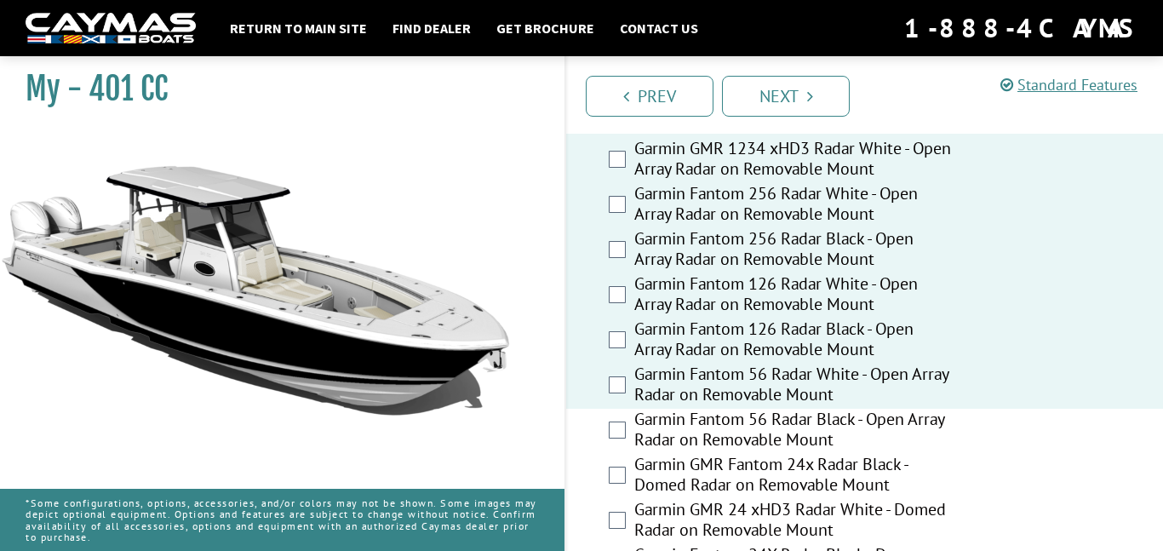
click at [890, 417] on label "Garmin Fantom 56 Radar Black - Open Array Radar on Removable Mount" at bounding box center [793, 431] width 318 height 45
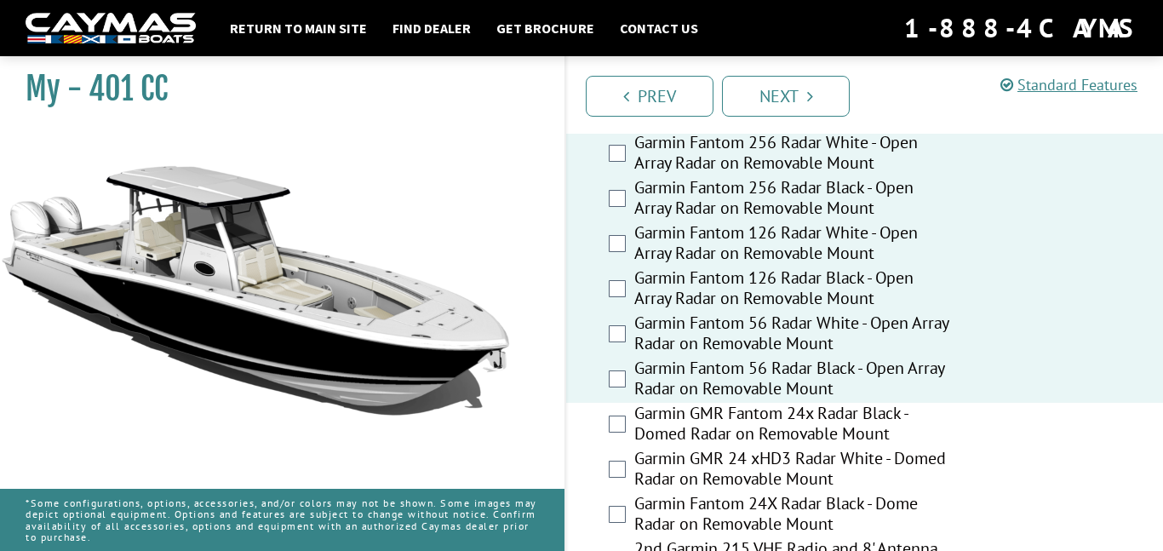
click at [890, 417] on label "Garmin GMR Fantom 24x Radar Black - Domed Radar on Removable Mount" at bounding box center [793, 425] width 318 height 45
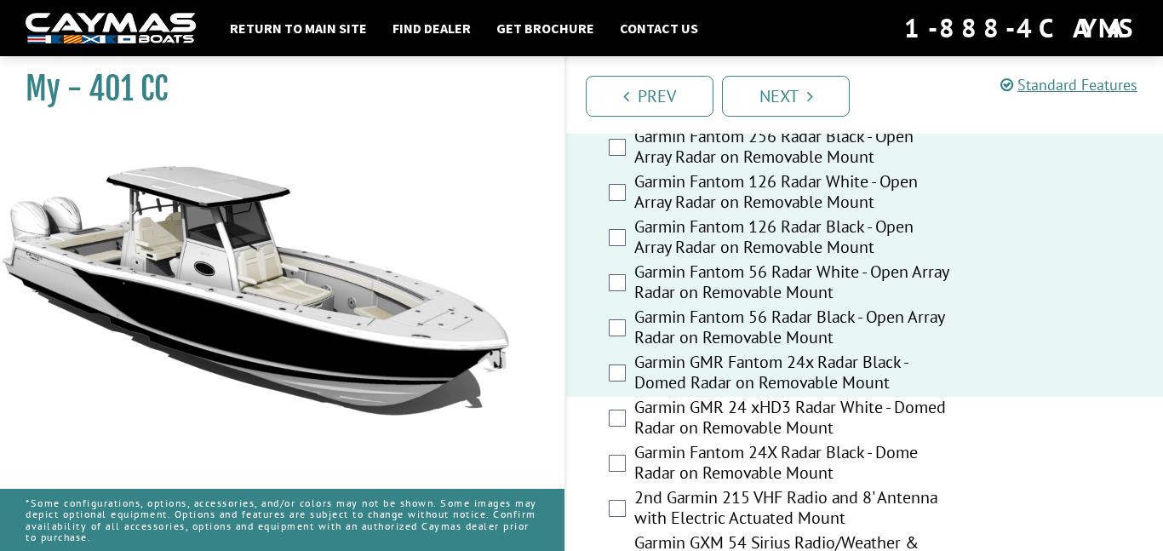
scroll to position [3755, 0]
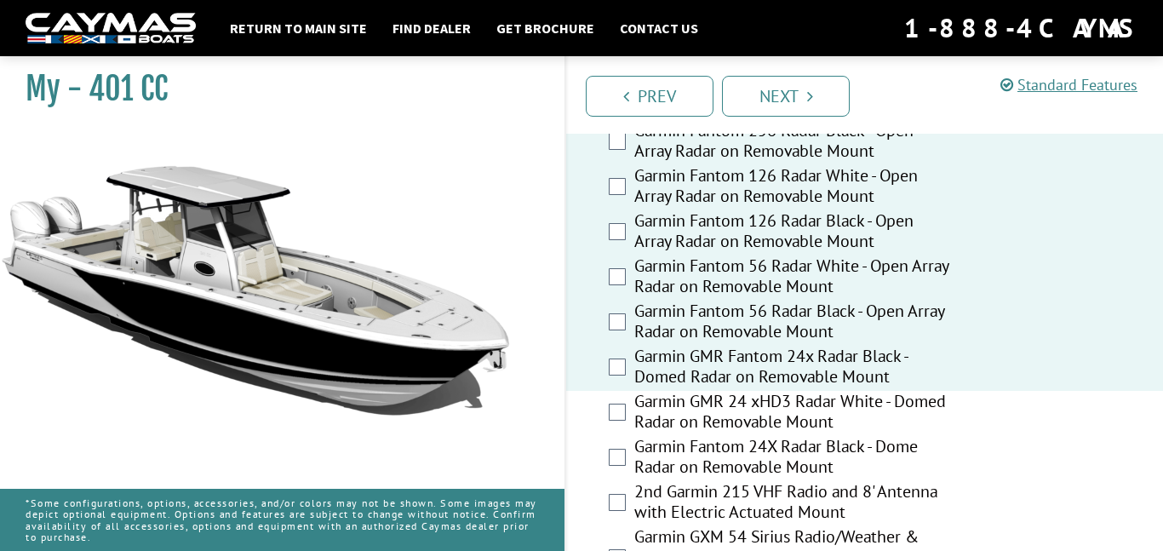
click at [890, 417] on label "Garmin GMR 24 xHD3 Radar White - Domed Radar on Removable Mount" at bounding box center [793, 413] width 318 height 45
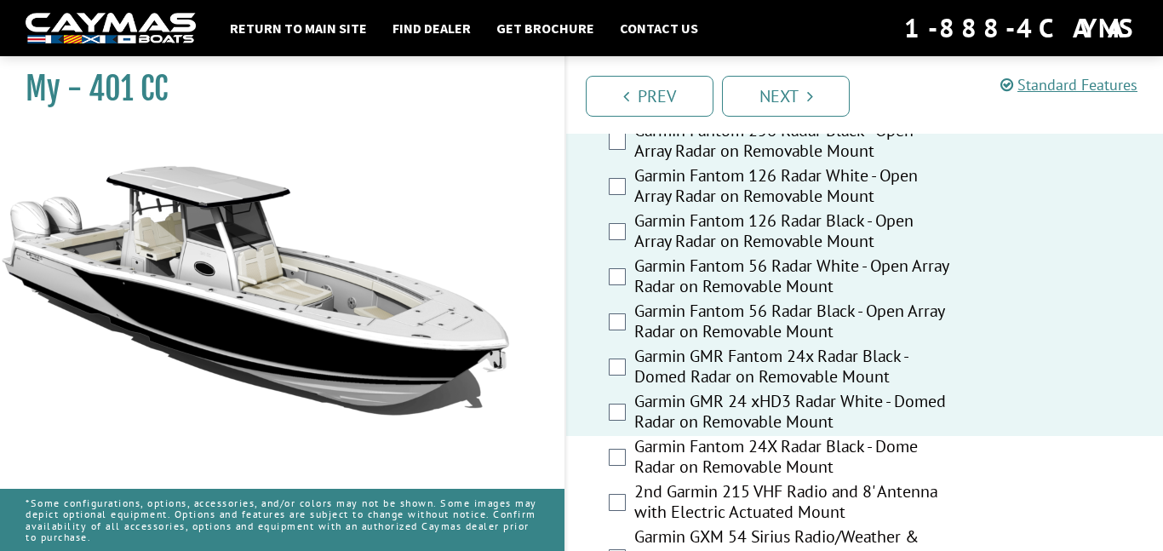
click at [897, 446] on label "Garmin Fantom 24X Radar Black - Dome Radar on Removable Mount" at bounding box center [793, 458] width 318 height 45
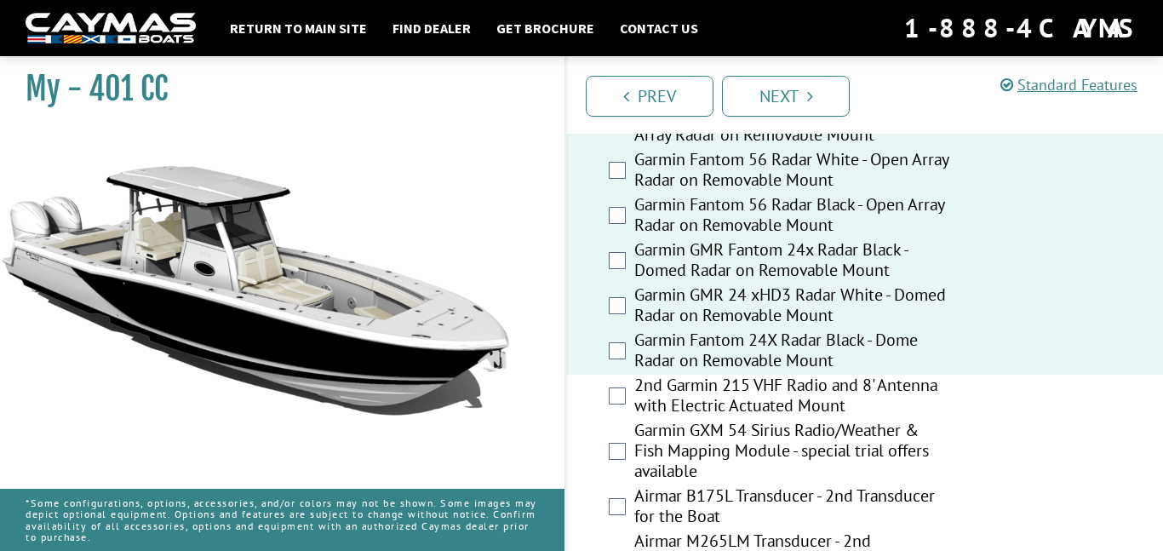
scroll to position [3866, 0]
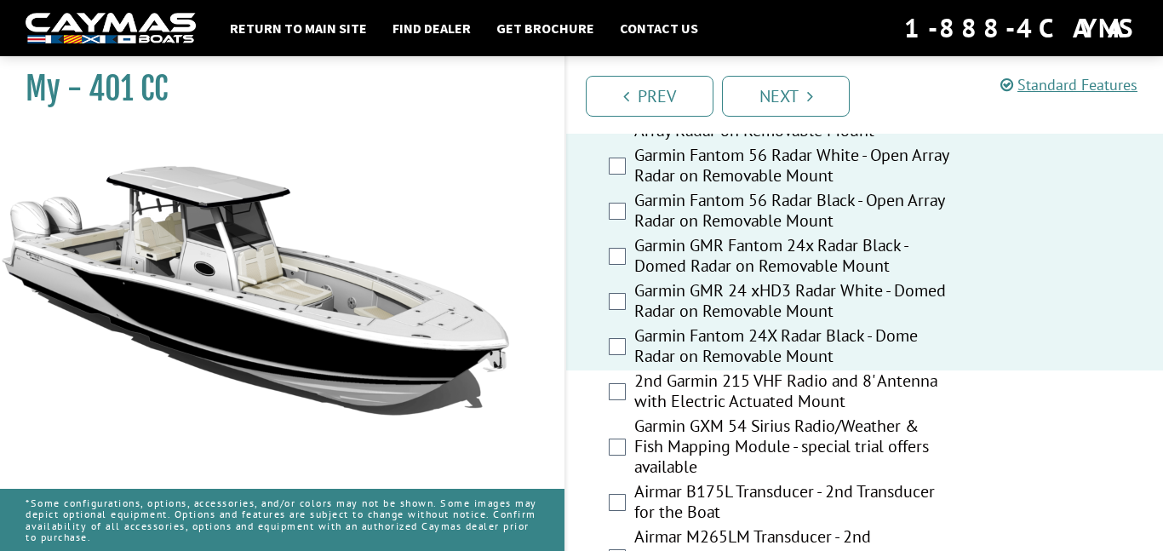
click at [828, 399] on label "2nd Garmin 215 VHF Radio and 8' Antenna with Electric Actuated Mount" at bounding box center [793, 392] width 318 height 45
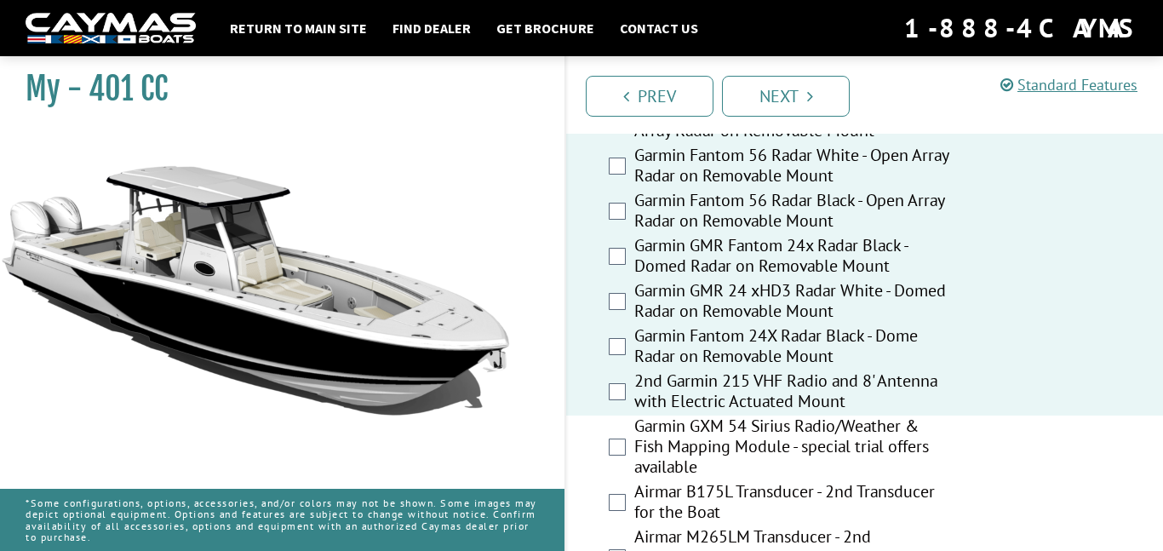
click at [845, 444] on label "Garmin GXM 54 Sirius Radio/Weather & Fish Mapping Module - special trial offers…" at bounding box center [793, 449] width 318 height 66
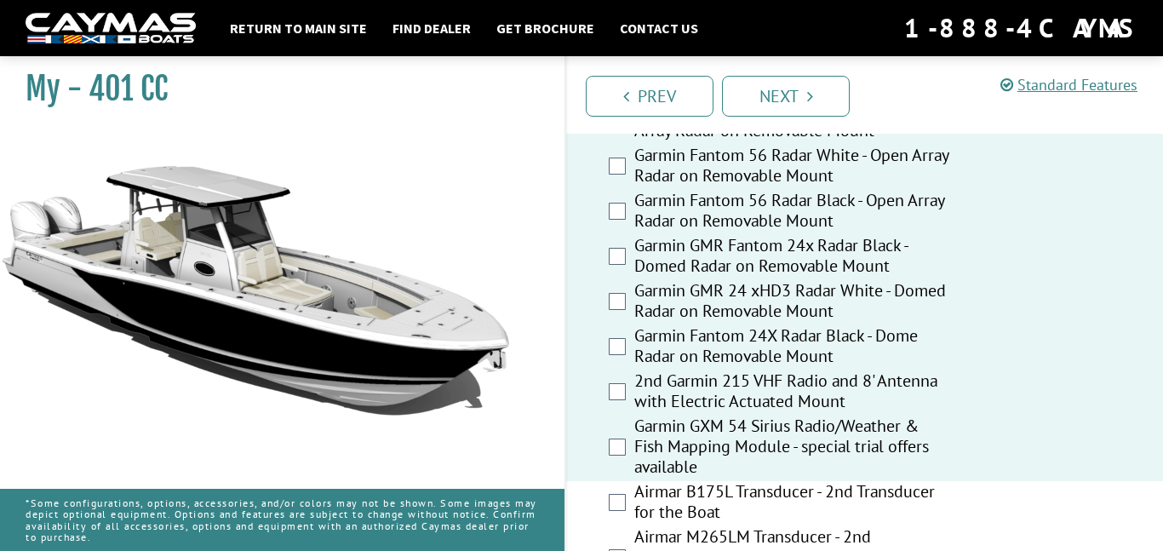
click at [866, 499] on label "Airmar B175L Transducer - 2nd Transducer for the Boat" at bounding box center [793, 503] width 318 height 45
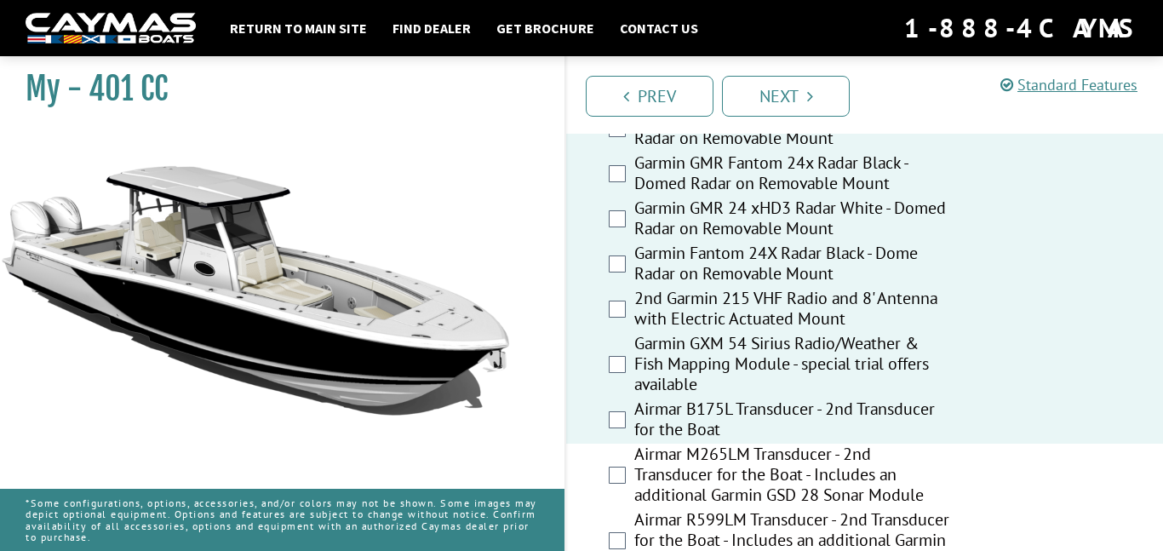
scroll to position [3970, 0]
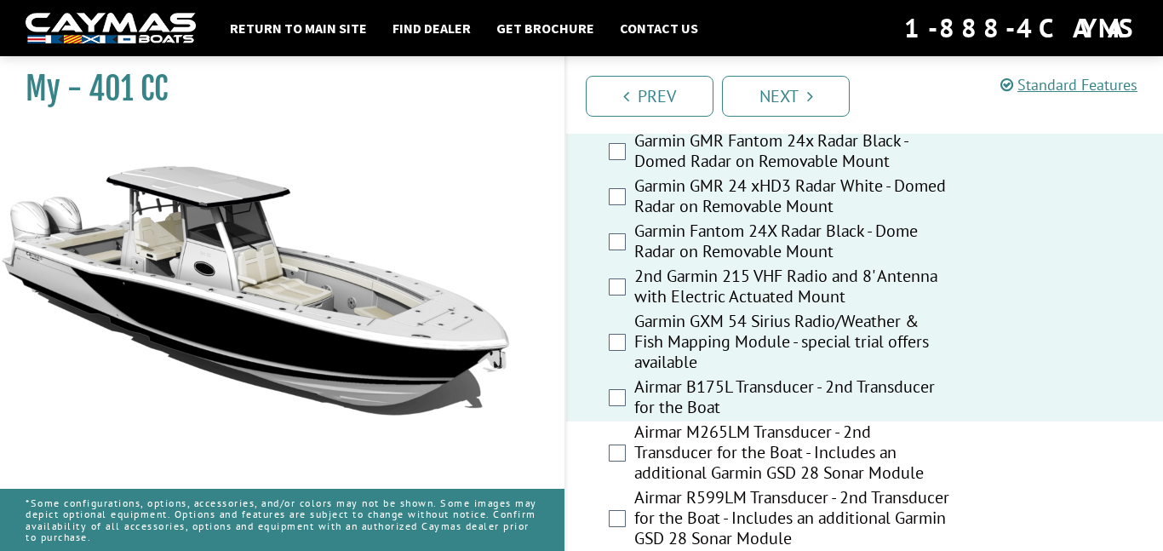
click at [774, 433] on label "Airmar M265LM Transducer - 2nd Transducer for the Boat - Includes an additional…" at bounding box center [793, 455] width 318 height 66
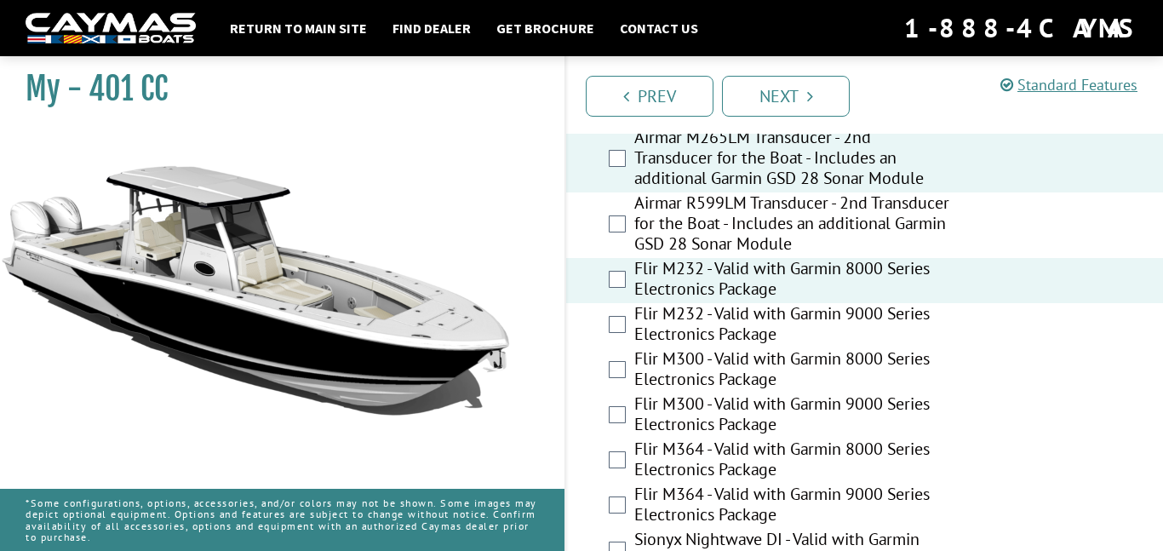
scroll to position [4261, 0]
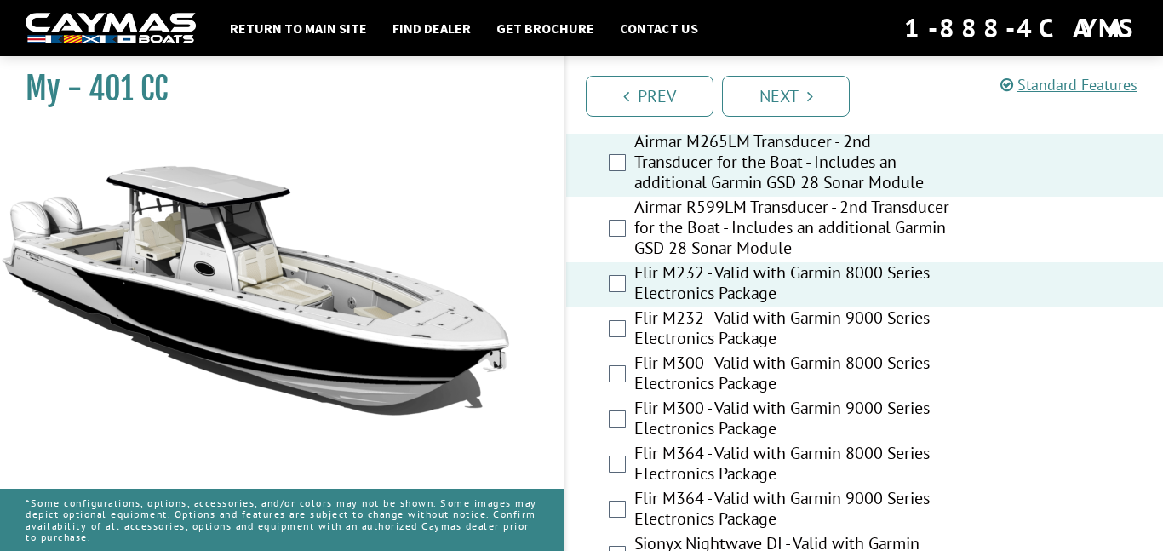
click at [765, 212] on label "Airmar R599LM Transducer - 2nd Transducer for the Boat - Includes an additional…" at bounding box center [793, 230] width 318 height 66
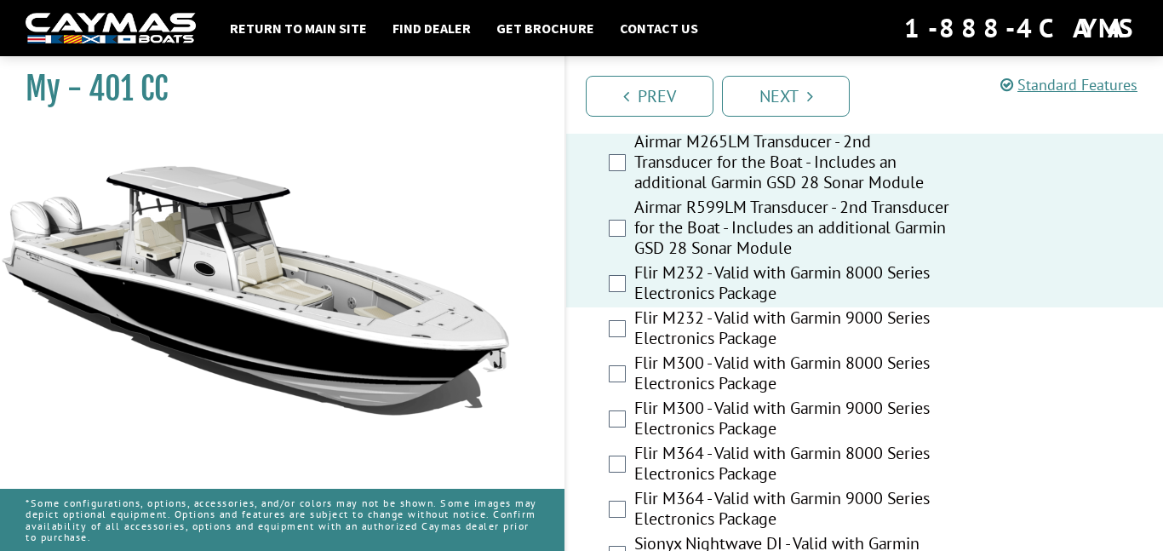
click at [797, 308] on label "Flir M232 - Valid with Garmin 9000 Series Electronics Package" at bounding box center [793, 329] width 318 height 45
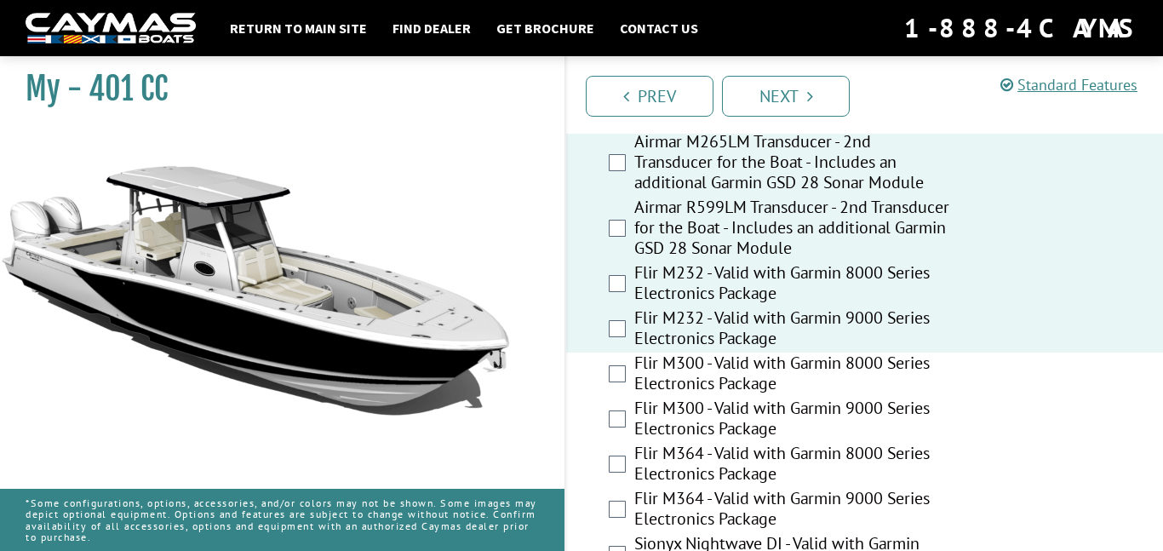
click at [818, 353] on label "Flir M300 - Valid with Garmin 8000 Series Electronics Package" at bounding box center [793, 375] width 318 height 45
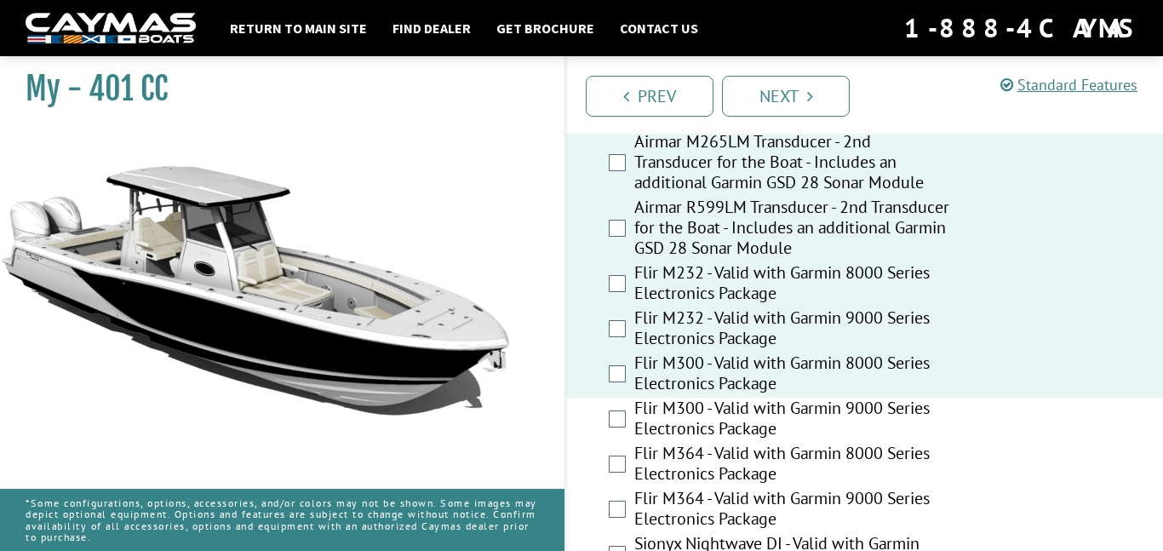
click at [840, 398] on label "Flir M300 - Valid with Garmin 9000 Series Electronics Package" at bounding box center [793, 420] width 318 height 45
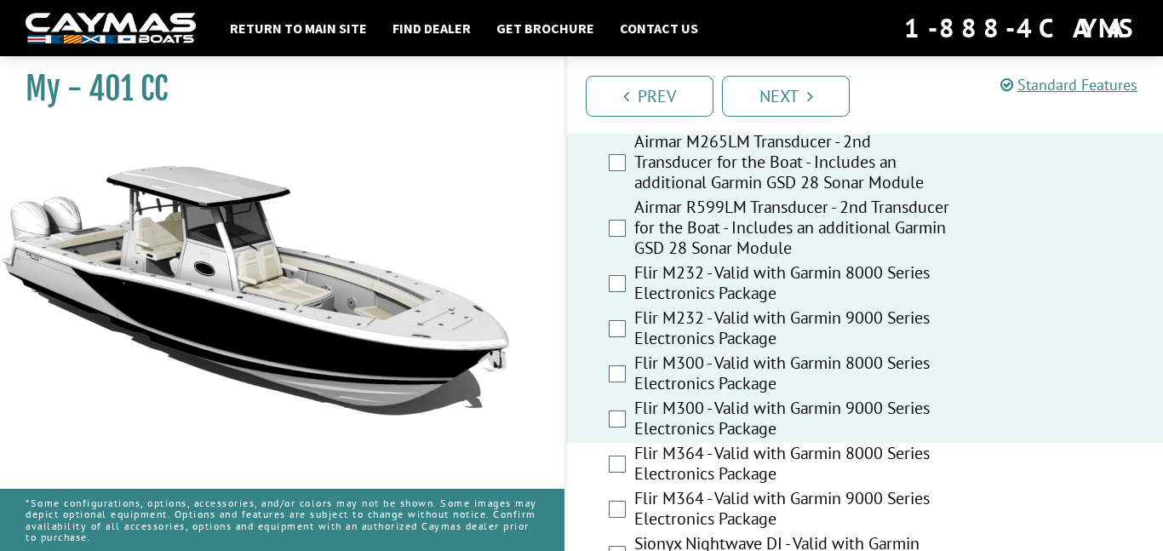
click at [858, 443] on label "Flir M364 - Valid with Garmin 8000 Series Electronics Package" at bounding box center [793, 465] width 318 height 45
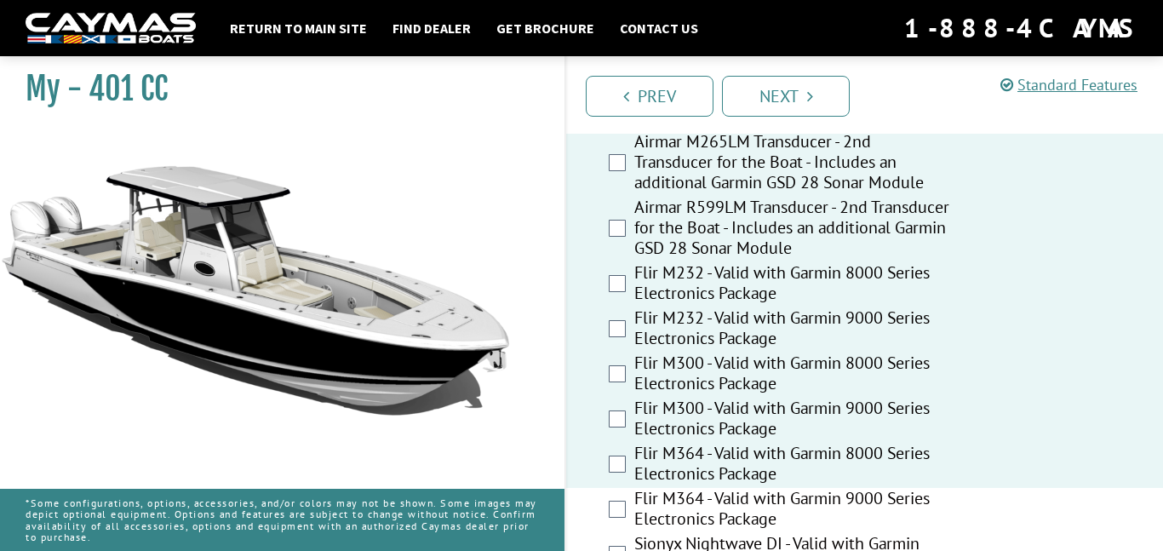
click at [890, 509] on label "Flir M364 - Valid with Garmin 9000 Series Electronics Package" at bounding box center [793, 510] width 318 height 45
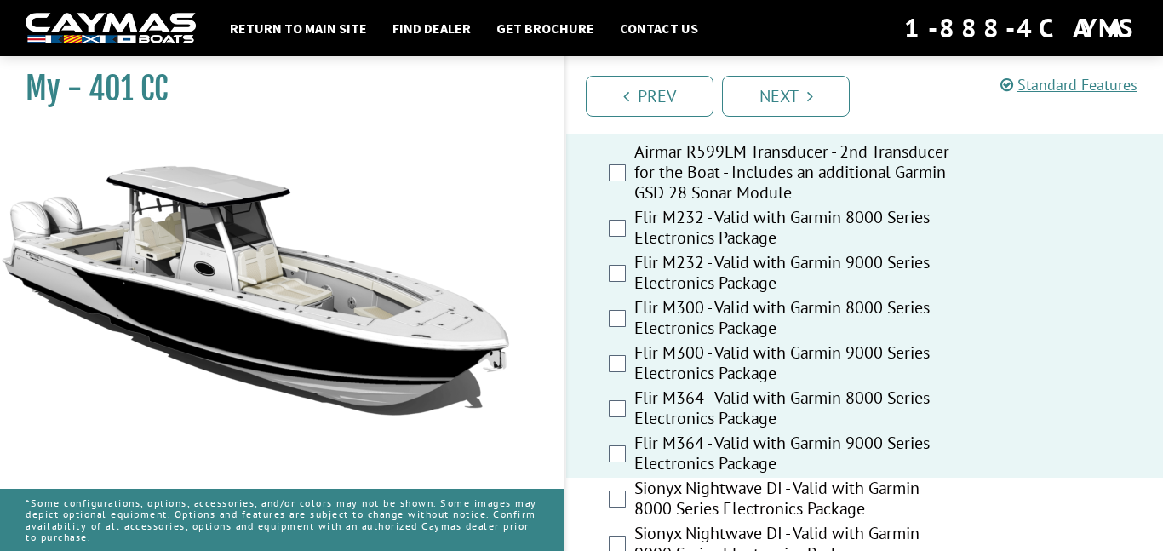
click at [808, 482] on label "Sionyx Nightwave DI - Valid with Garmin 8000 Series Electronics Package" at bounding box center [793, 500] width 318 height 45
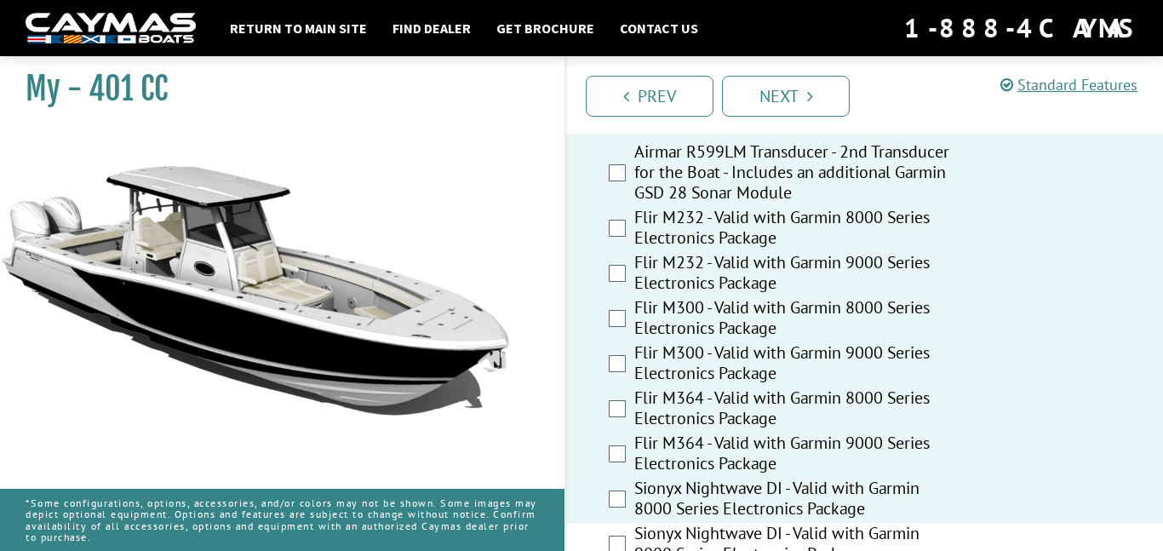
scroll to position [4435, 0]
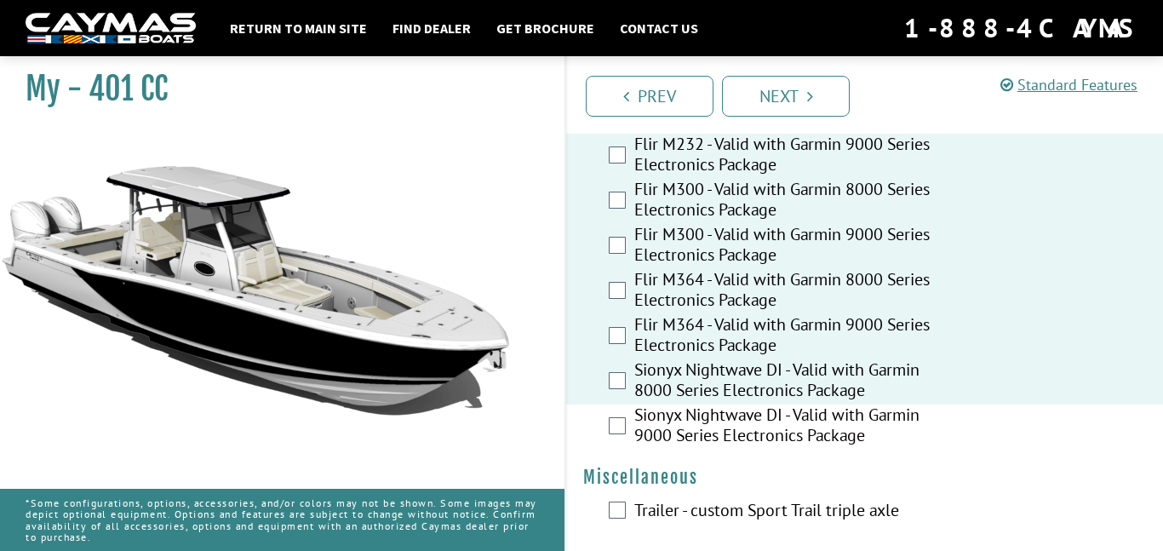
click at [942, 405] on label "Sionyx Nightwave DI - Valid with Garmin 9000 Series Electronics Package" at bounding box center [793, 427] width 318 height 45
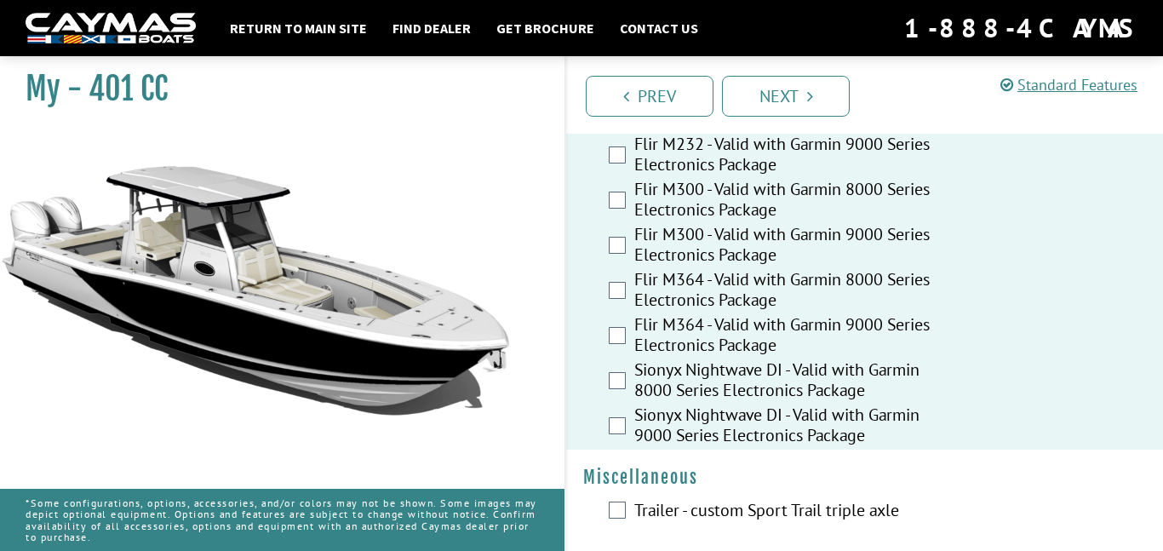
click at [640, 500] on label "Trailer - custom Sport Trail triple axle" at bounding box center [793, 512] width 318 height 25
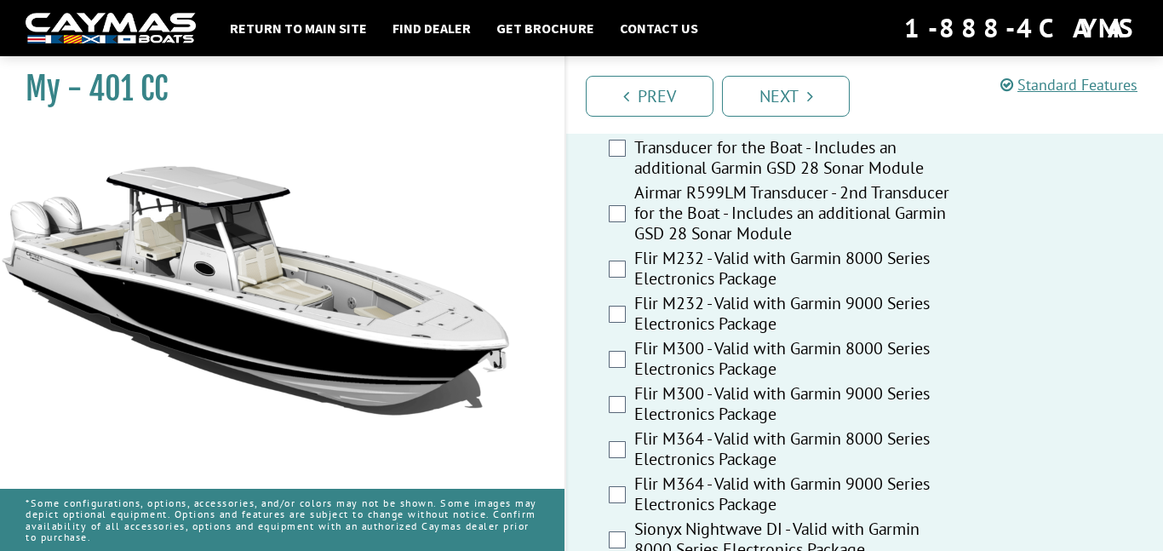
scroll to position [4280, 0]
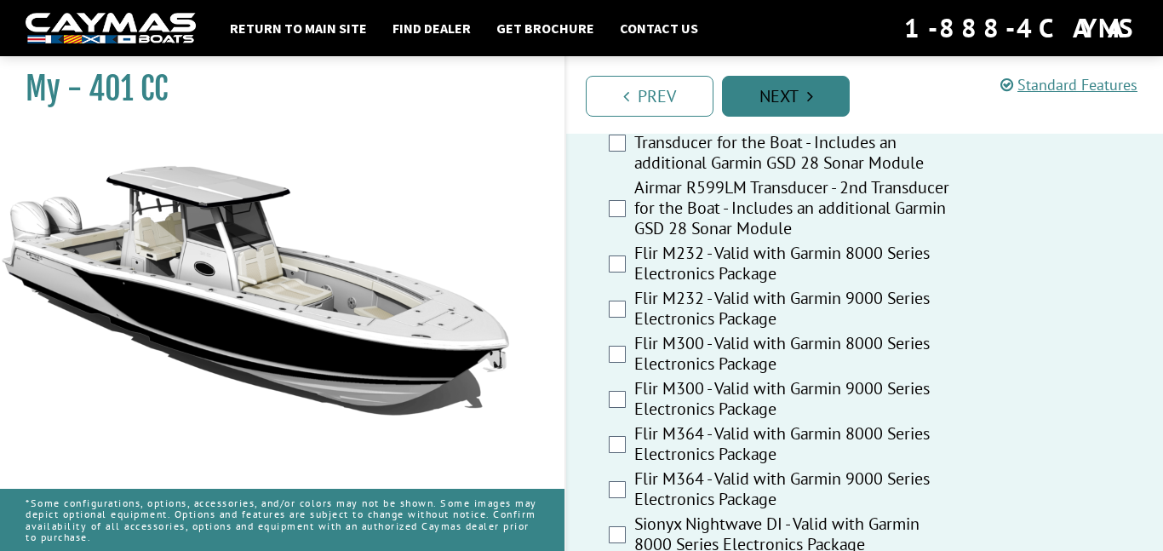
click at [810, 86] on link "Next" at bounding box center [786, 96] width 128 height 41
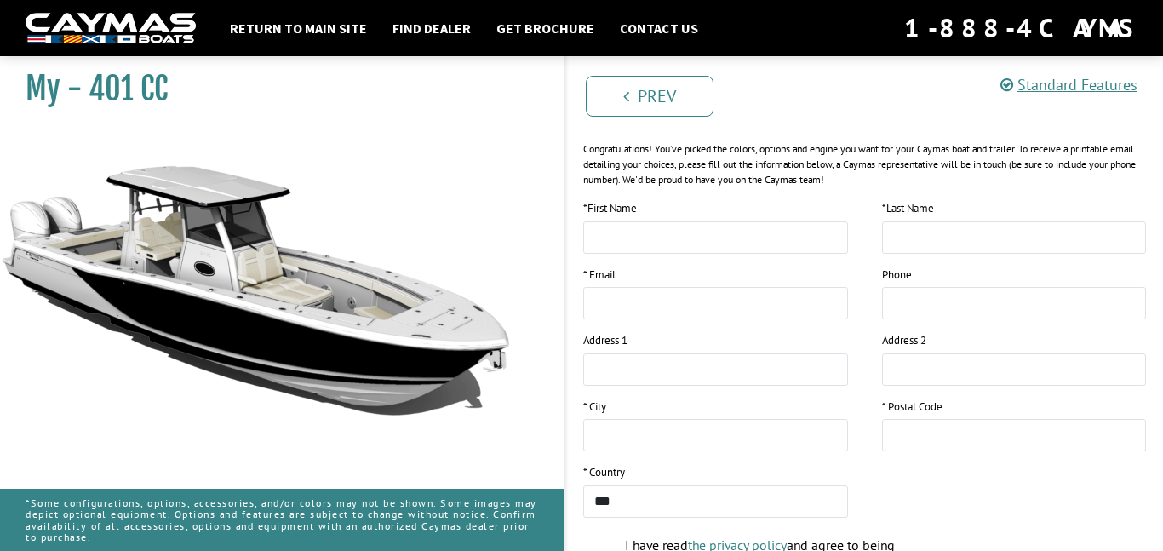
scroll to position [395, 0]
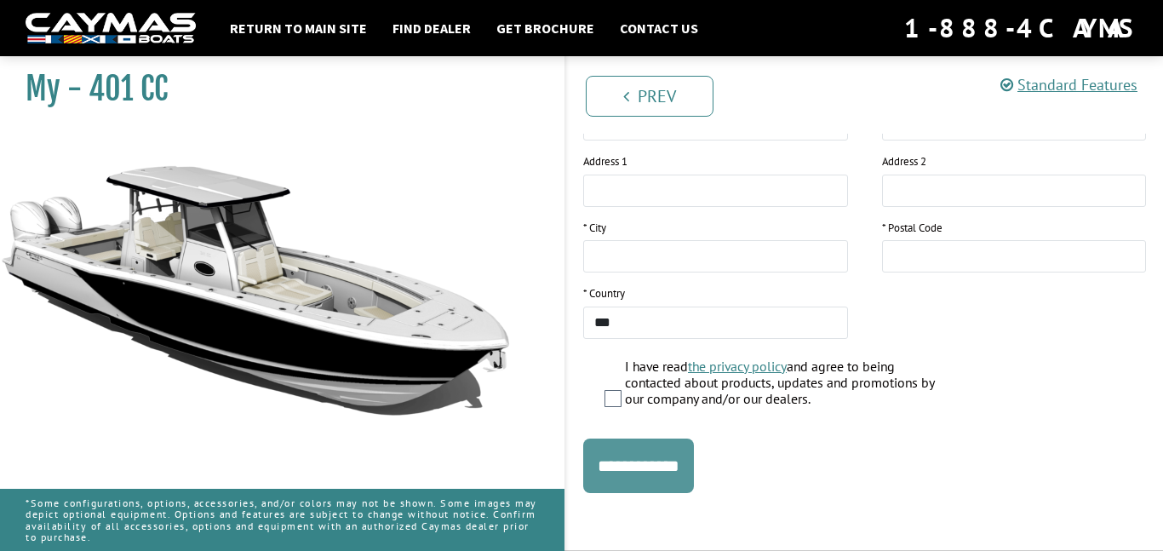
click at [694, 445] on input "**********" at bounding box center [638, 466] width 111 height 55
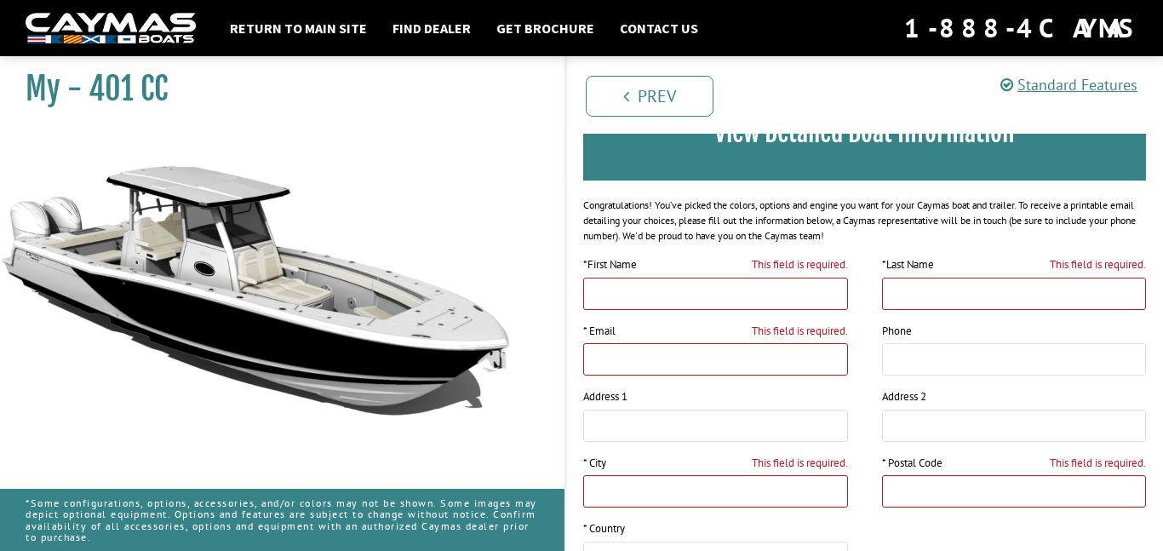
scroll to position [141, 0]
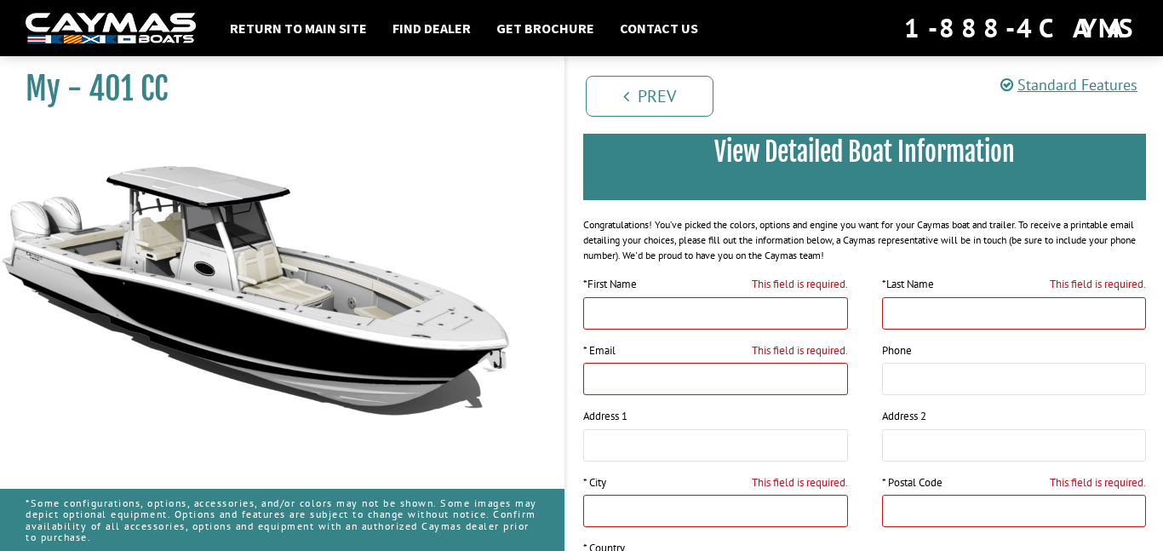
click at [781, 316] on input "This field is required." at bounding box center [715, 313] width 265 height 32
type input "******"
type input "**********"
type input "*****"
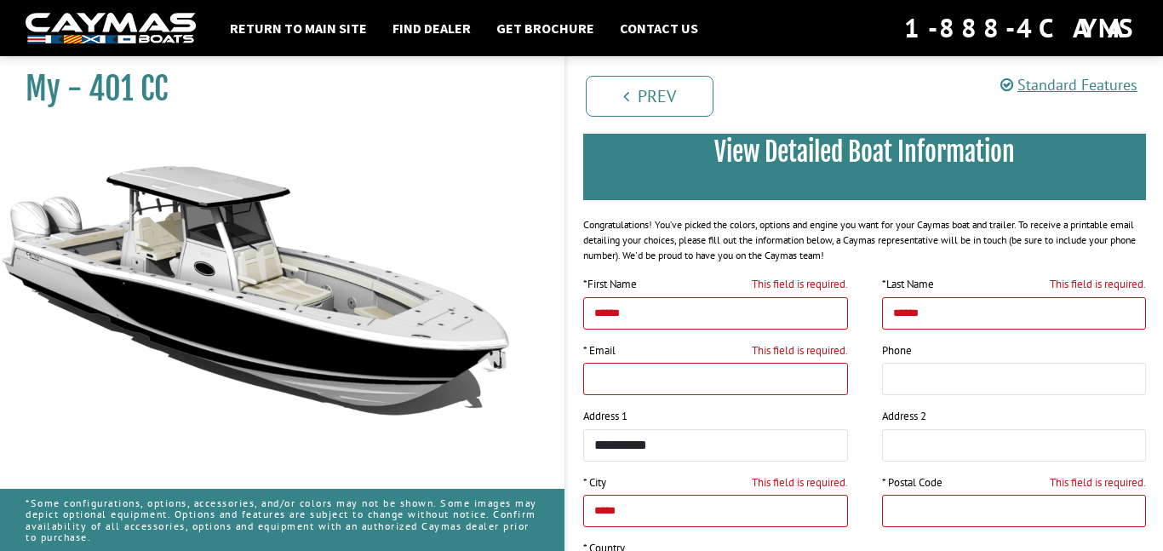
type input "*****"
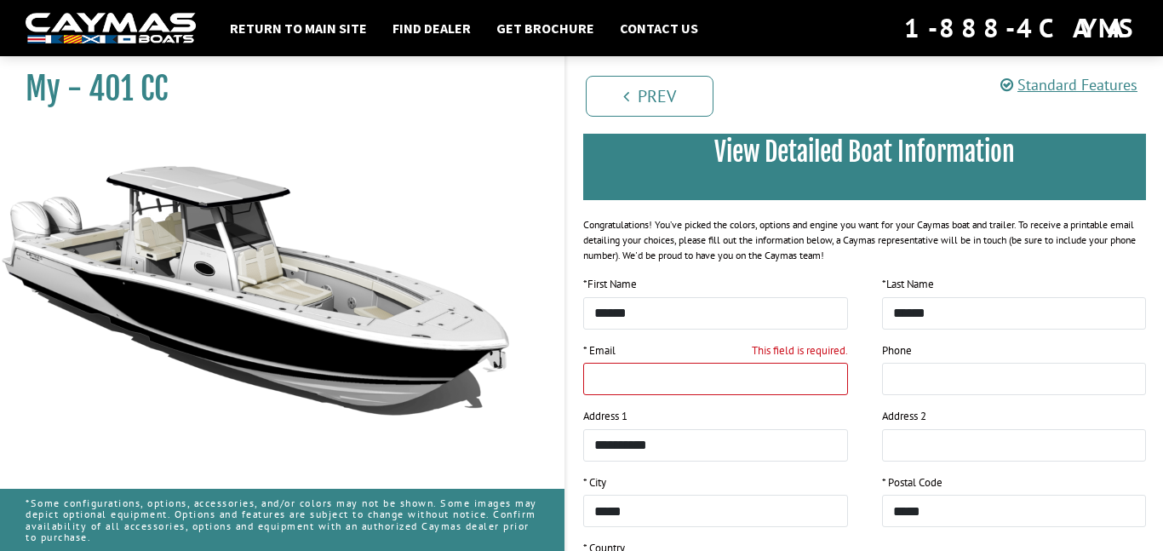
click at [749, 376] on input "This field is required." at bounding box center [715, 379] width 265 height 32
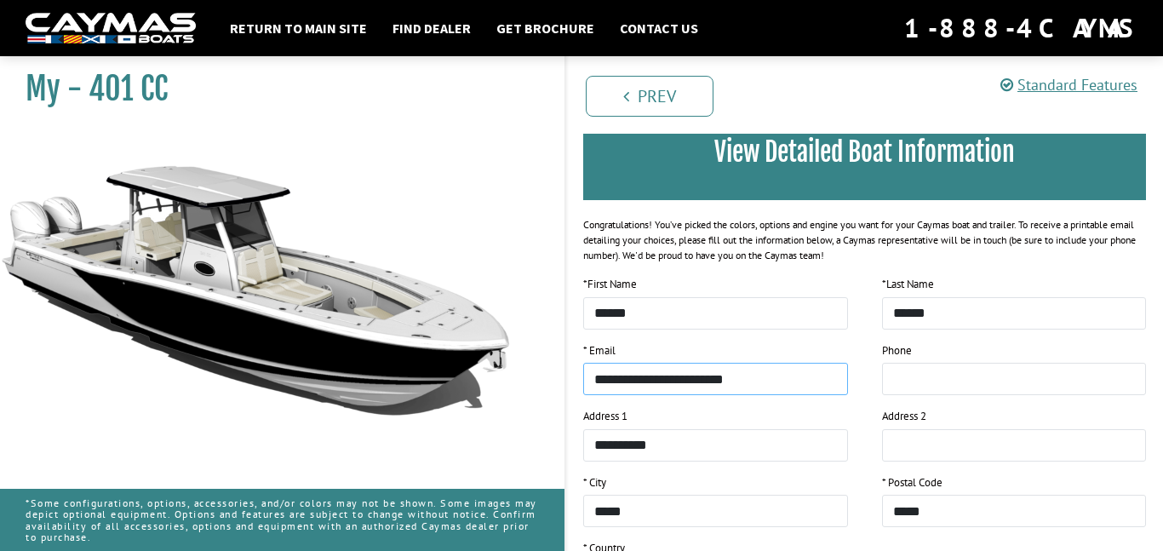
click at [739, 382] on input "**********" at bounding box center [715, 379] width 265 height 32
click at [795, 386] on input "**********" at bounding box center [715, 379] width 265 height 32
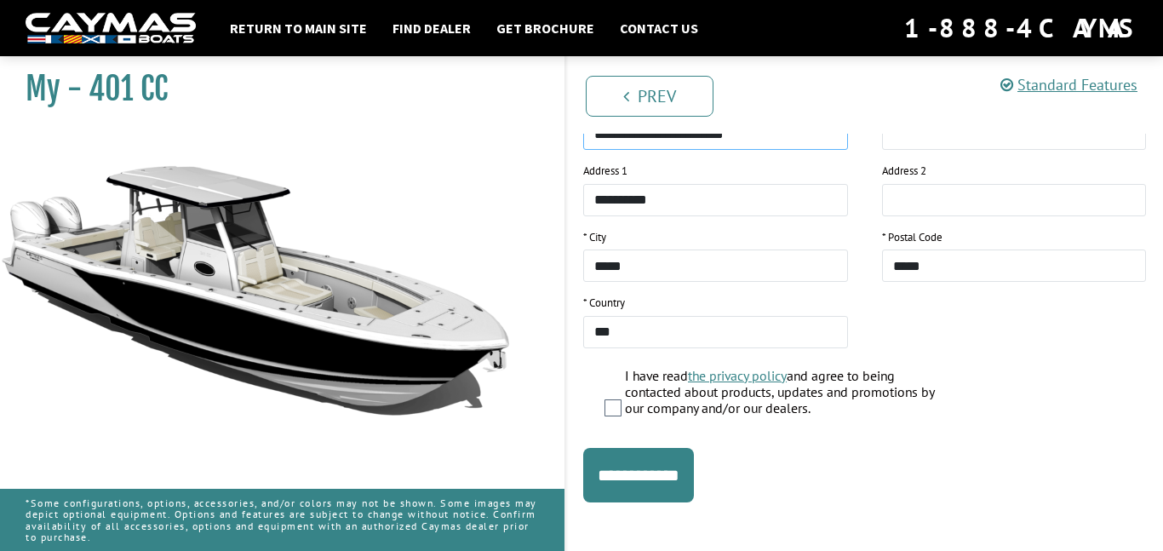
scroll to position [395, 0]
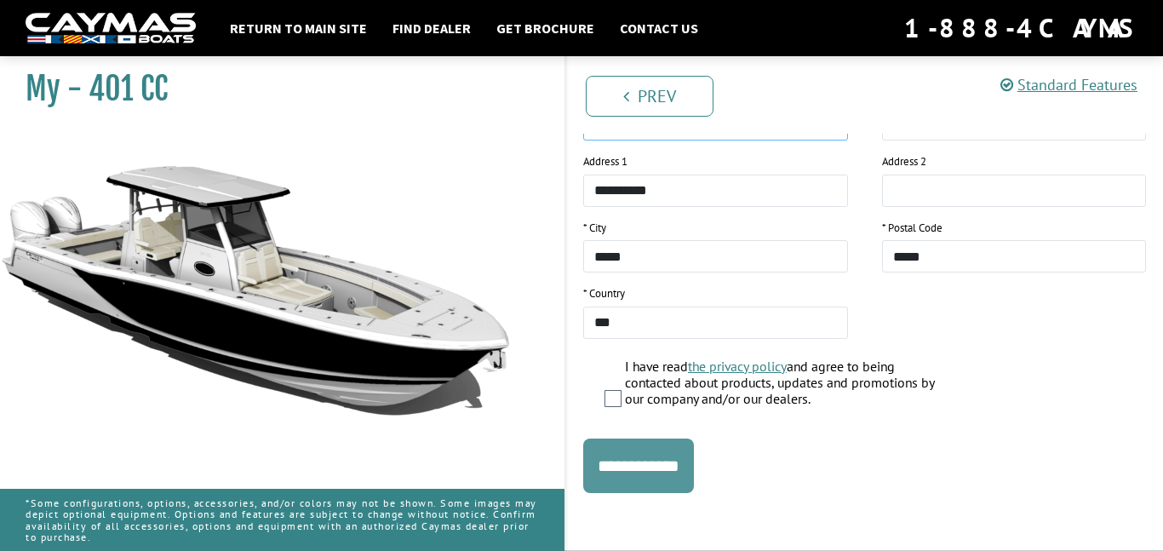
type input "**********"
click at [605, 476] on input "**********" at bounding box center [638, 466] width 111 height 55
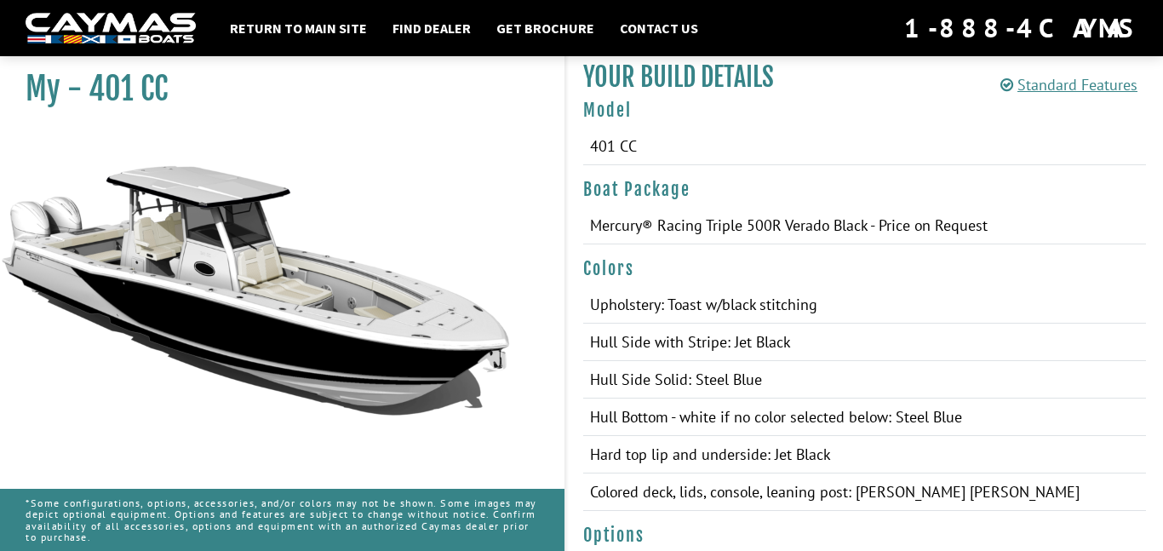
click at [643, 465] on td "Hard top lip and underside: Jet Black" at bounding box center [857, 454] width 548 height 37
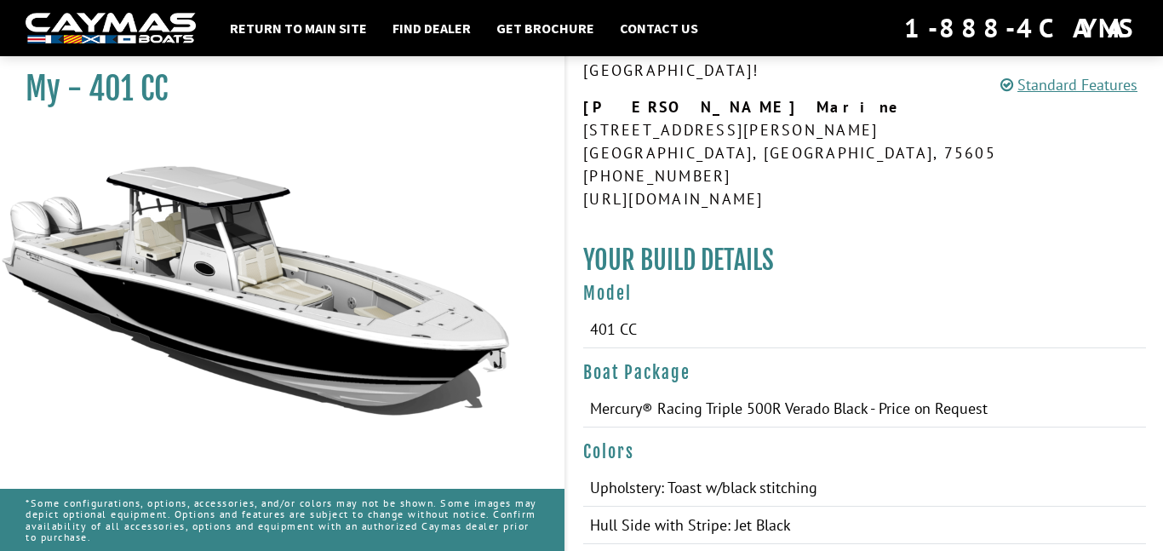
scroll to position [209, 0]
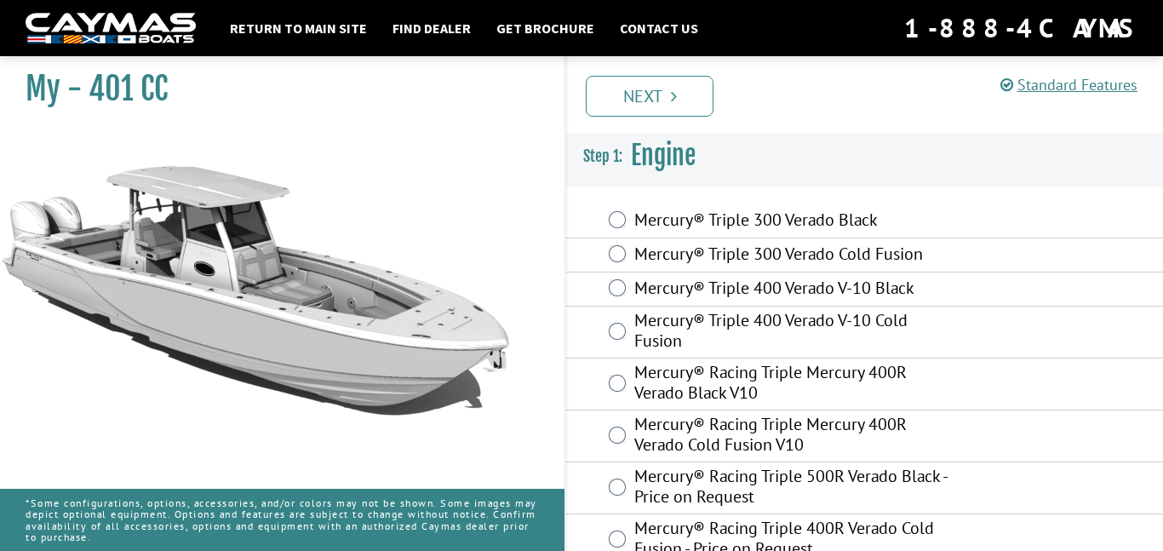
scroll to position [210, 0]
